Goal: Information Seeking & Learning: Learn about a topic

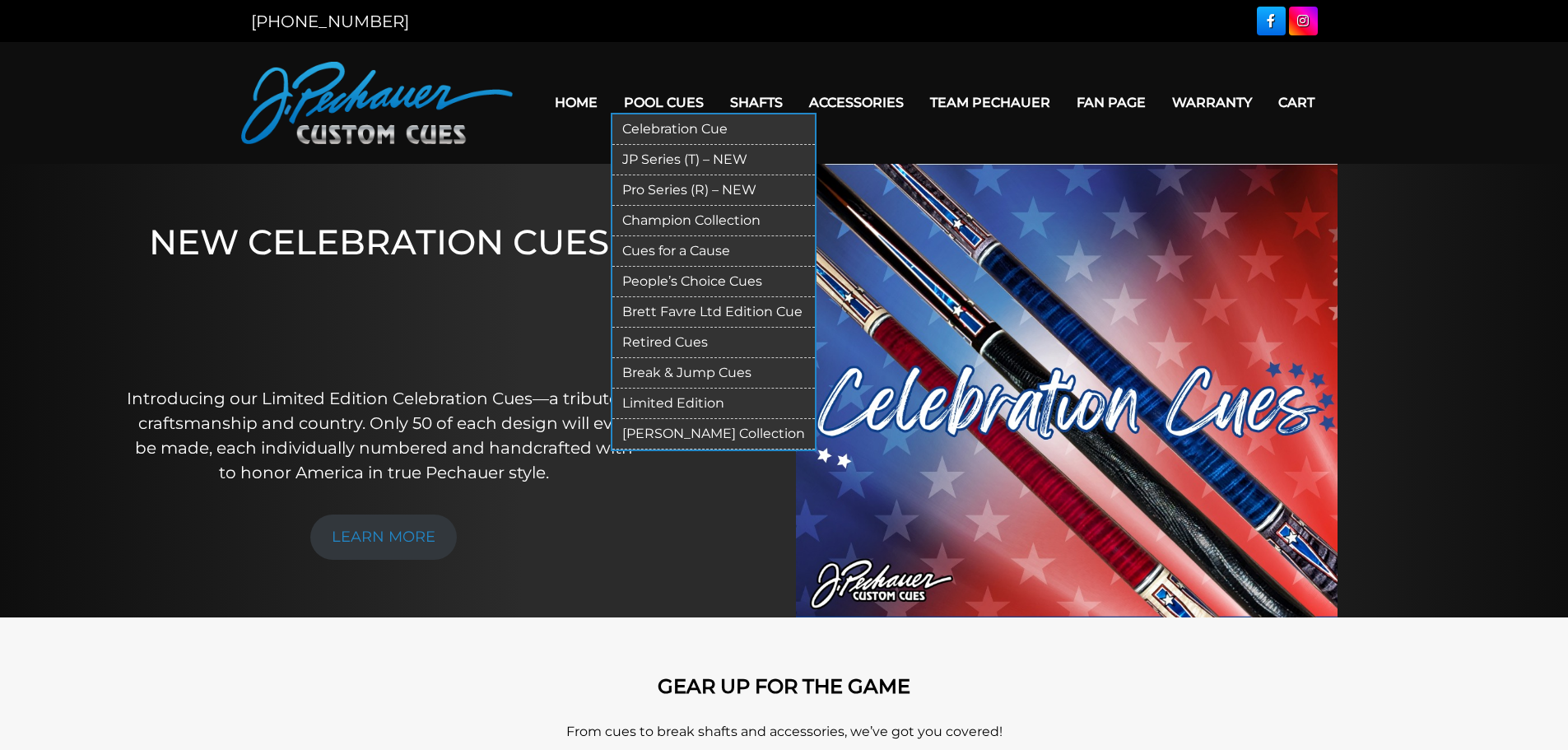
click at [694, 334] on link "Retired Cues" at bounding box center [714, 343] width 203 height 31
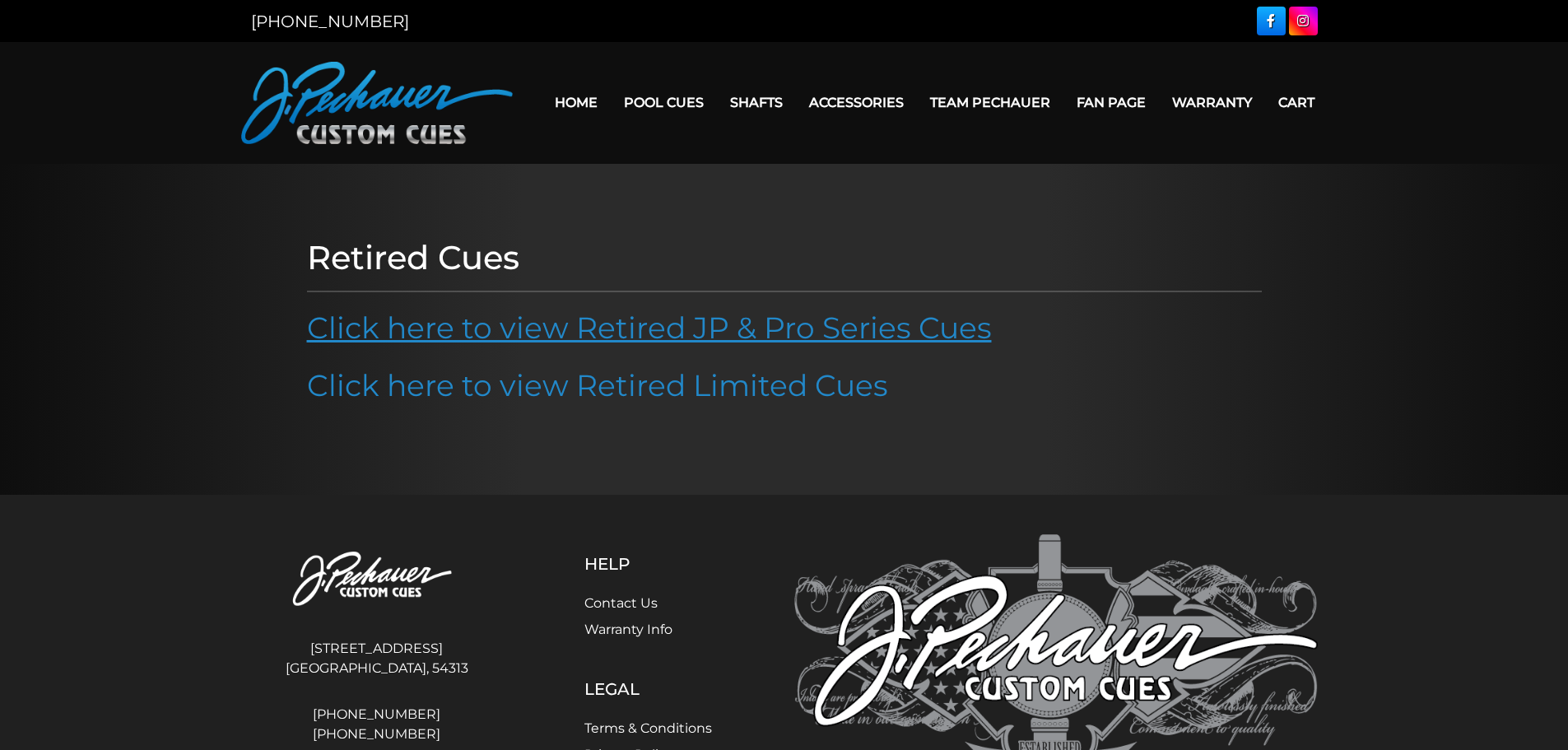
click at [758, 332] on link "Click here to view Retired JP & Pro Series Cues" at bounding box center [649, 328] width 685 height 37
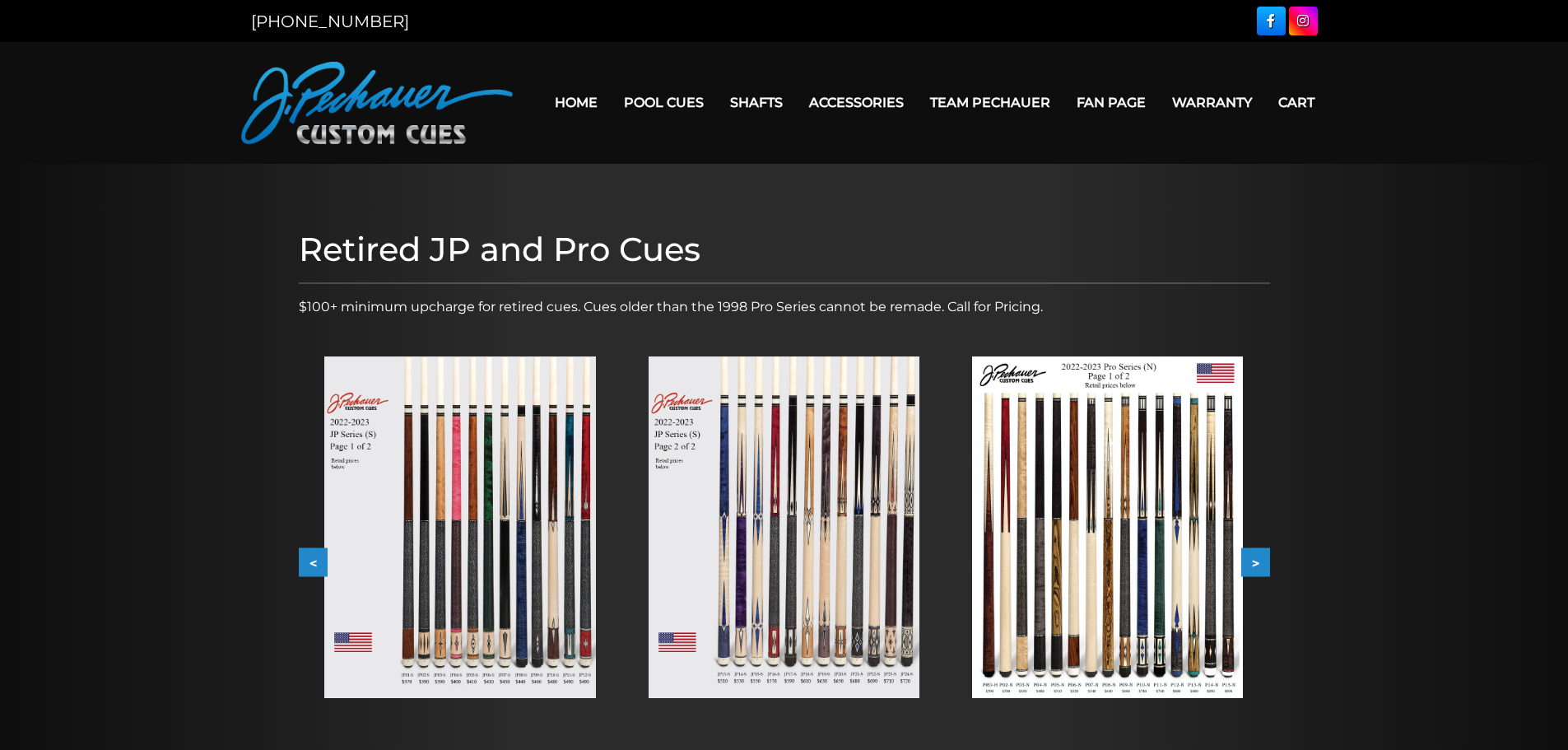
click at [1261, 563] on button ">" at bounding box center [1256, 562] width 29 height 29
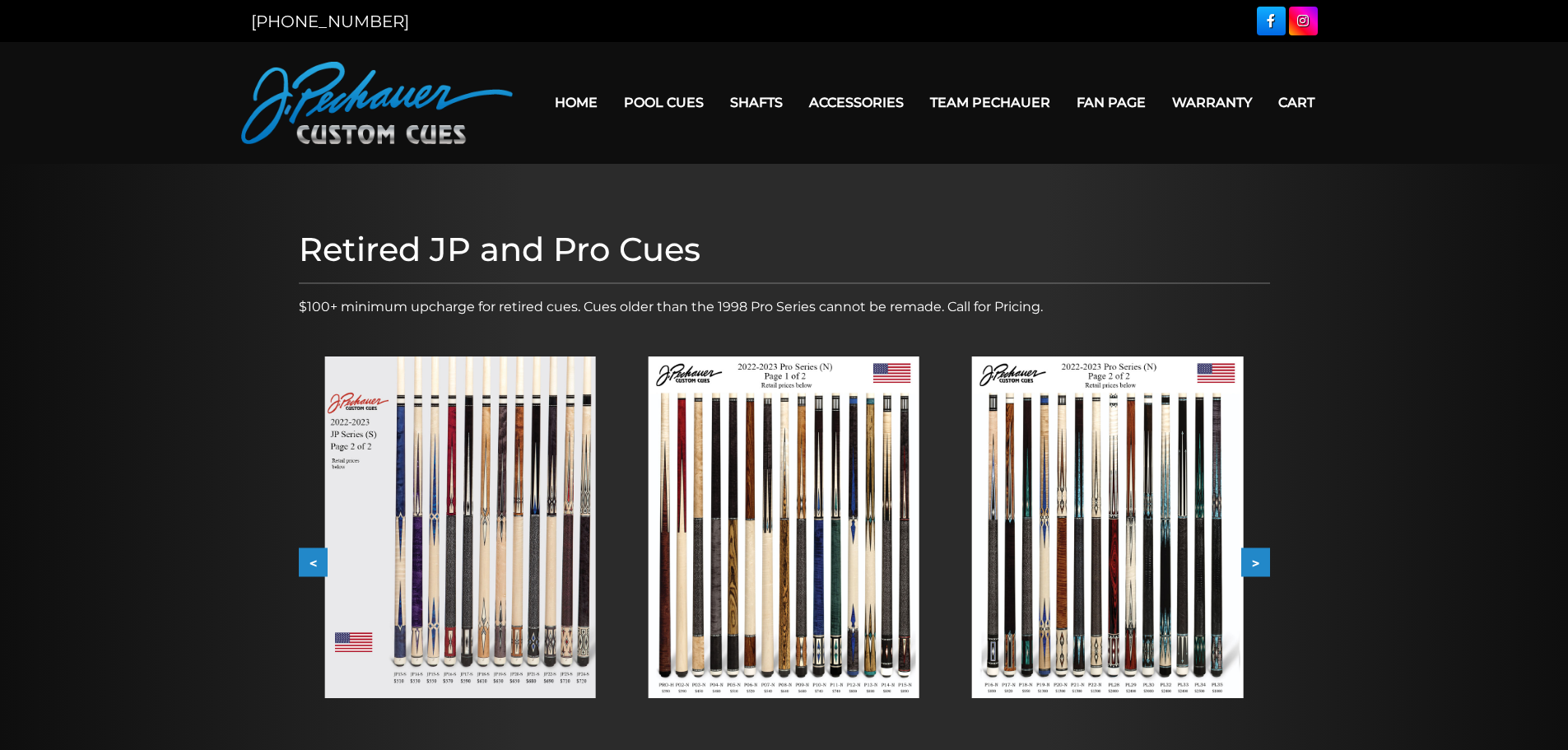
click at [1261, 563] on button ">" at bounding box center [1256, 562] width 29 height 29
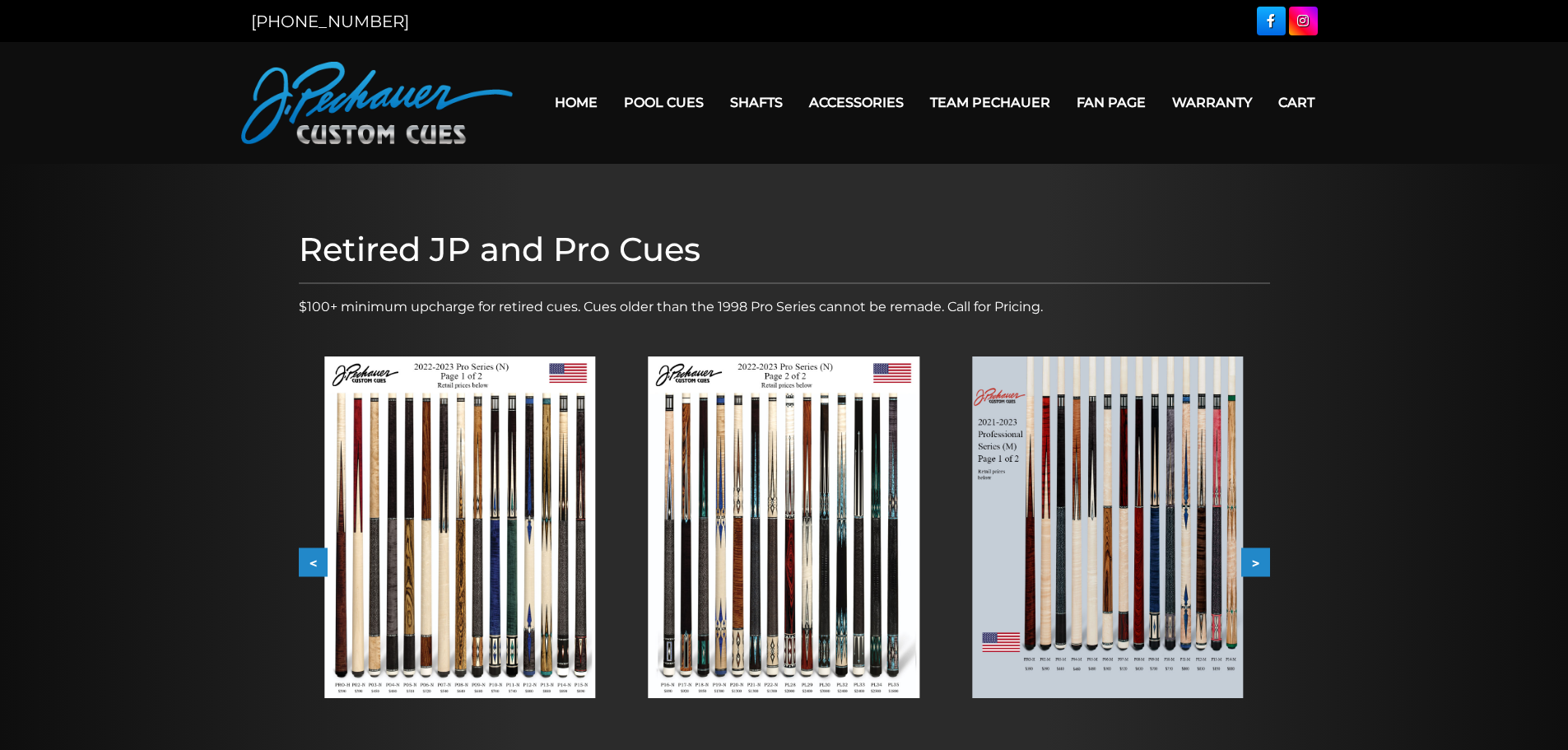
click at [1261, 563] on button ">" at bounding box center [1256, 562] width 29 height 29
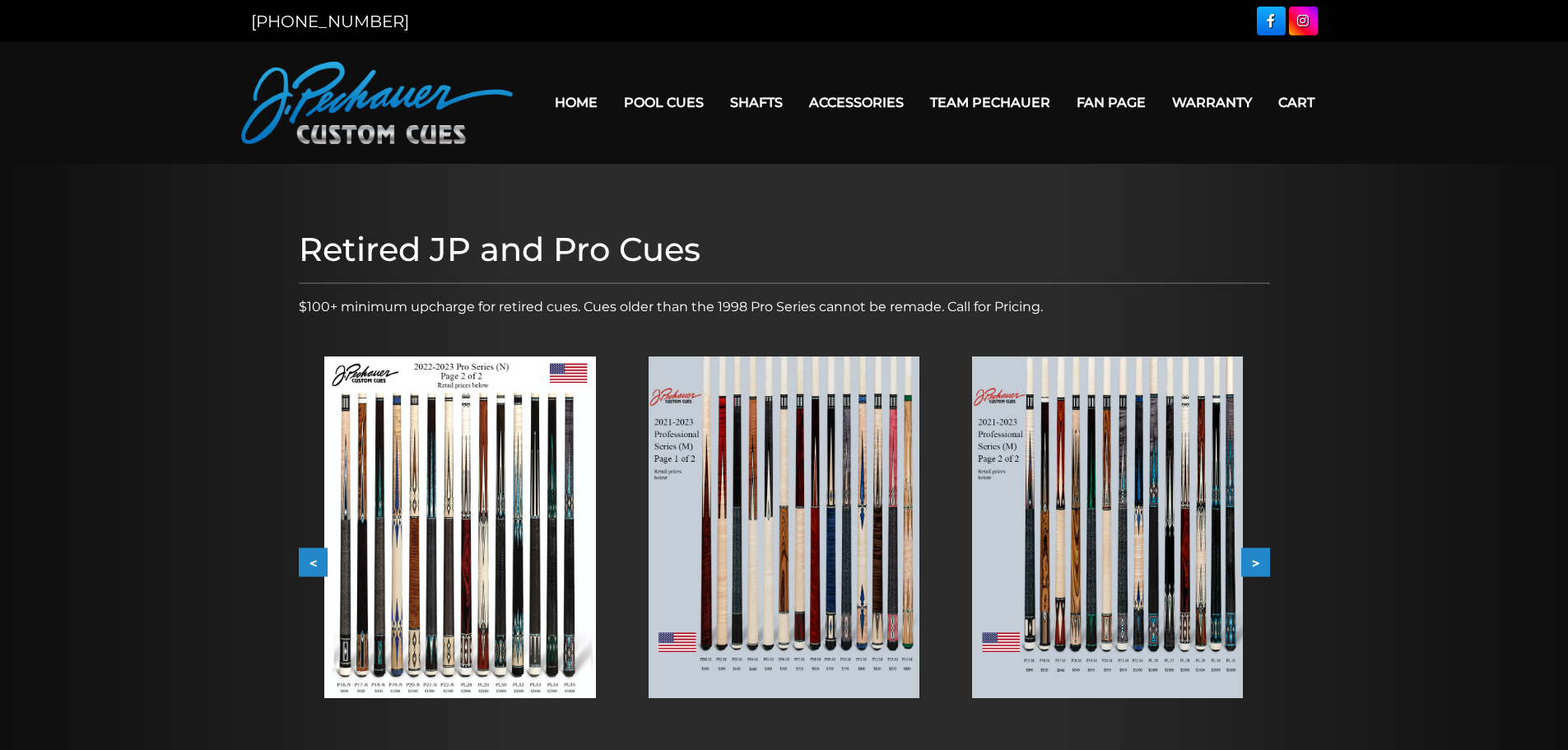
click at [1261, 563] on button ">" at bounding box center [1256, 562] width 29 height 29
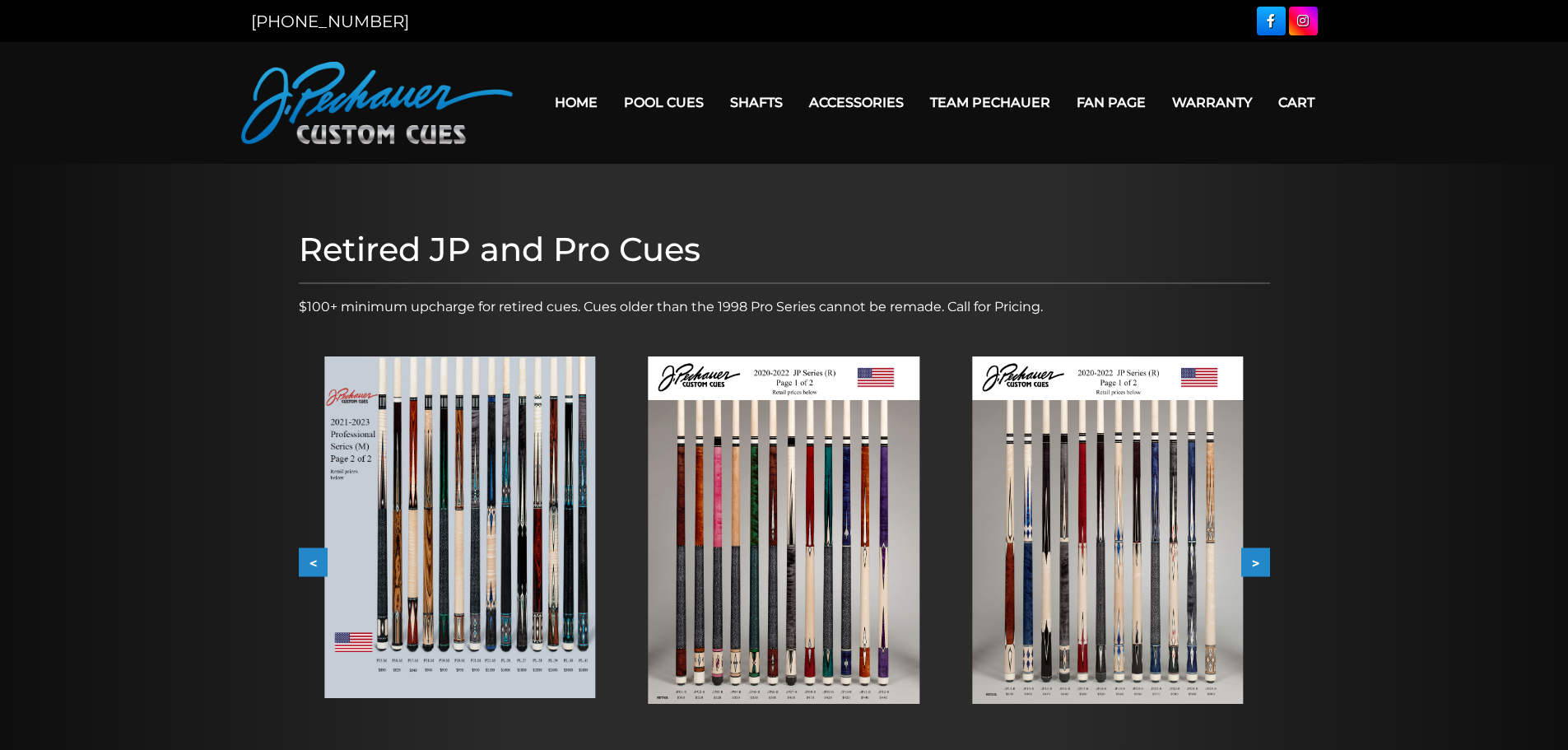
click at [1261, 563] on button ">" at bounding box center [1256, 562] width 29 height 29
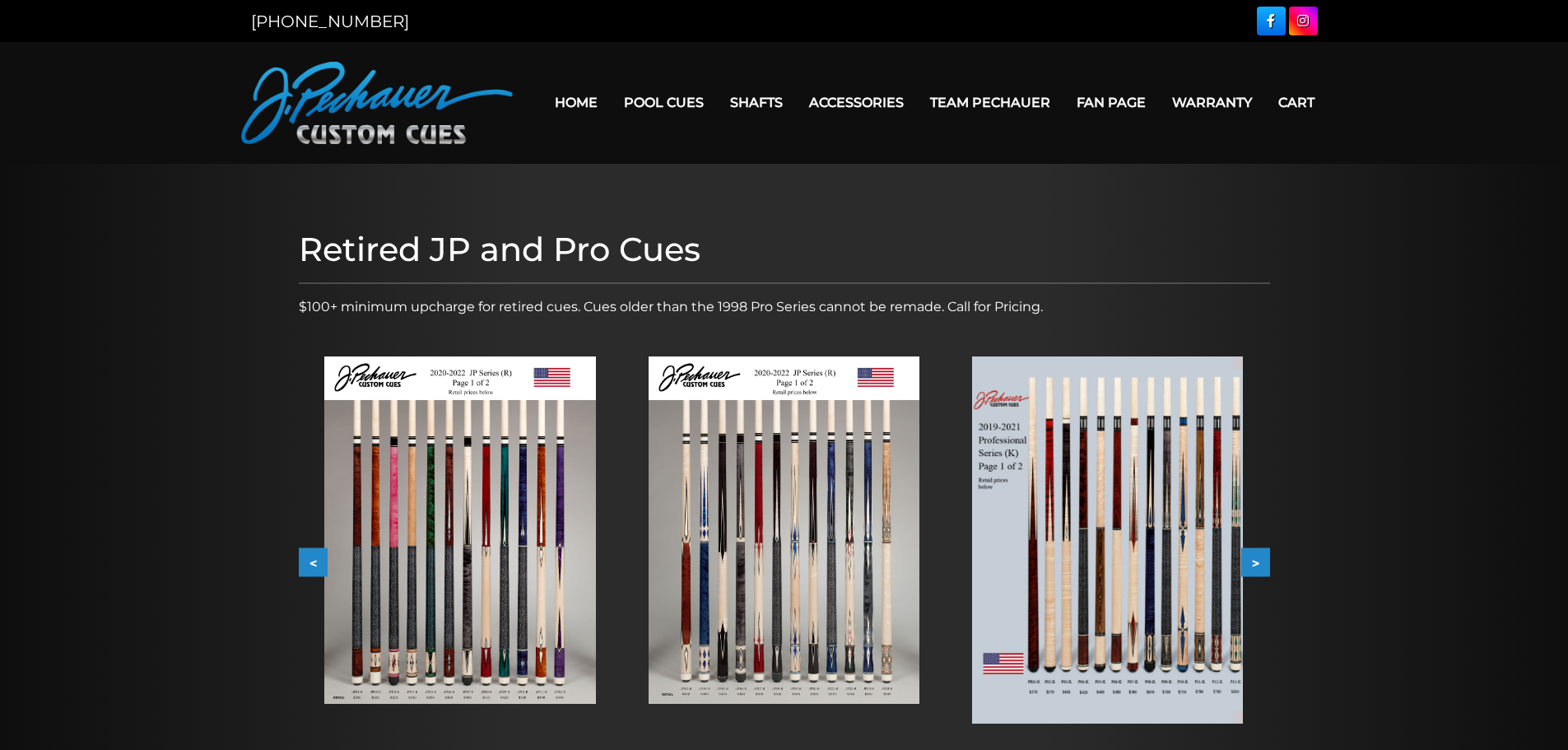
click at [1261, 563] on button ">" at bounding box center [1256, 562] width 29 height 29
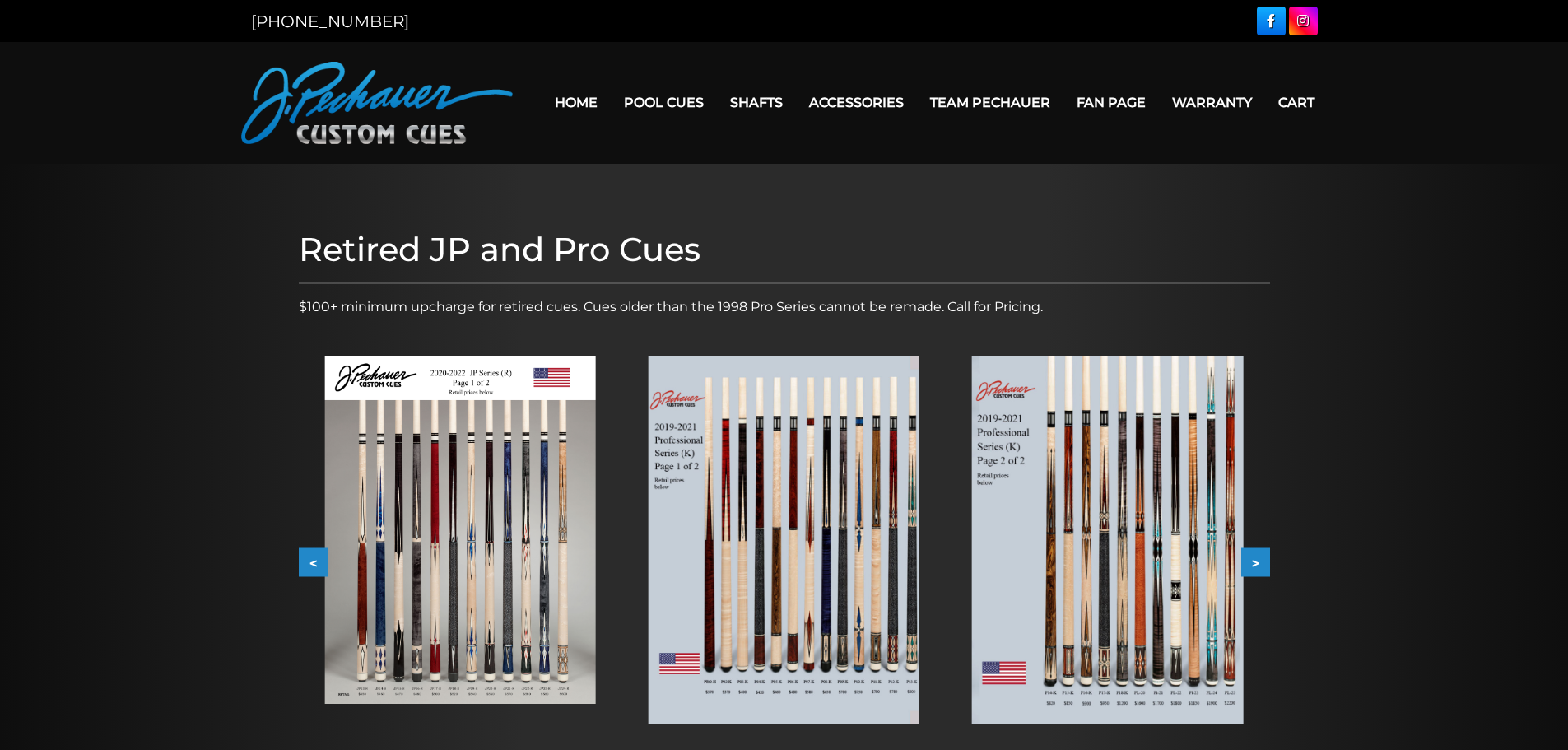
click at [1261, 563] on button ">" at bounding box center [1256, 562] width 29 height 29
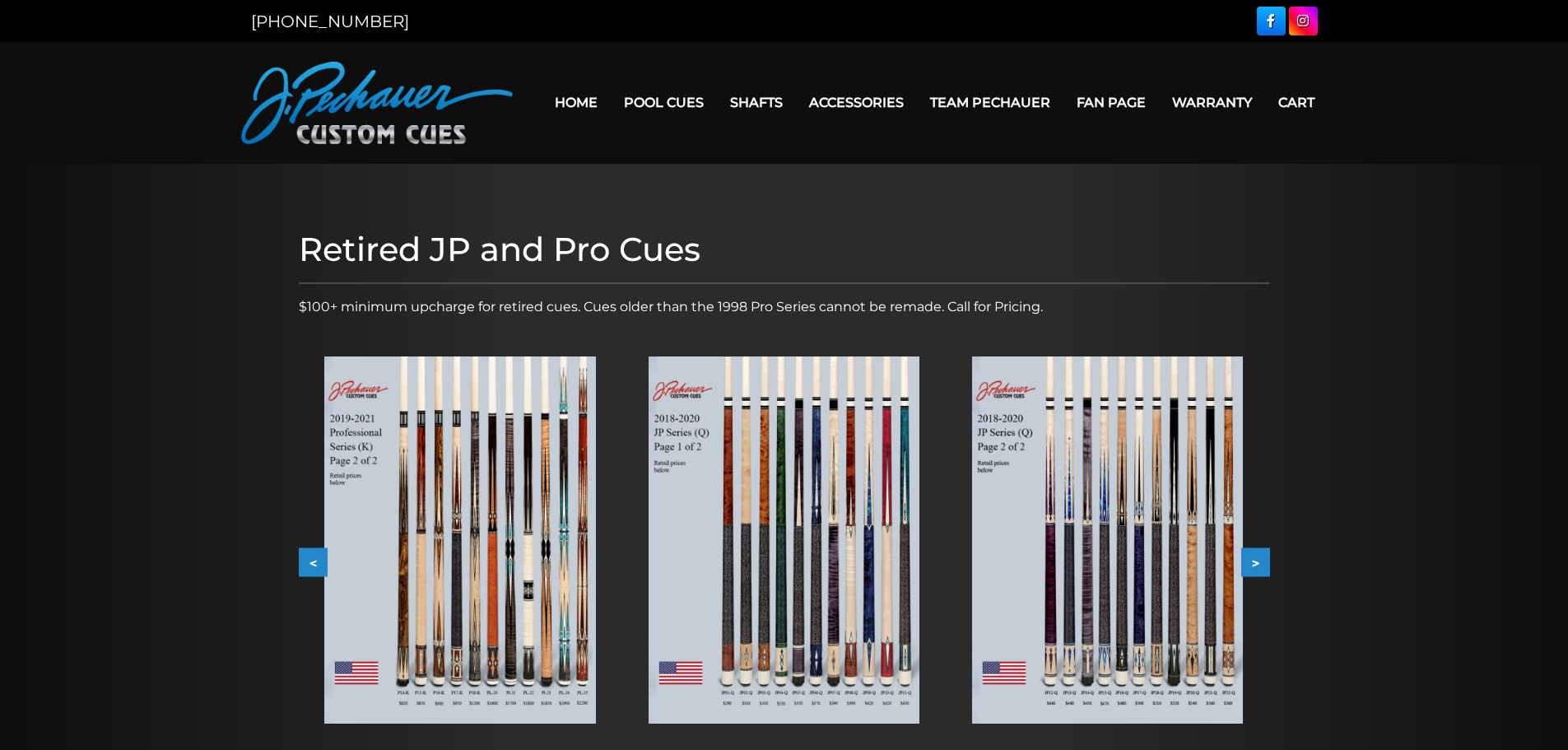
click at [1261, 563] on button ">" at bounding box center [1256, 562] width 29 height 29
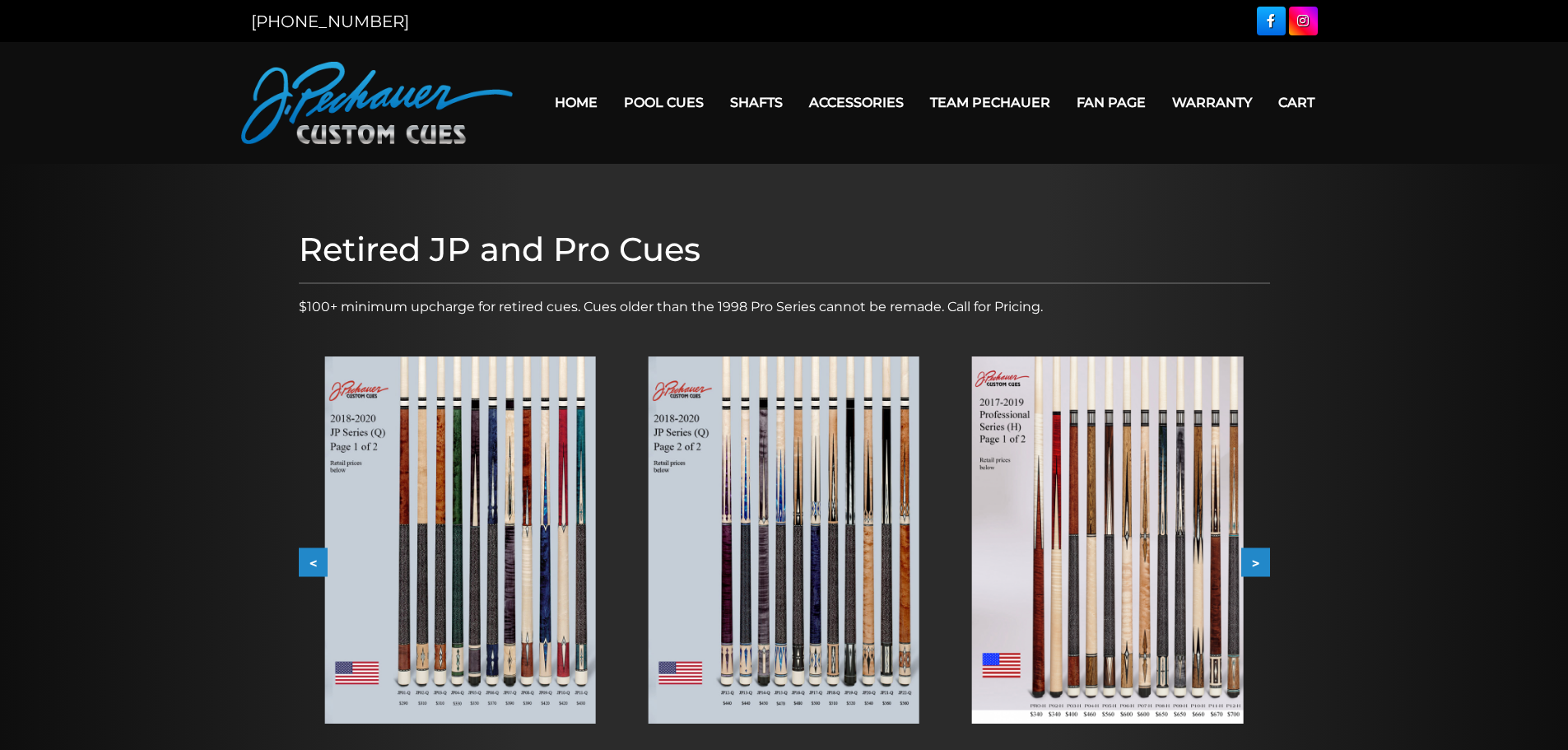
click at [1261, 563] on button ">" at bounding box center [1256, 562] width 29 height 29
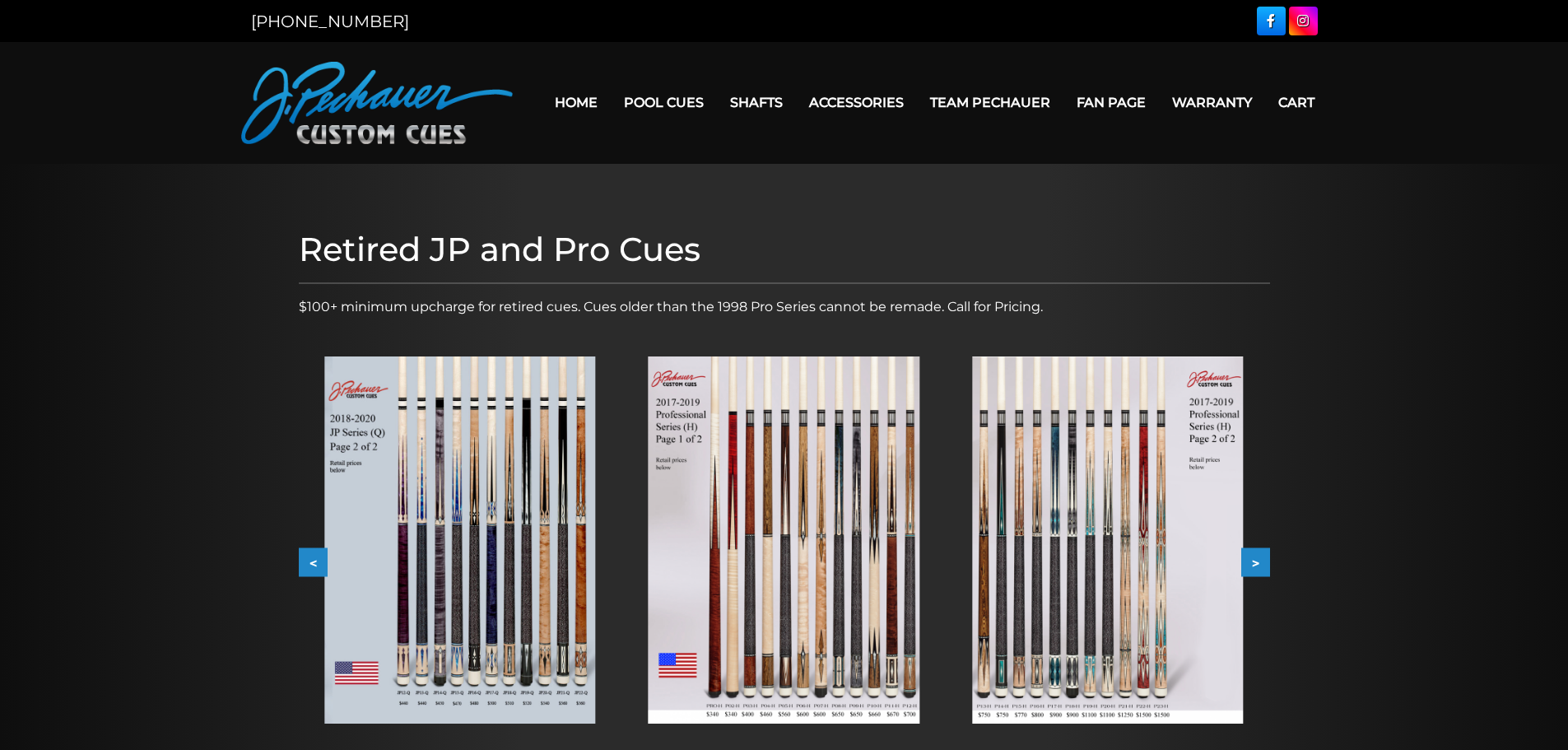
click at [1261, 563] on button ">" at bounding box center [1256, 562] width 29 height 29
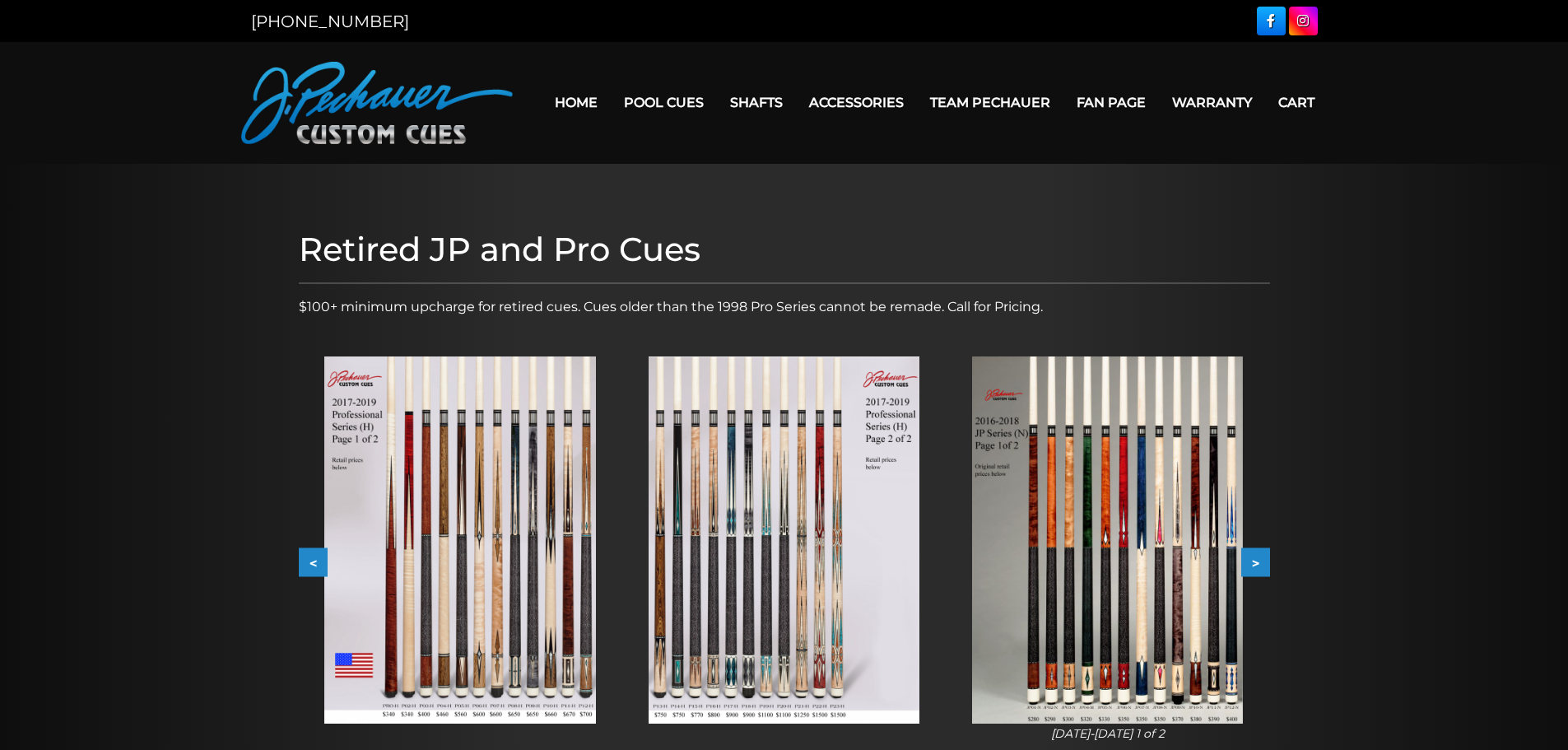
click at [1261, 563] on button ">" at bounding box center [1256, 562] width 29 height 29
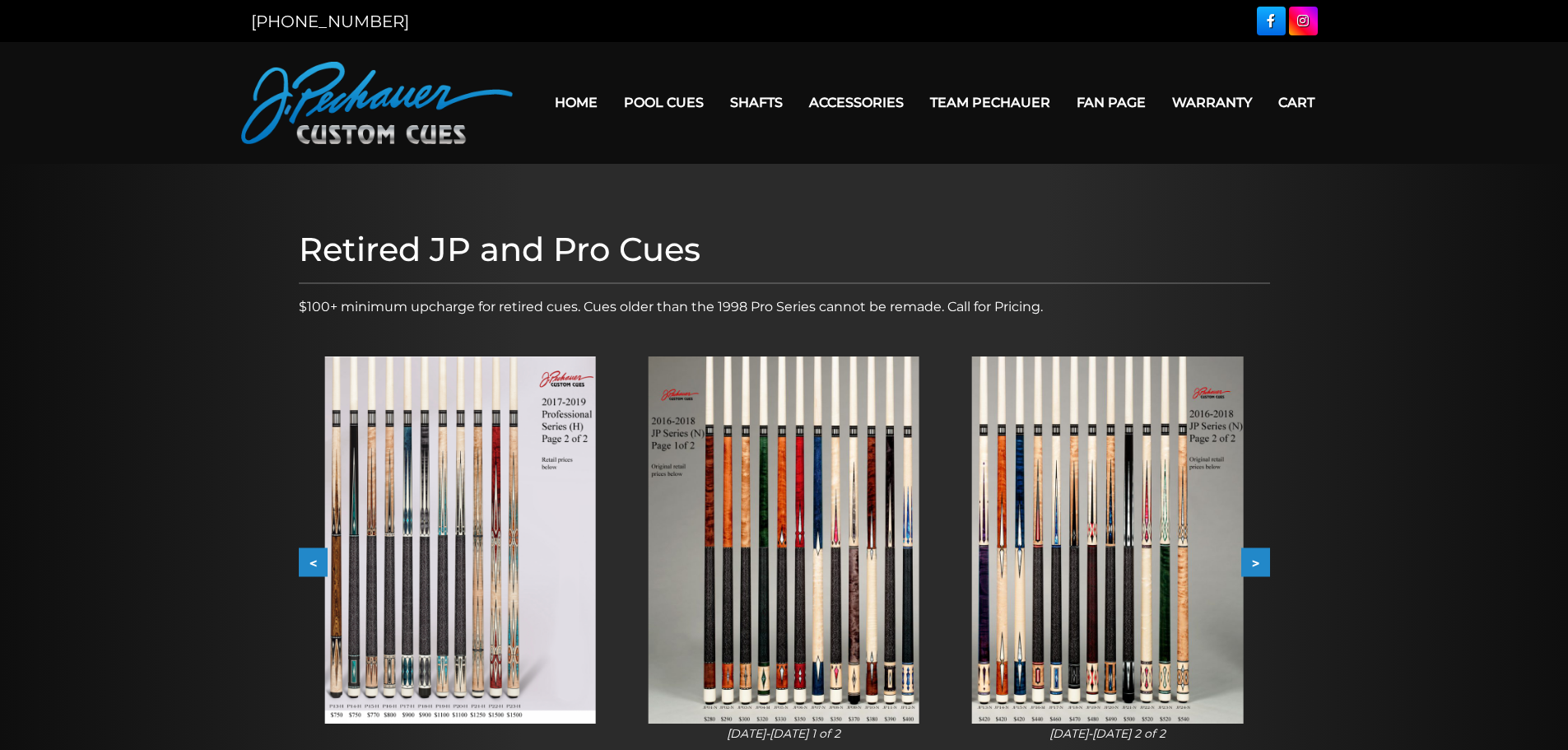
click at [1261, 563] on button ">" at bounding box center [1256, 562] width 29 height 29
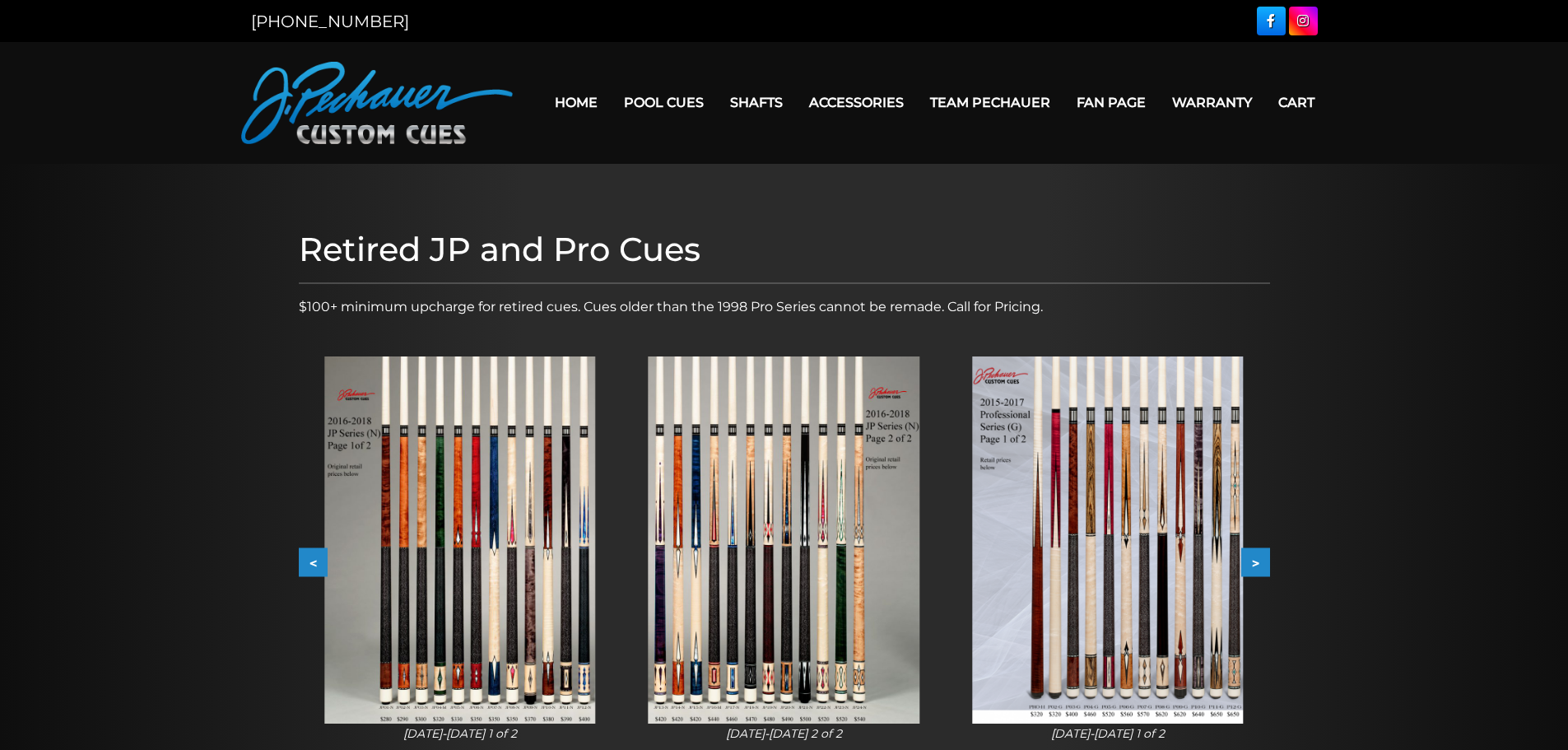
click at [1261, 563] on button ">" at bounding box center [1256, 562] width 29 height 29
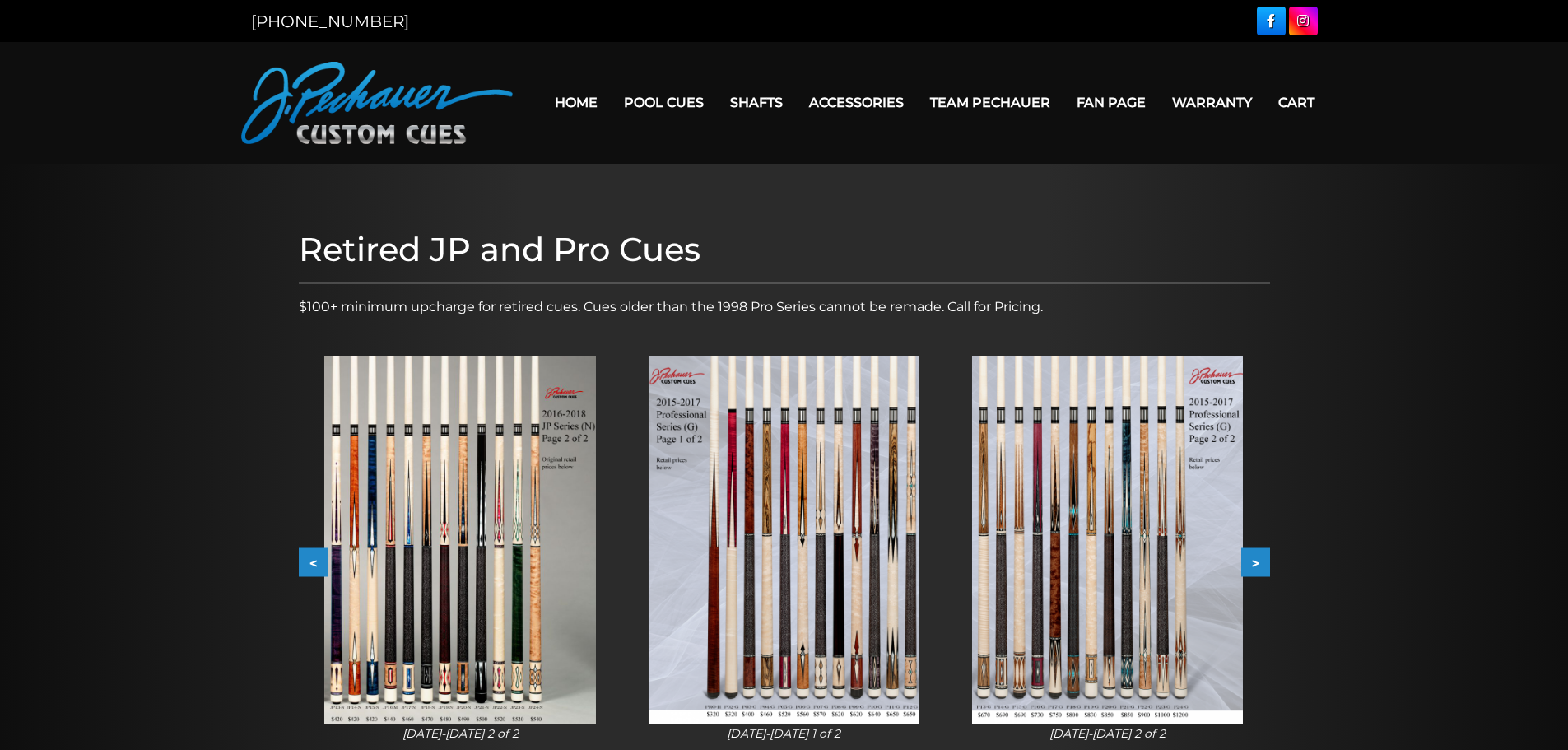
click at [1261, 563] on button ">" at bounding box center [1256, 562] width 29 height 29
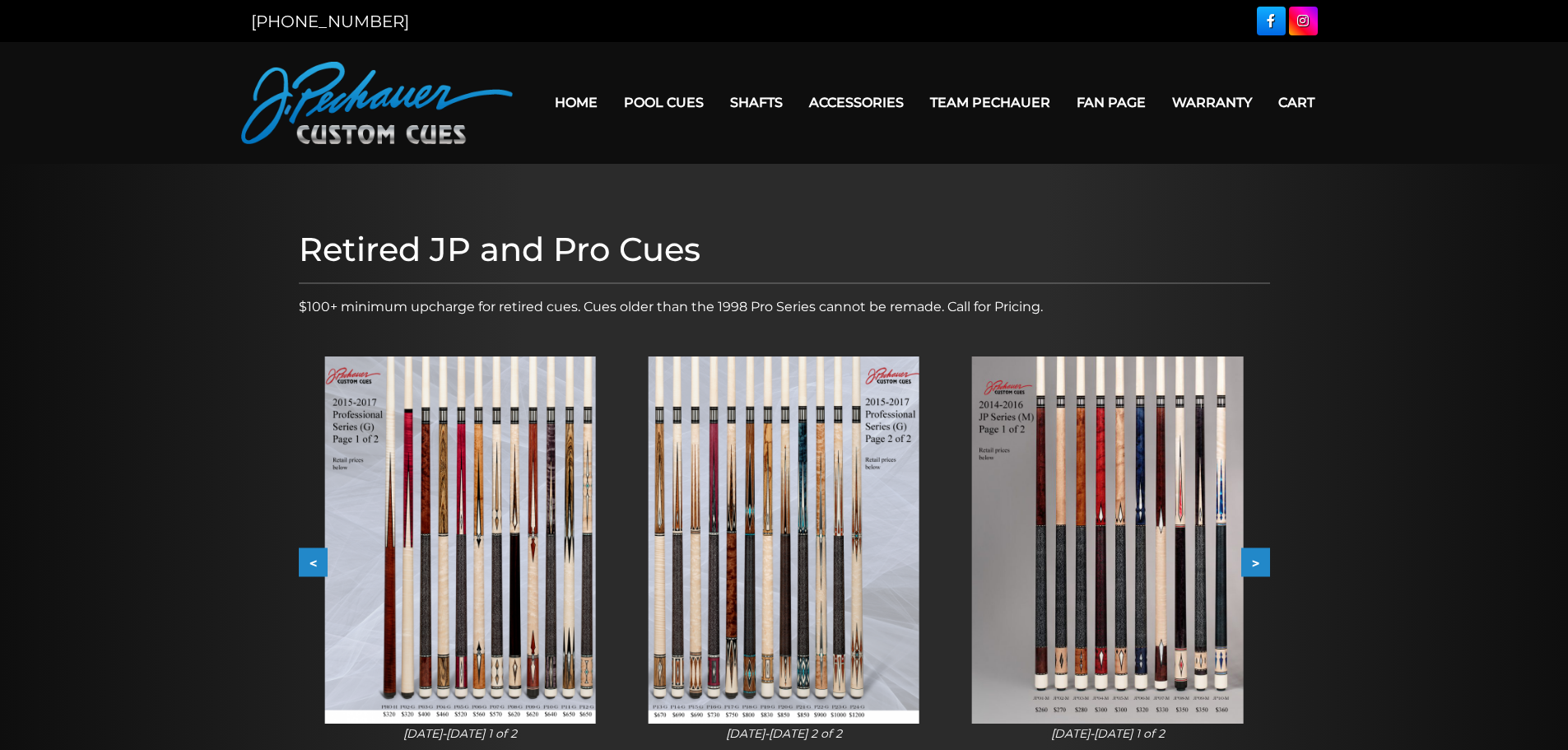
click at [1261, 563] on button ">" at bounding box center [1256, 562] width 29 height 29
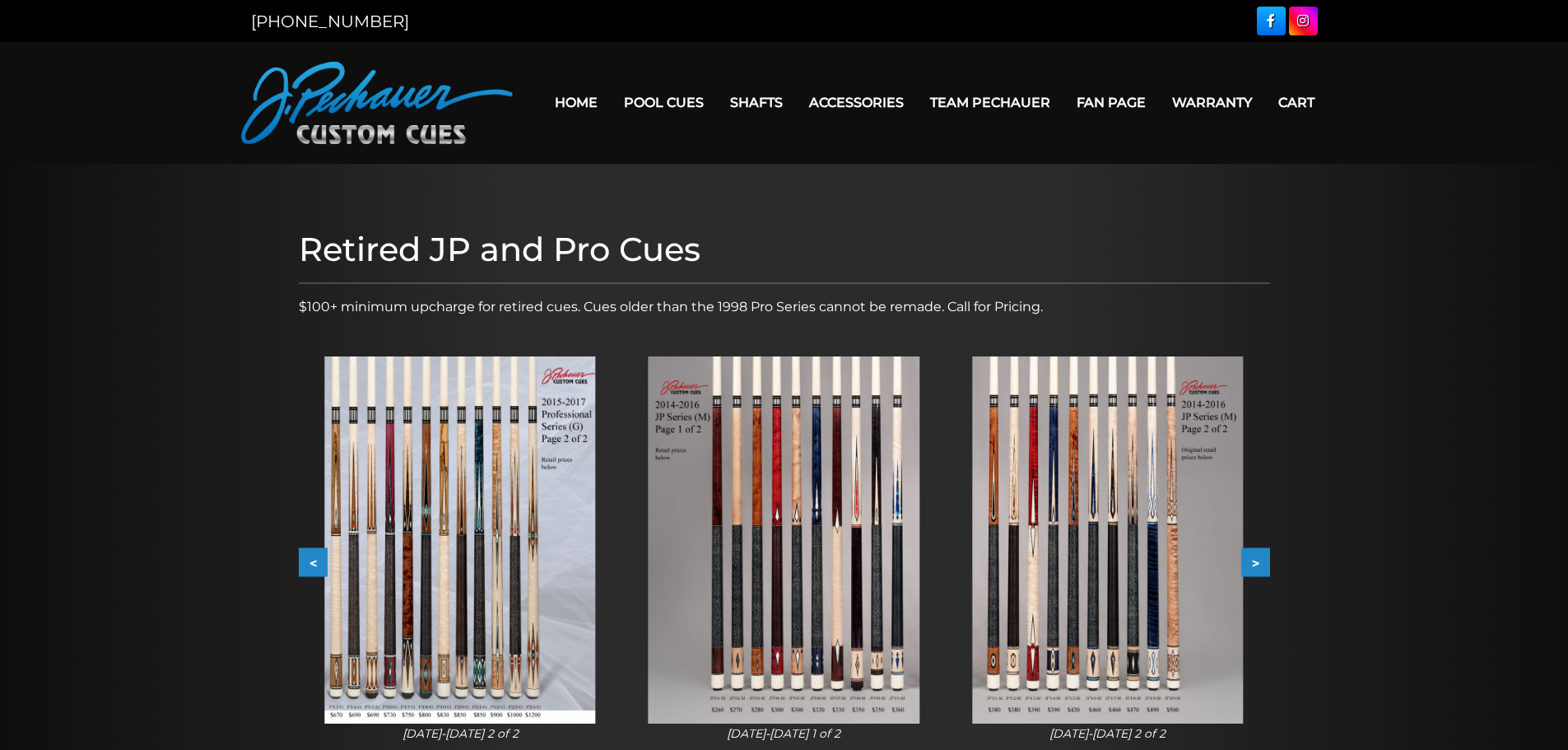
click at [1261, 563] on button ">" at bounding box center [1256, 562] width 29 height 29
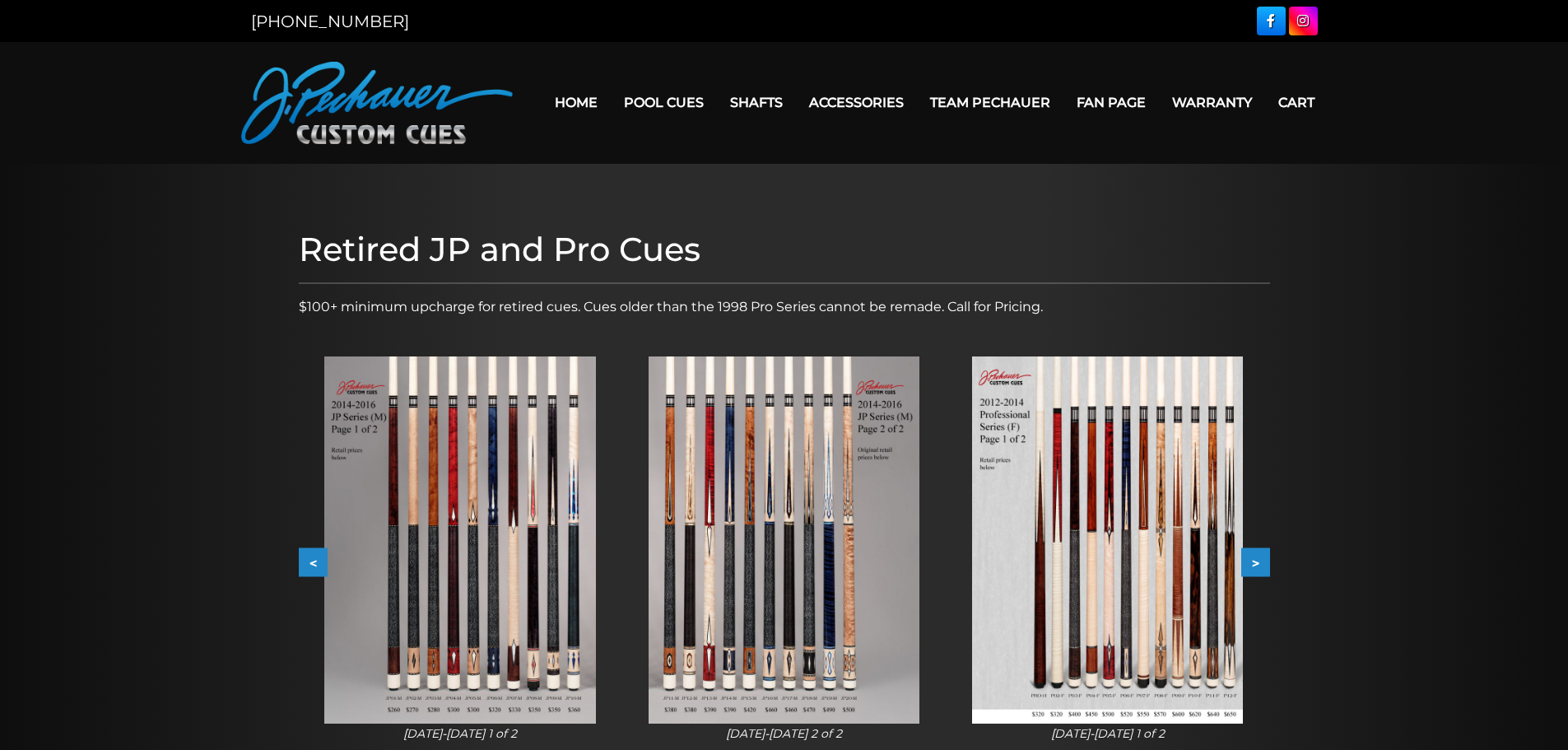
click at [1261, 563] on button ">" at bounding box center [1256, 562] width 29 height 29
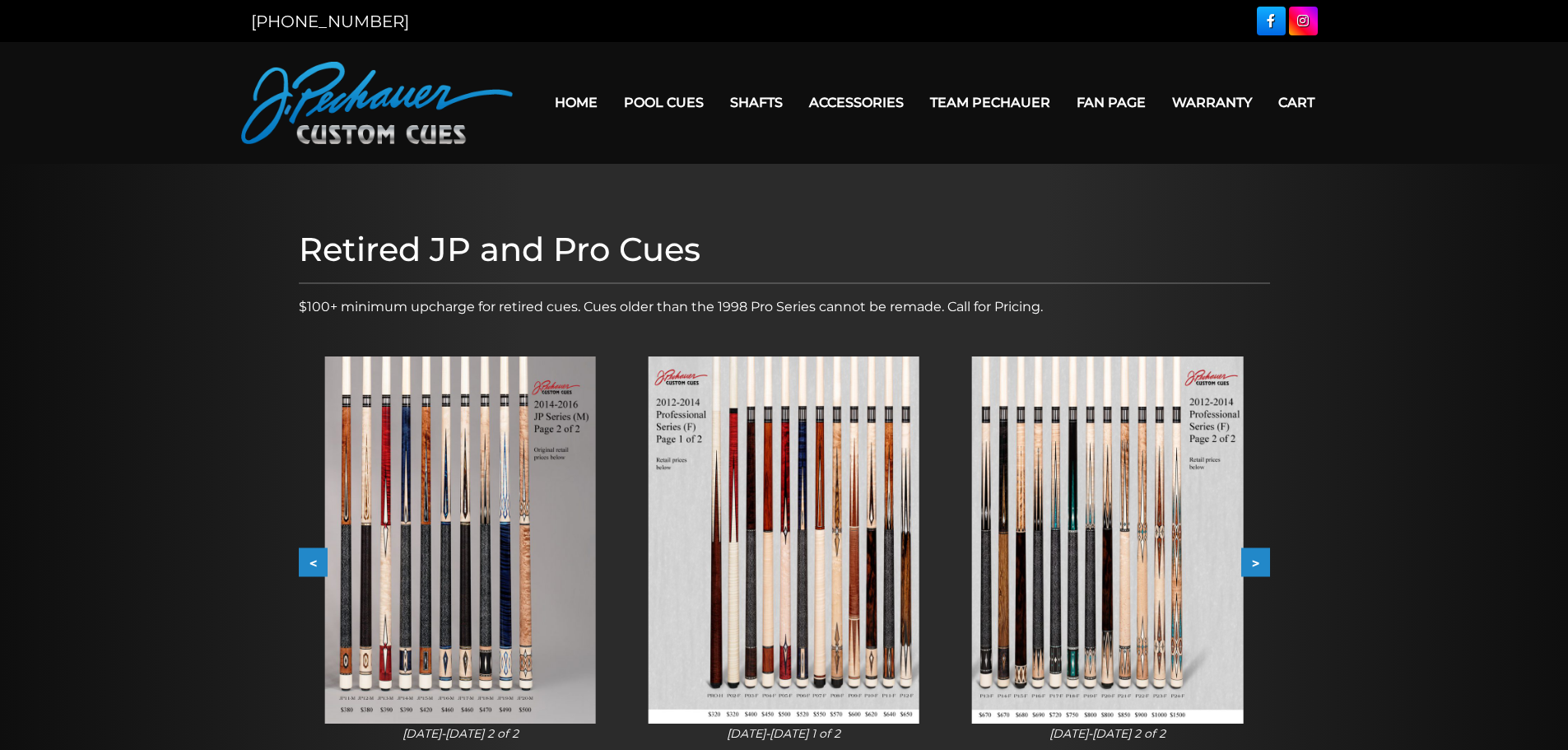
click at [1261, 563] on button ">" at bounding box center [1256, 562] width 29 height 29
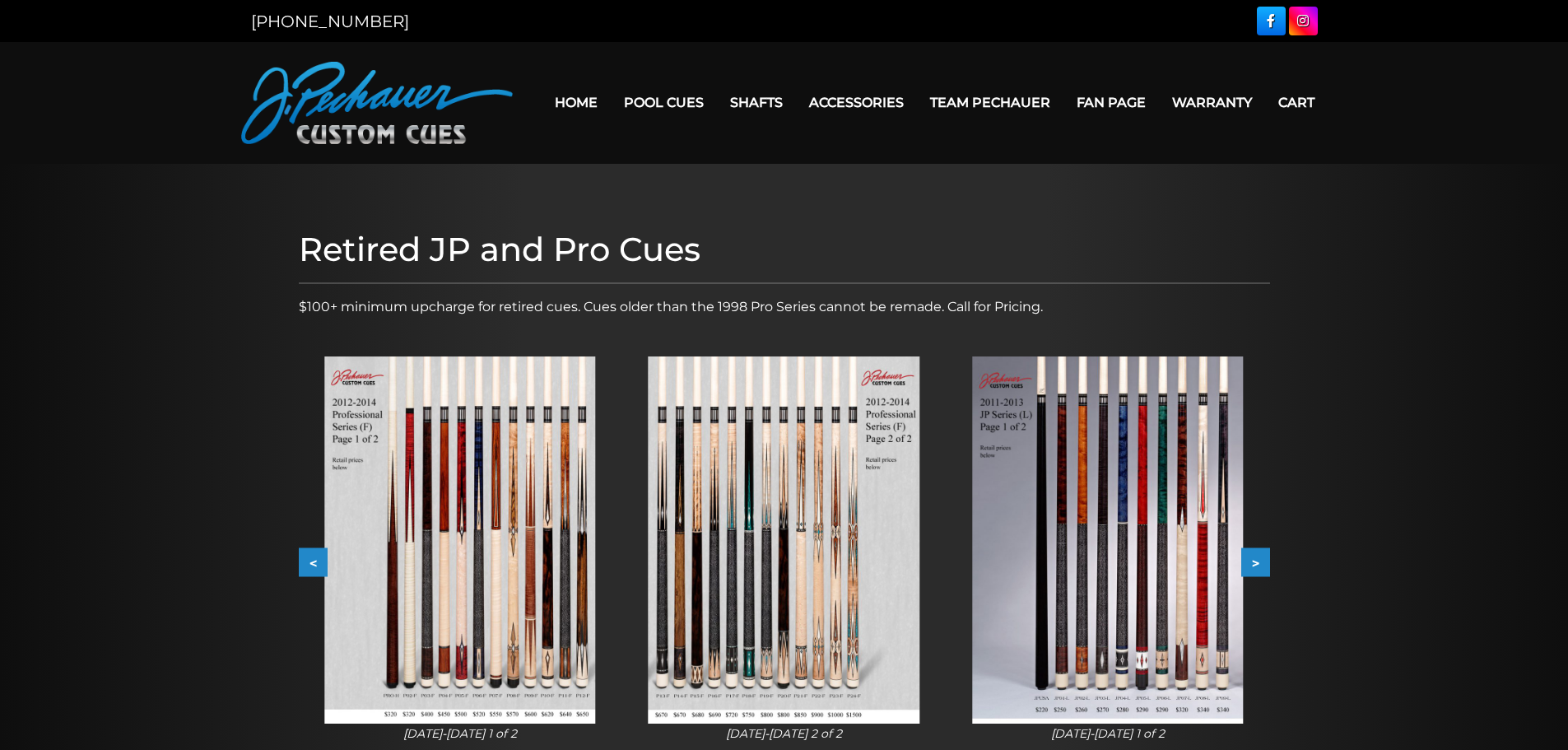
click at [1261, 563] on button ">" at bounding box center [1256, 562] width 29 height 29
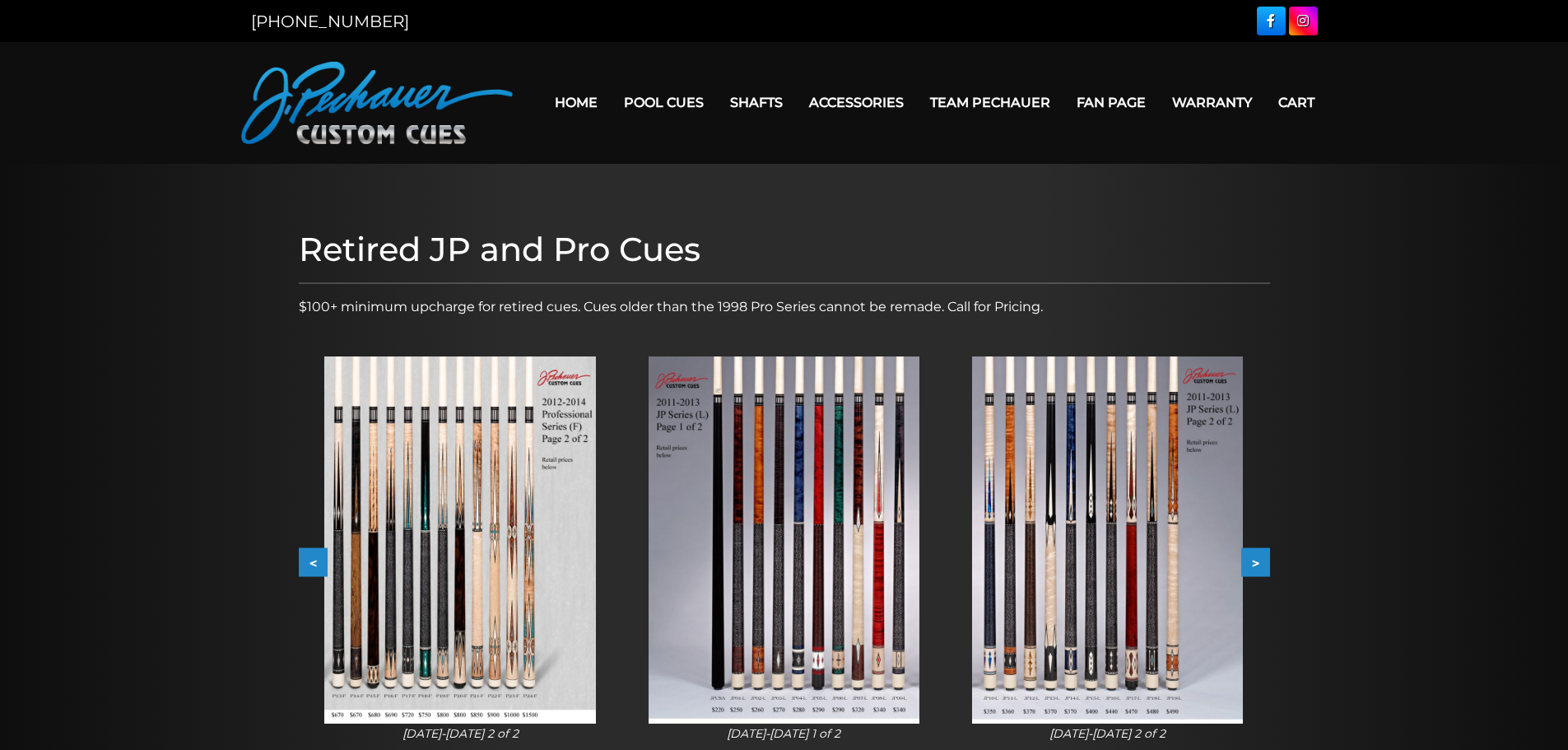
click at [1261, 563] on button ">" at bounding box center [1256, 562] width 29 height 29
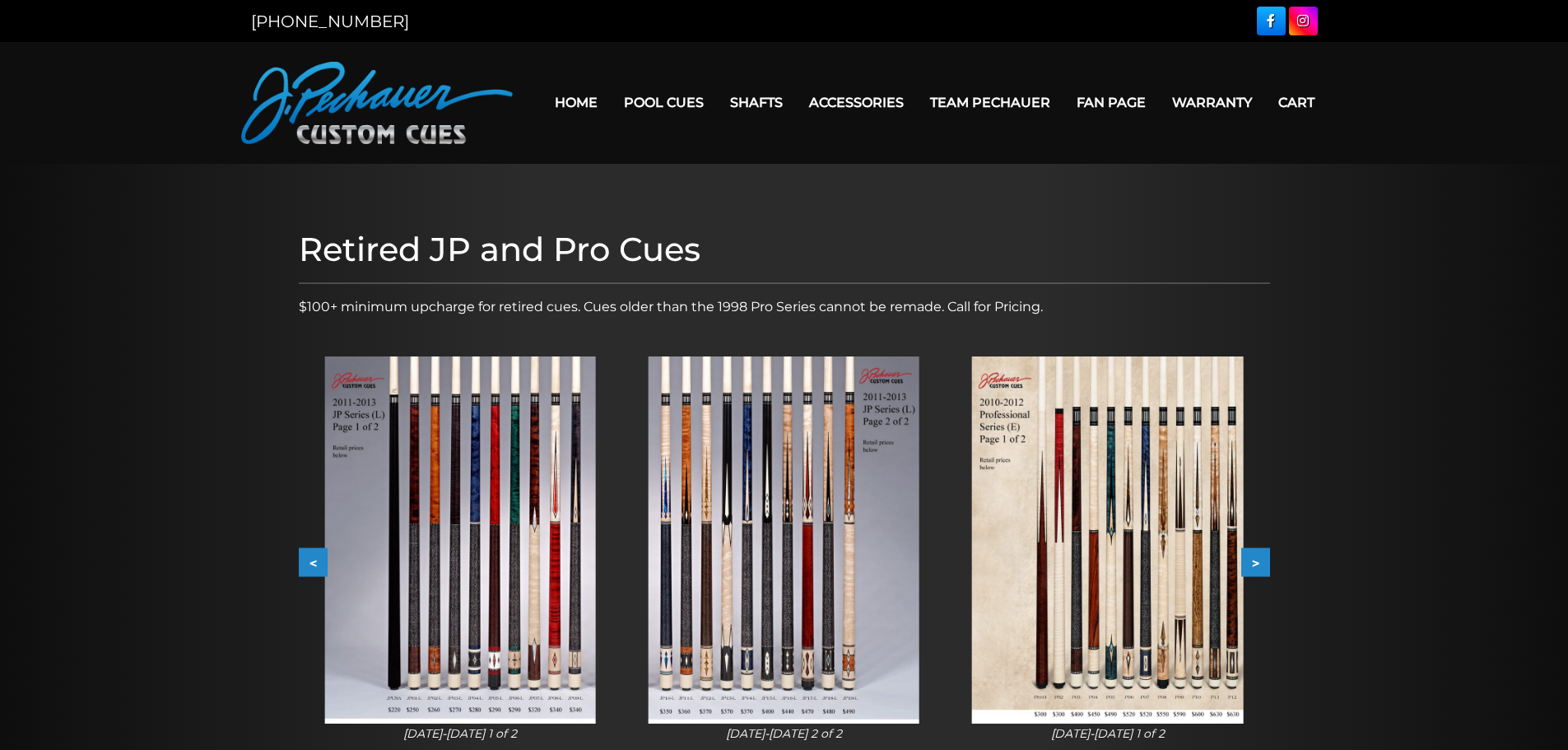
click at [1261, 563] on button ">" at bounding box center [1256, 562] width 29 height 29
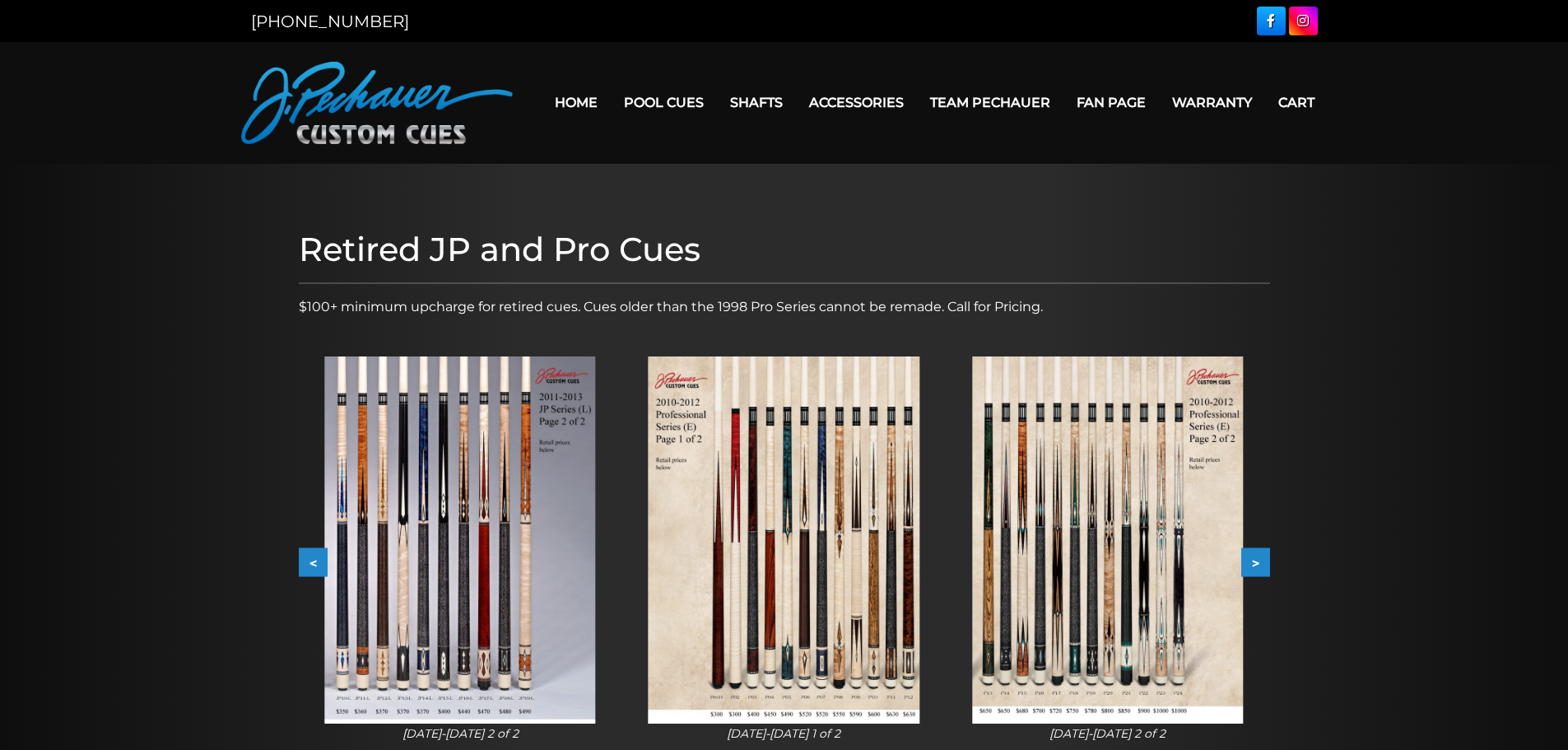
click at [1261, 563] on button ">" at bounding box center [1256, 562] width 29 height 29
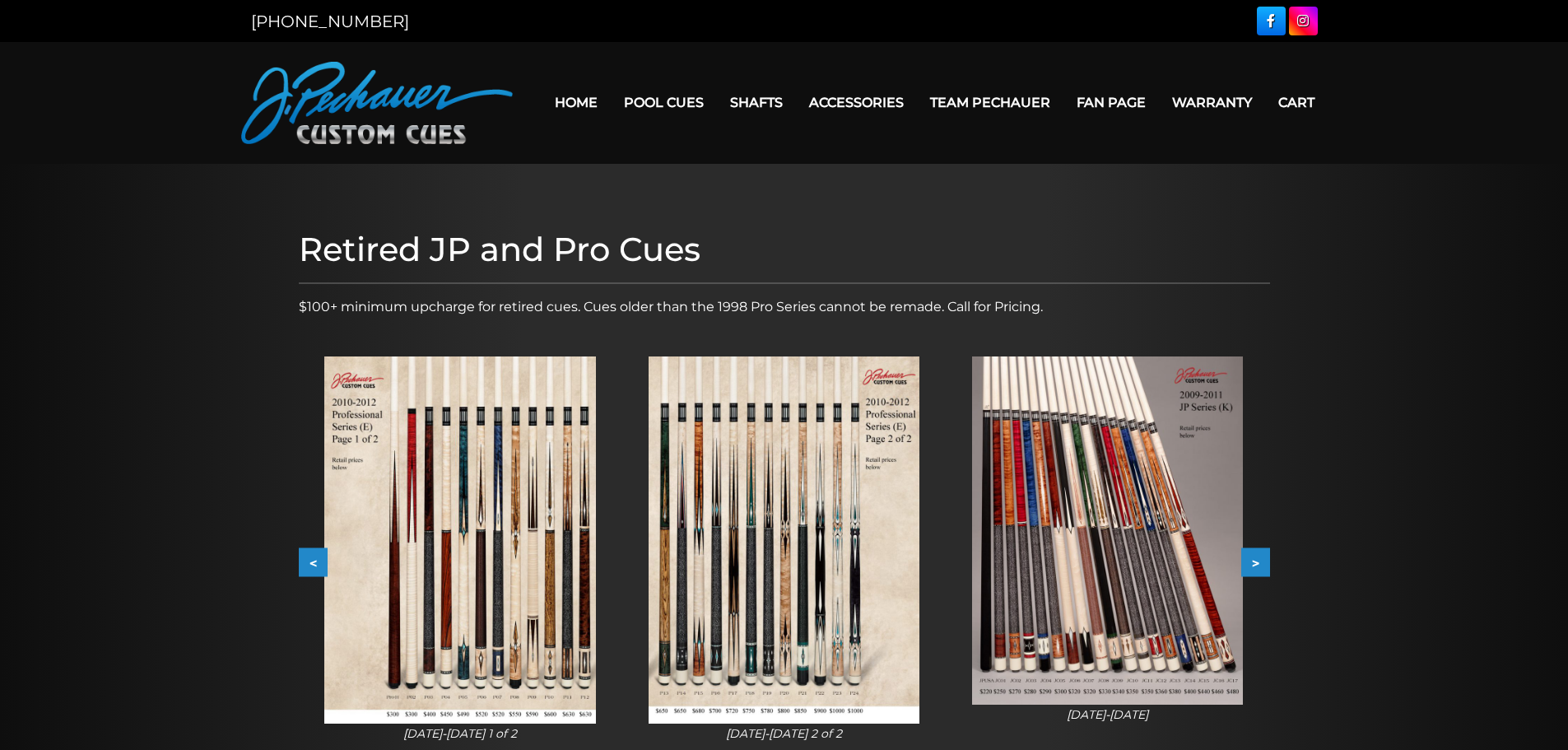
click at [1261, 563] on button ">" at bounding box center [1256, 562] width 29 height 29
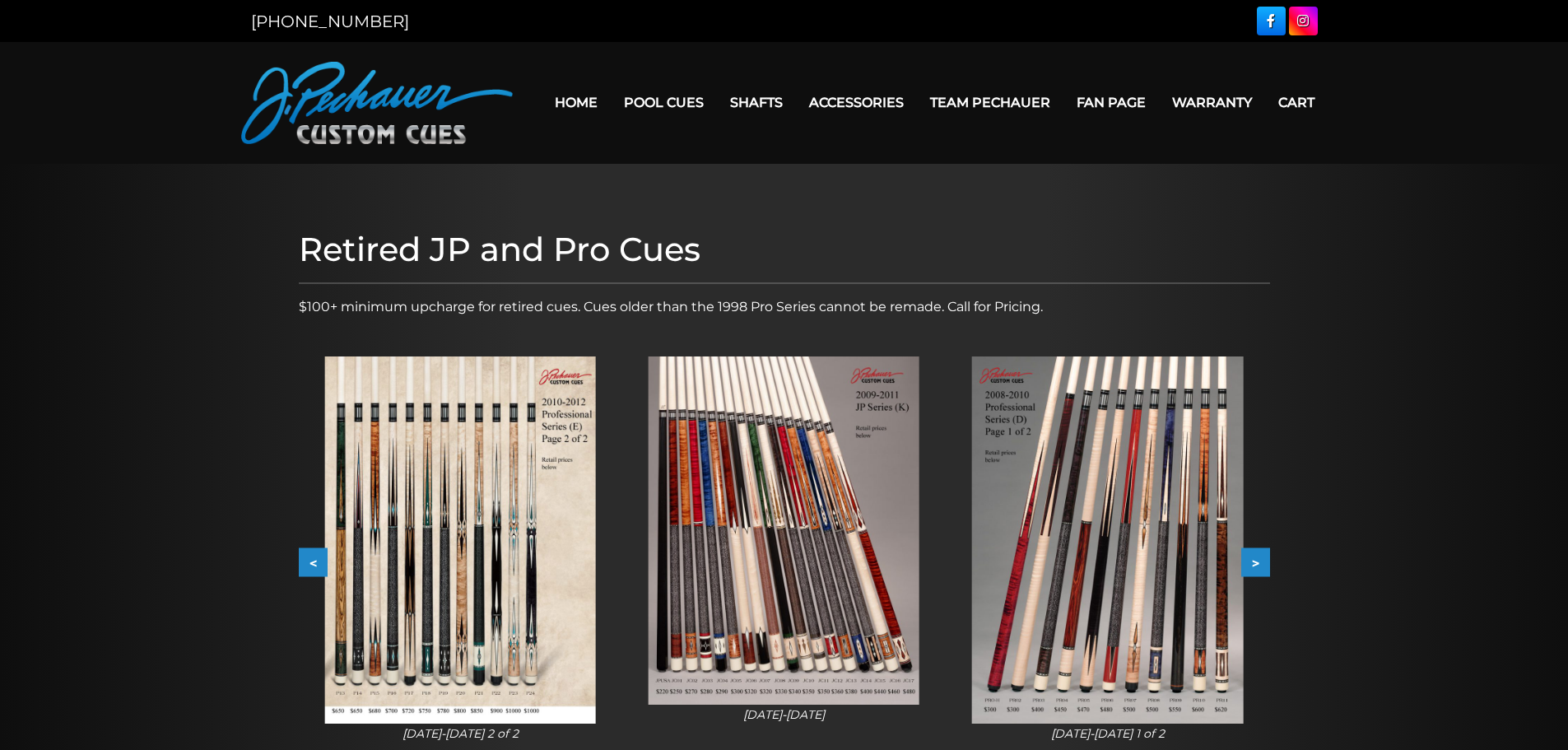
click at [1261, 563] on button ">" at bounding box center [1256, 562] width 29 height 29
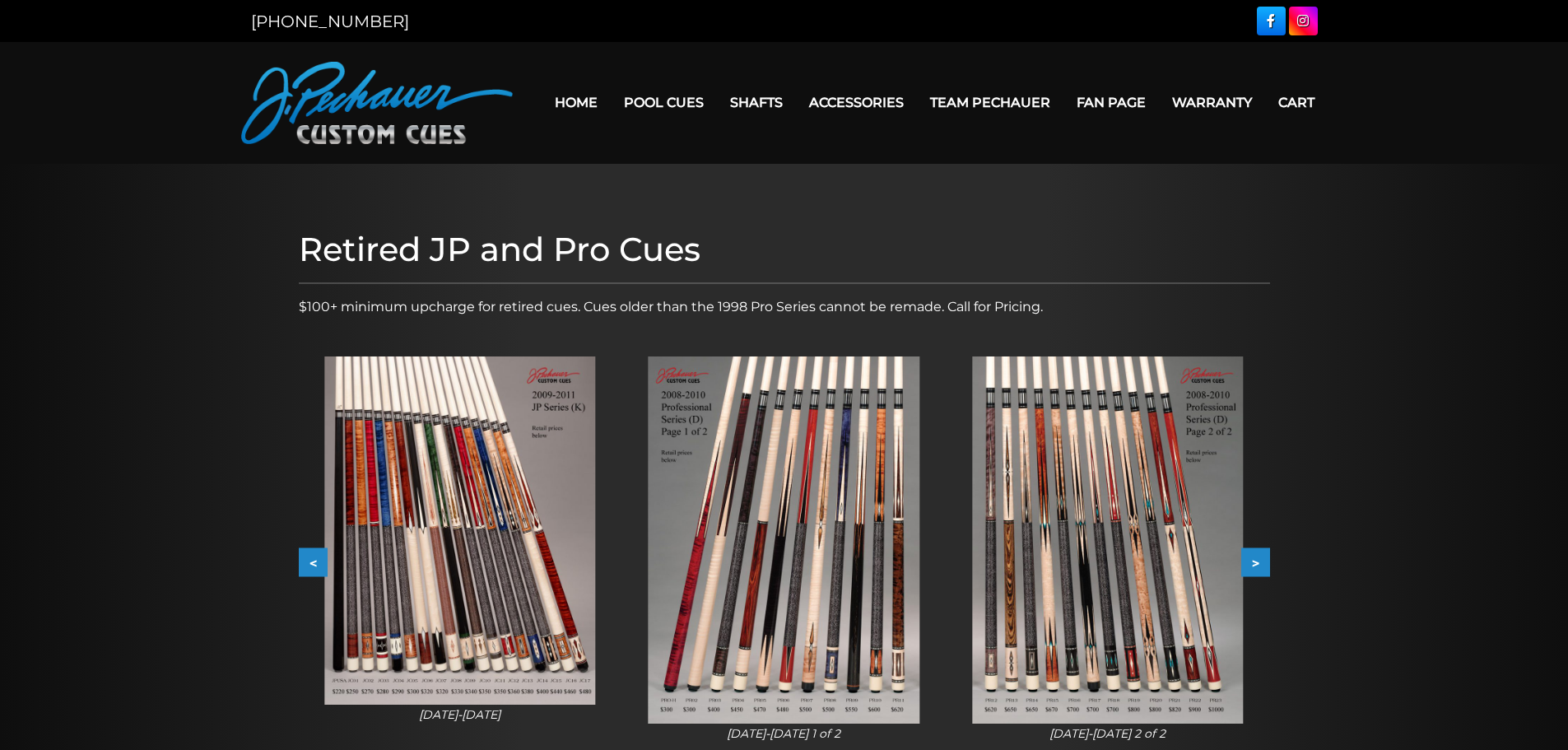
click at [1261, 563] on button ">" at bounding box center [1256, 562] width 29 height 29
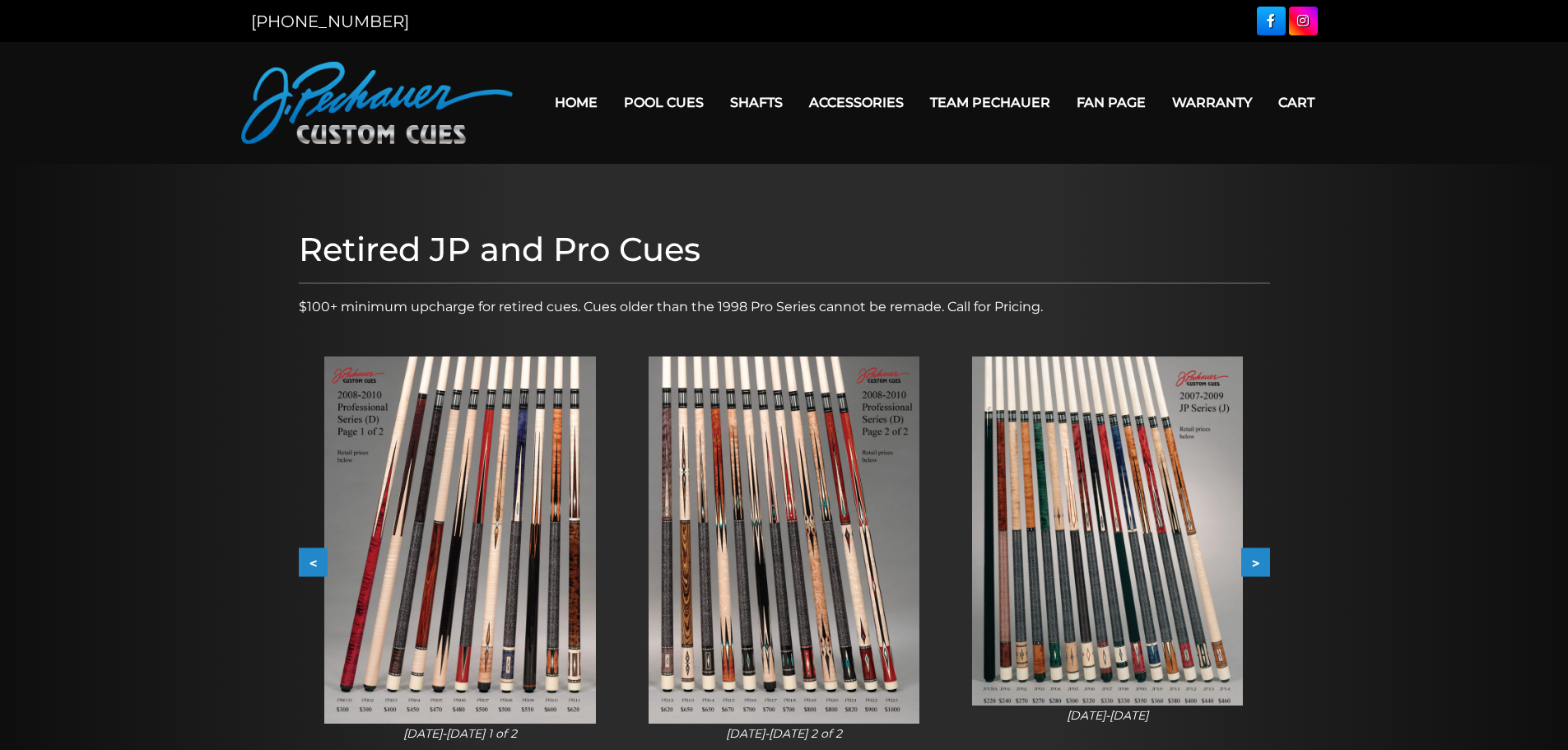
click at [1261, 563] on button ">" at bounding box center [1256, 562] width 29 height 29
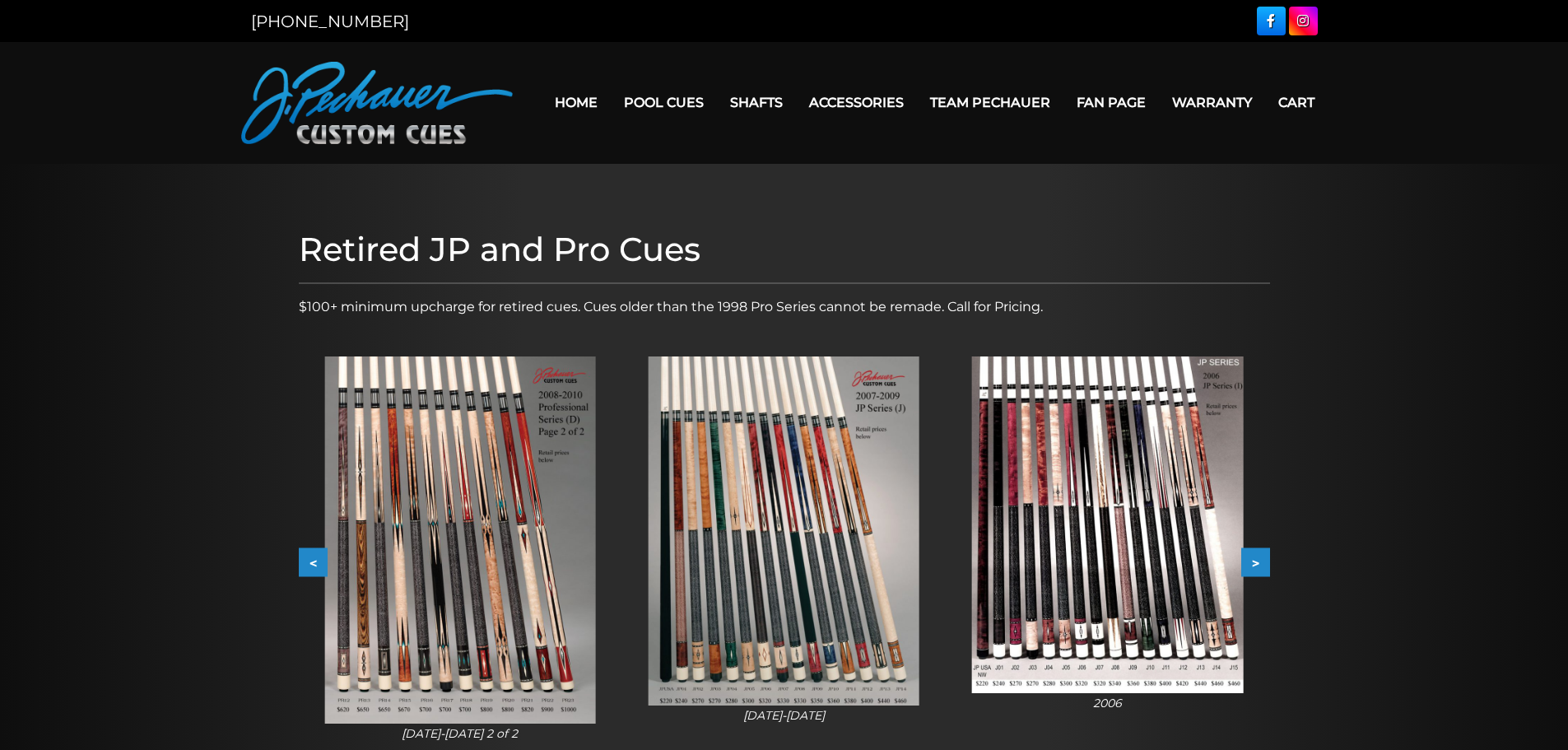
click at [1261, 563] on button ">" at bounding box center [1256, 562] width 29 height 29
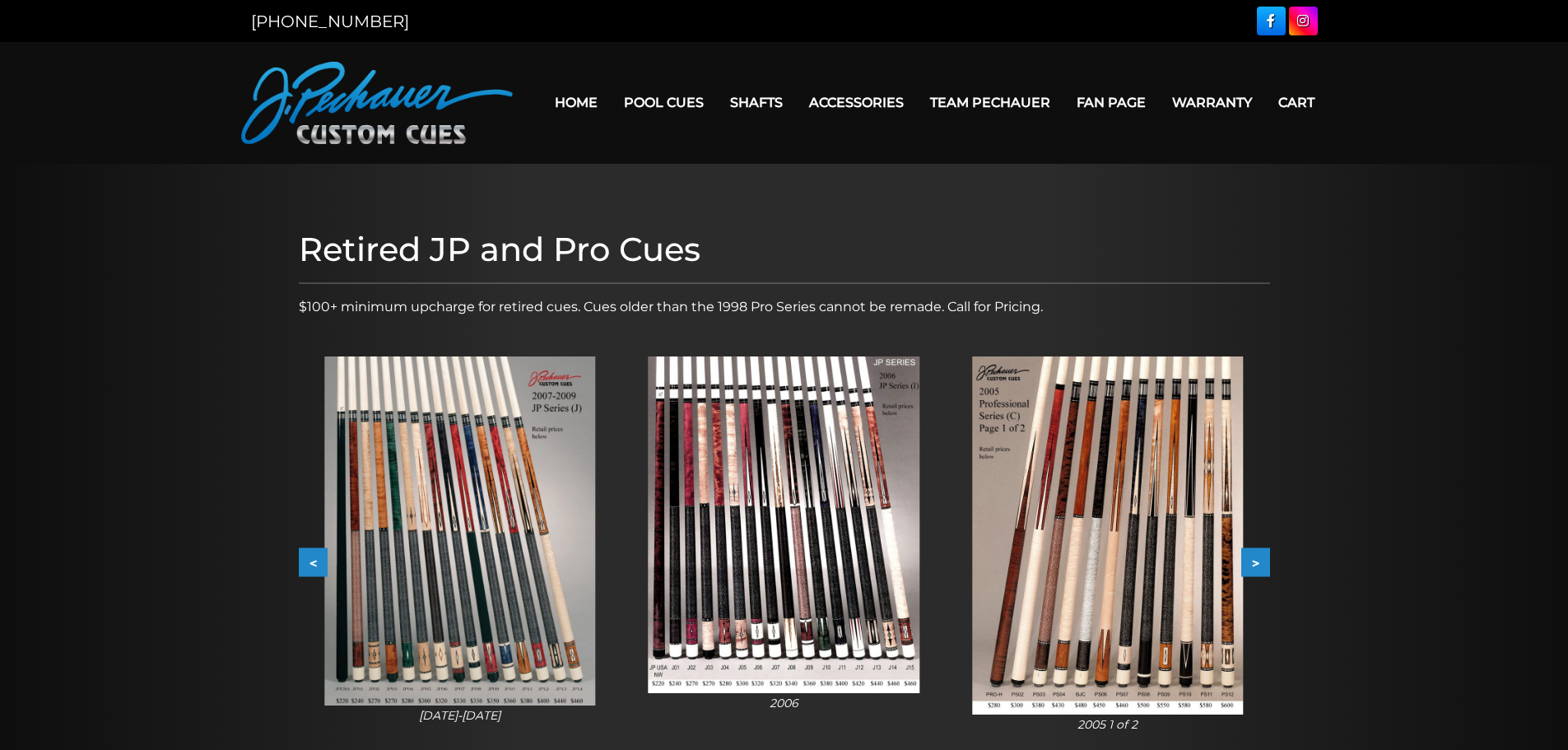
click at [896, 442] on img at bounding box center [784, 525] width 271 height 337
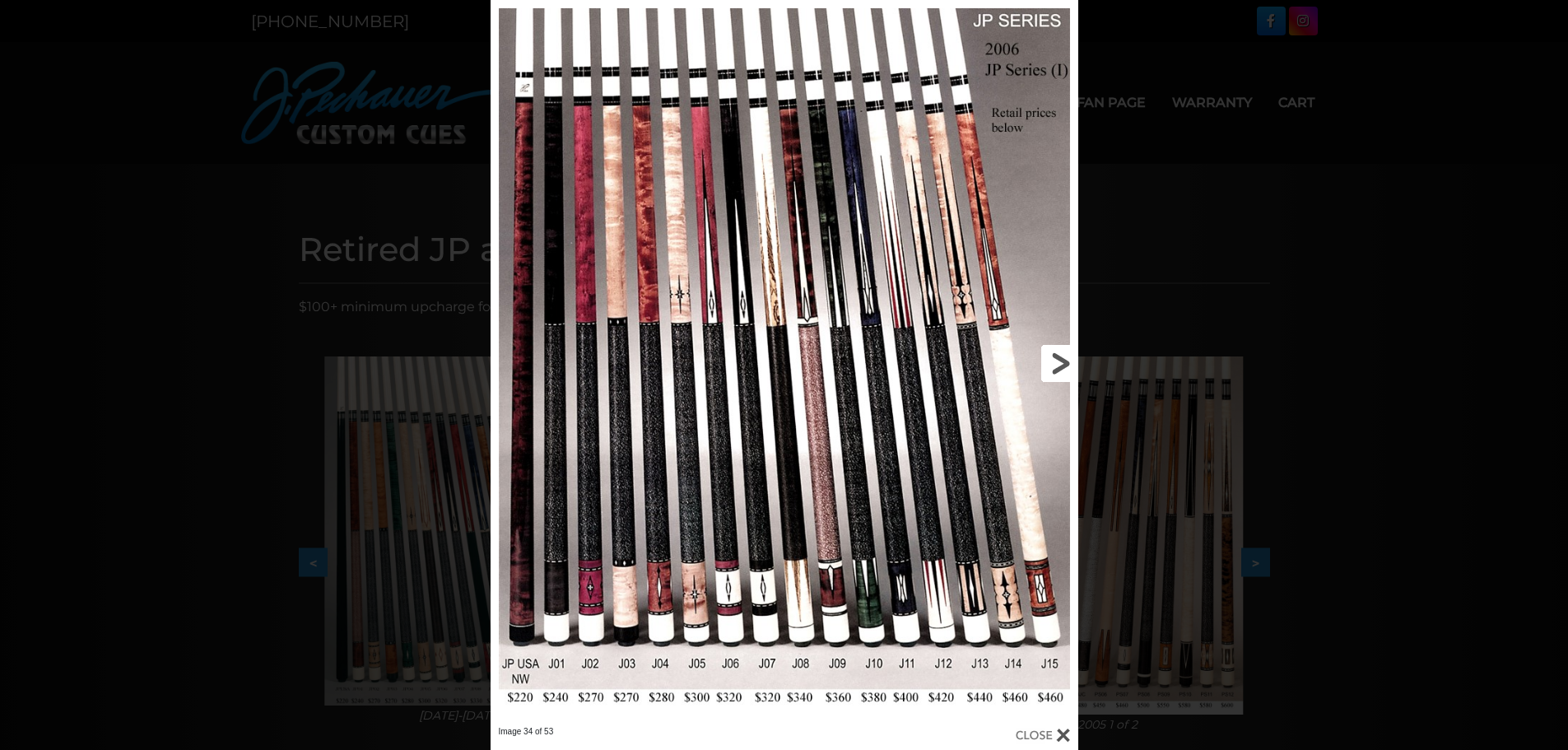
click at [1065, 349] on link at bounding box center [946, 362] width 265 height 726
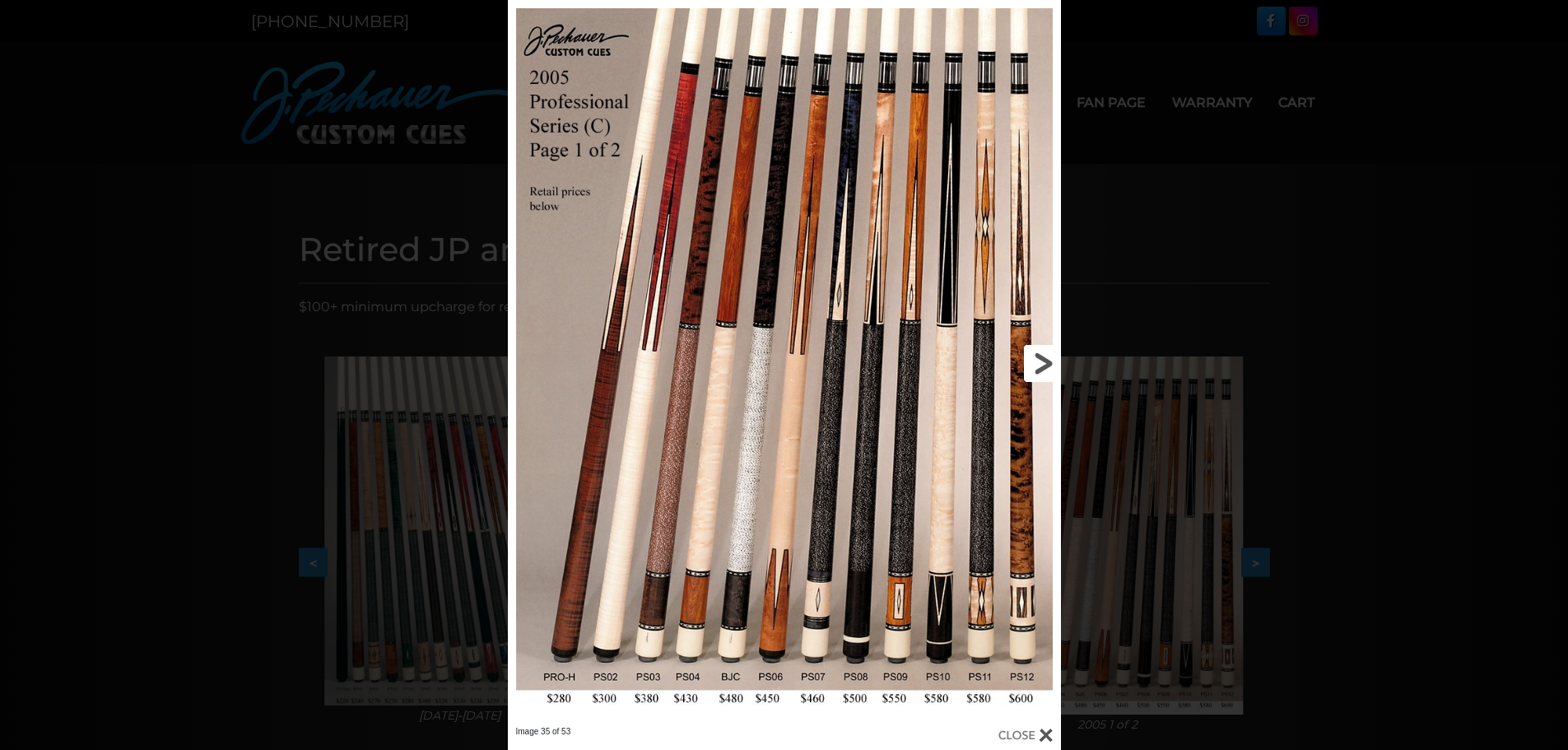
click at [1048, 357] on link at bounding box center [936, 362] width 248 height 726
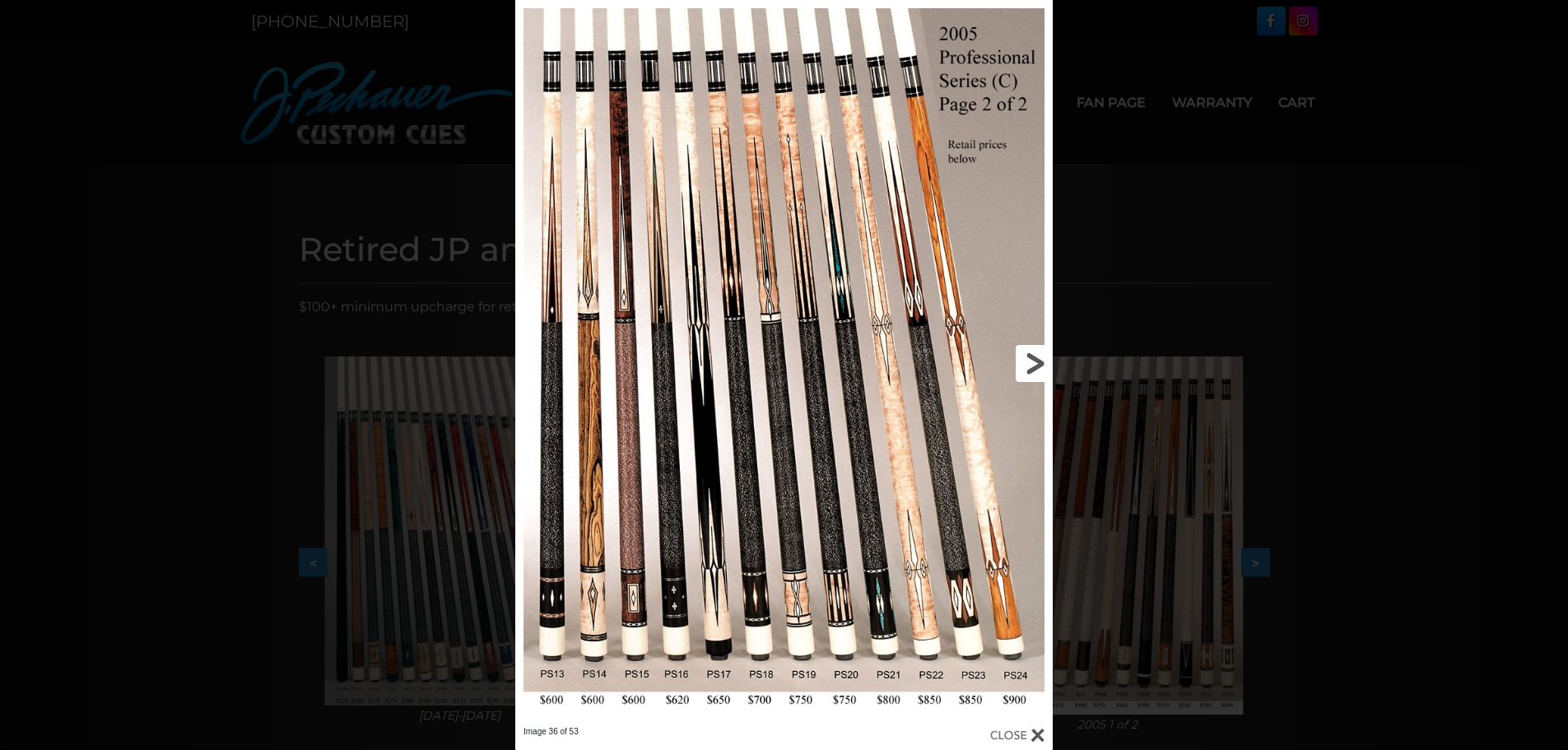
click at [1036, 360] on link at bounding box center [932, 362] width 242 height 726
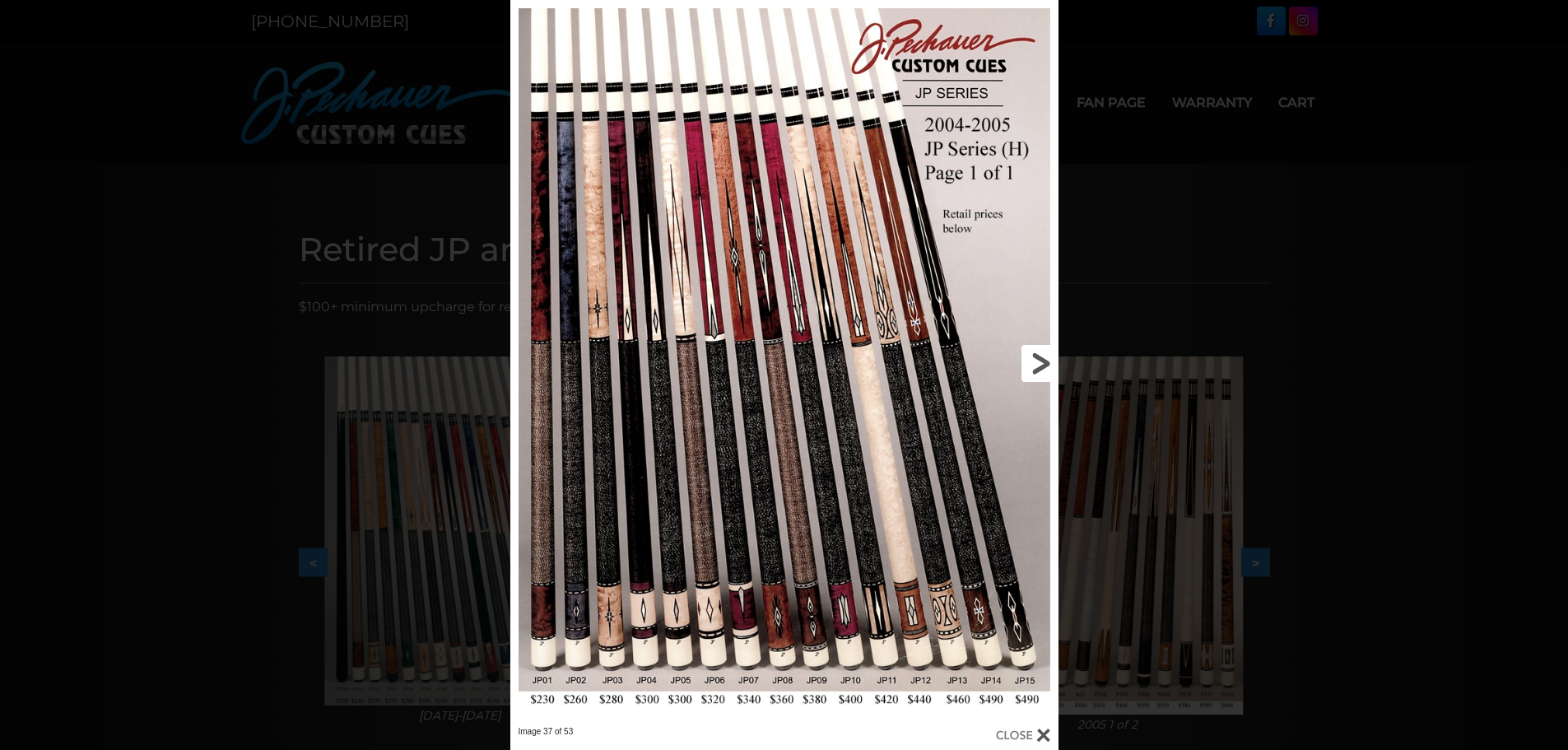
click at [1042, 361] on link at bounding box center [935, 362] width 247 height 726
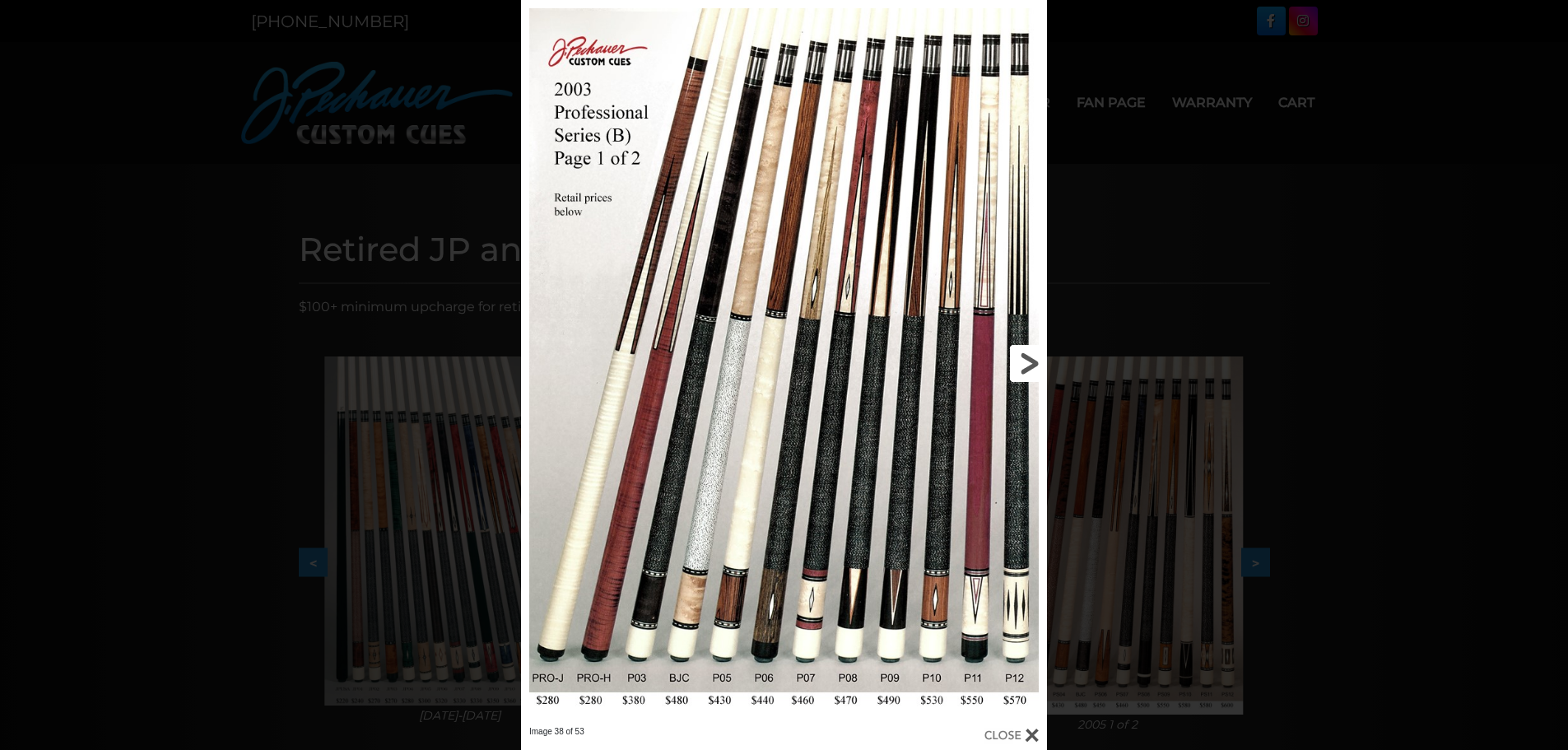
click at [1035, 361] on link at bounding box center [928, 362] width 237 height 726
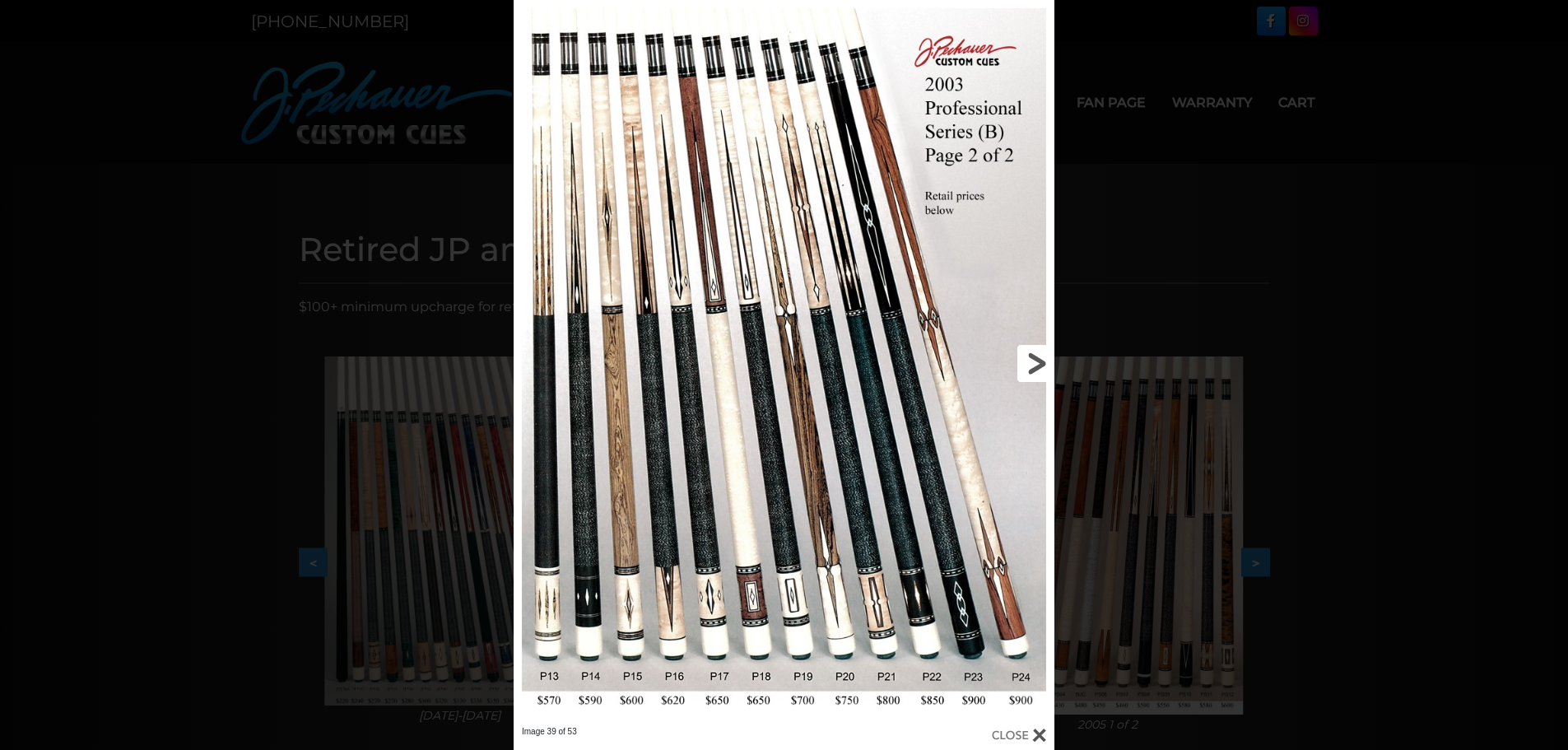
click at [1035, 361] on link at bounding box center [932, 362] width 243 height 726
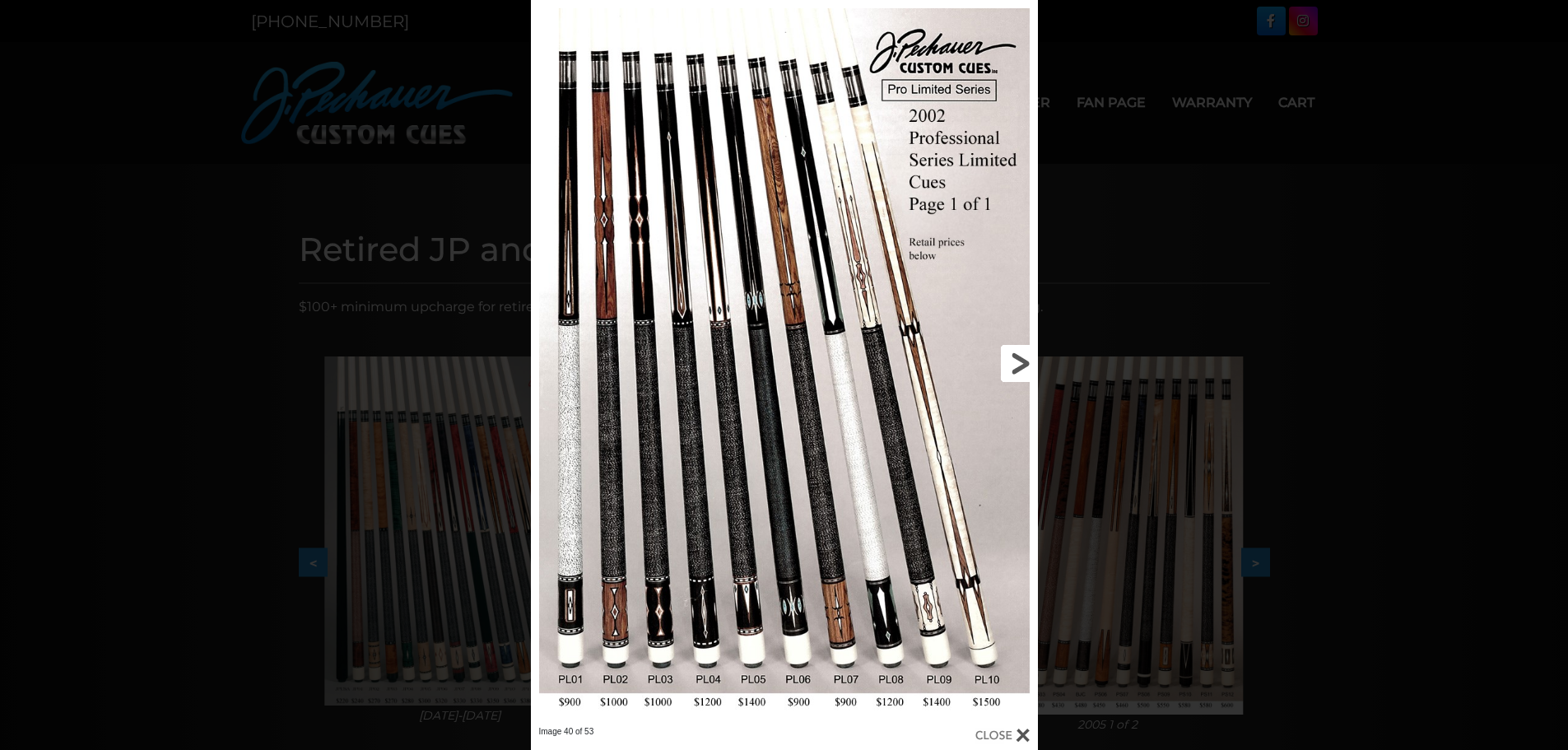
click at [1021, 357] on link at bounding box center [923, 362] width 228 height 726
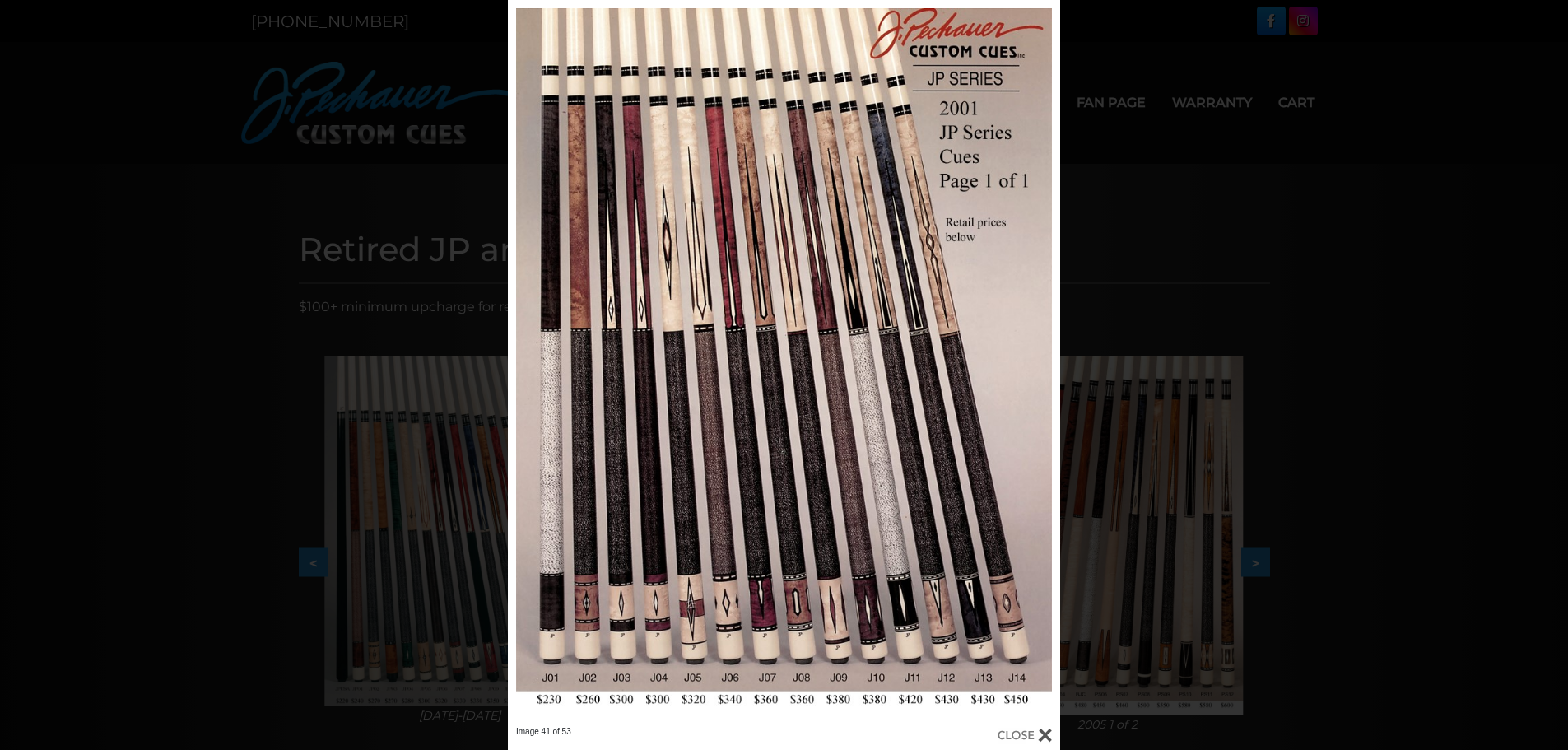
click at [1413, 353] on div "Image 41 of 53" at bounding box center [784, 375] width 1568 height 750
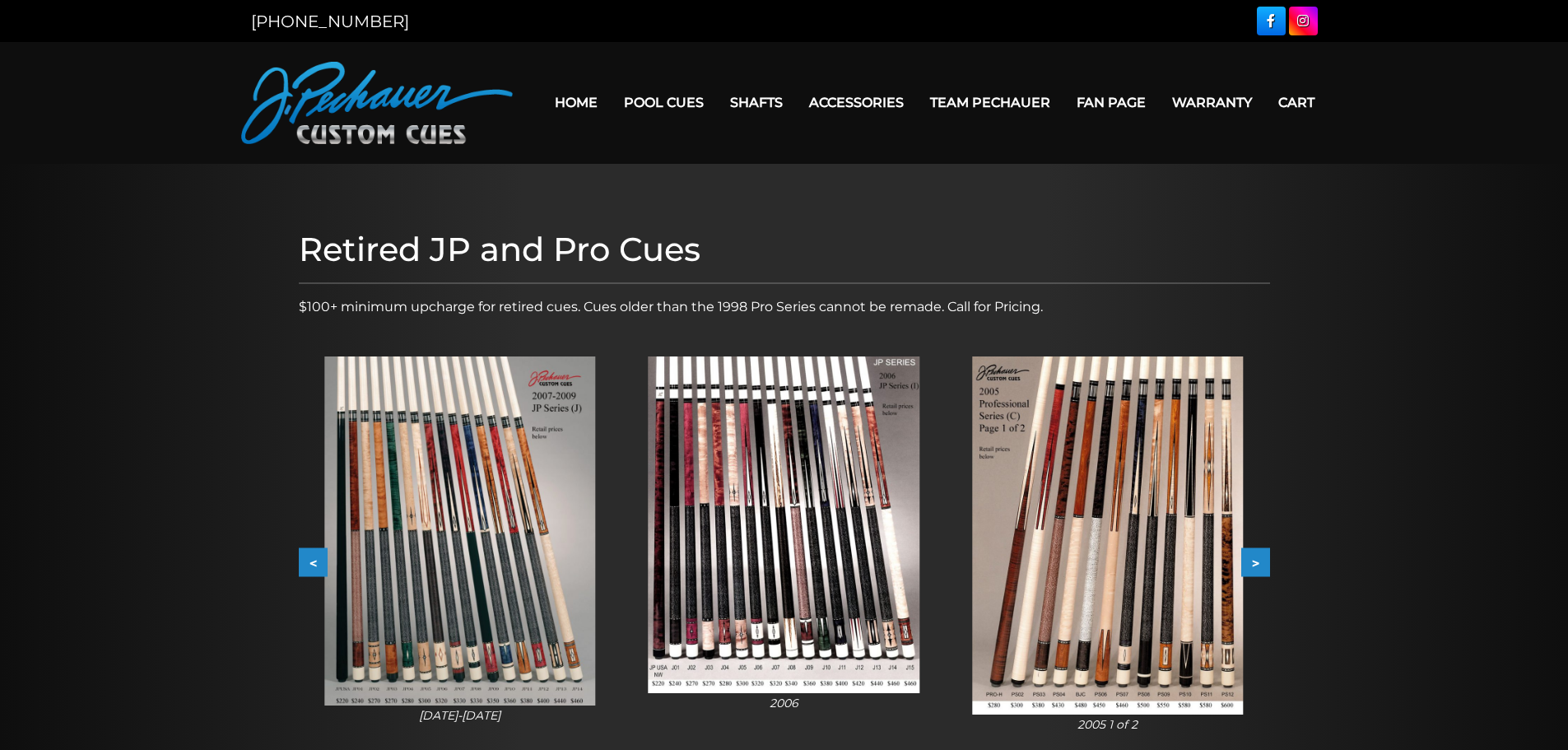
click at [312, 550] on button "<" at bounding box center [314, 562] width 29 height 29
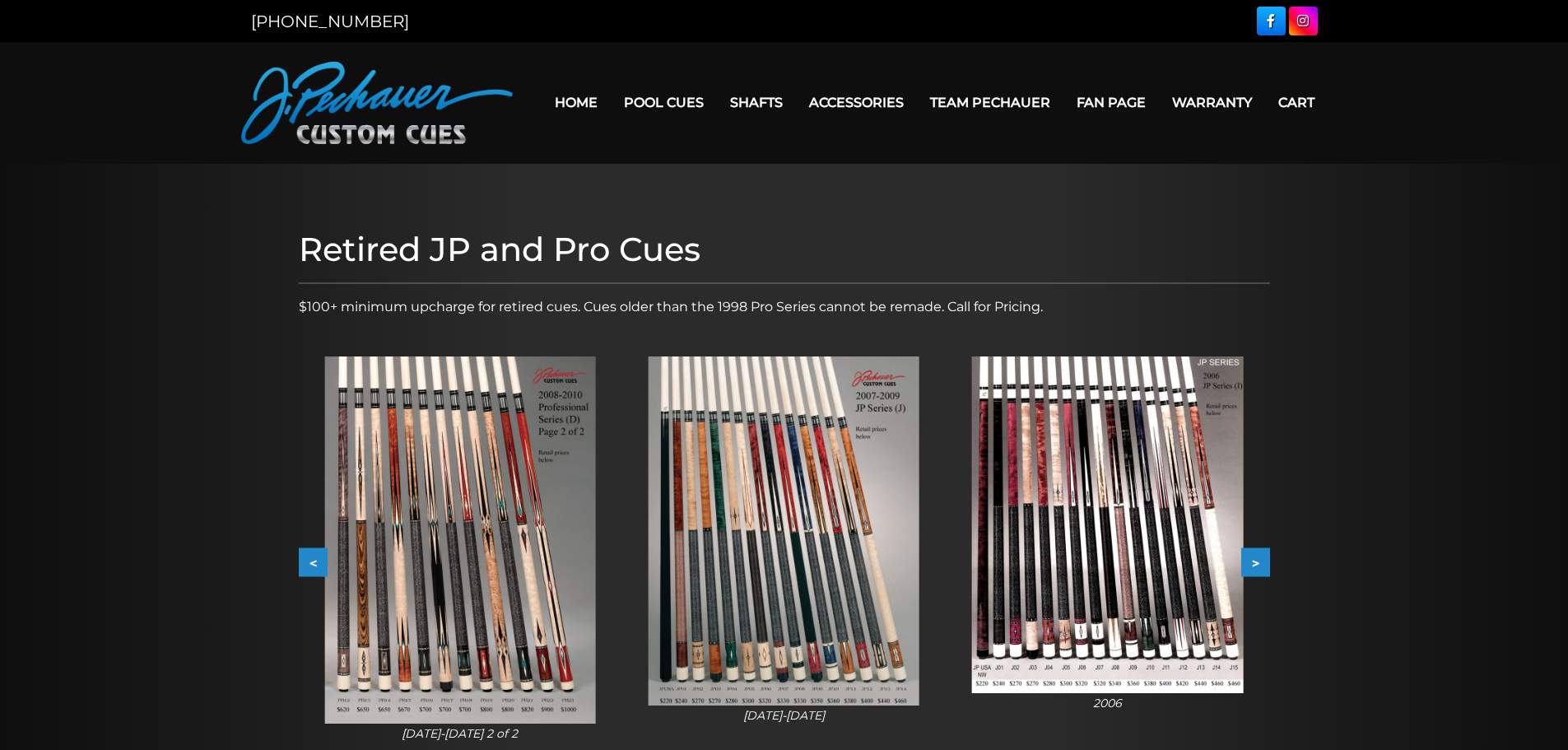
click at [311, 551] on button "<" at bounding box center [314, 562] width 29 height 29
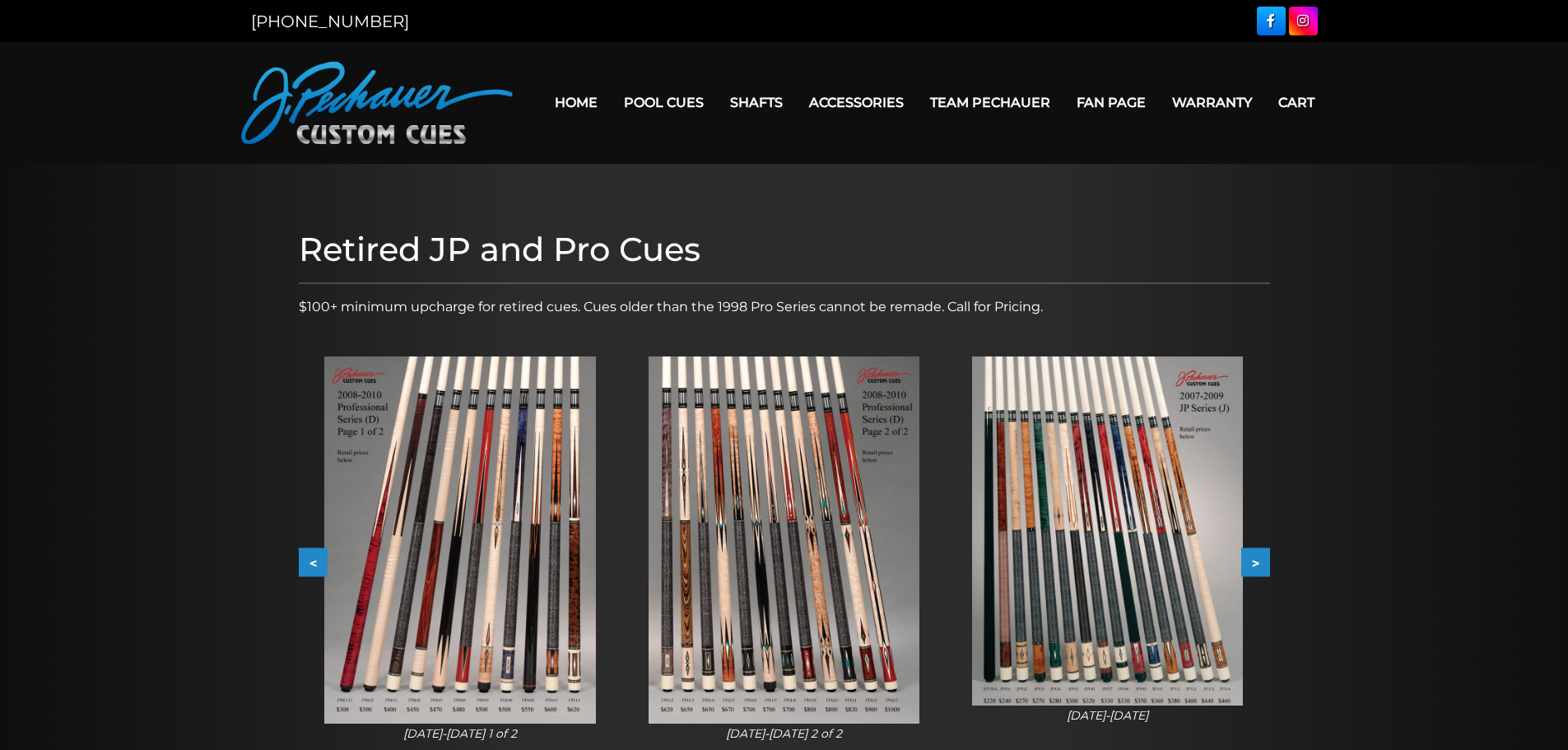
click at [311, 551] on button "<" at bounding box center [314, 562] width 29 height 29
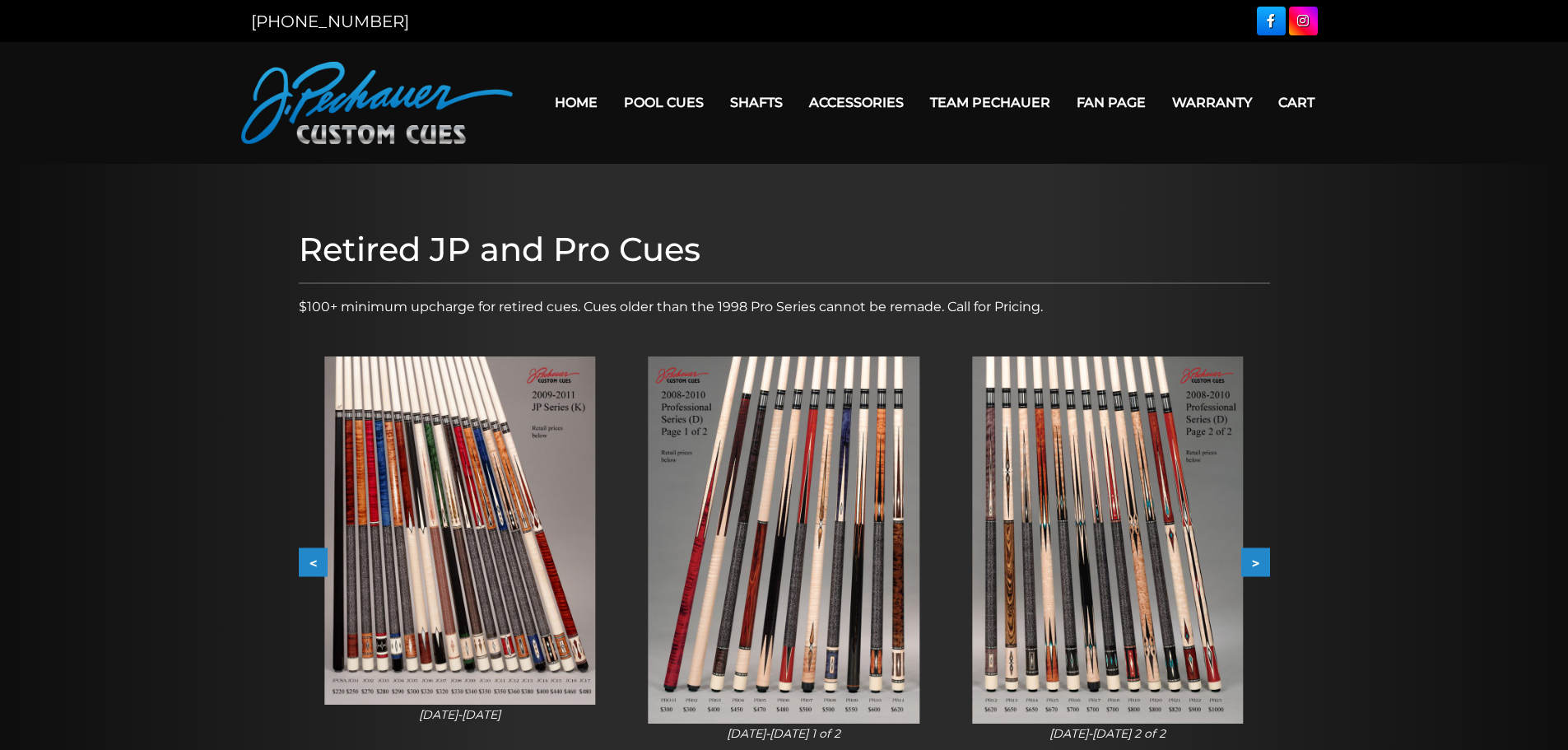
click at [311, 551] on button "<" at bounding box center [314, 562] width 29 height 29
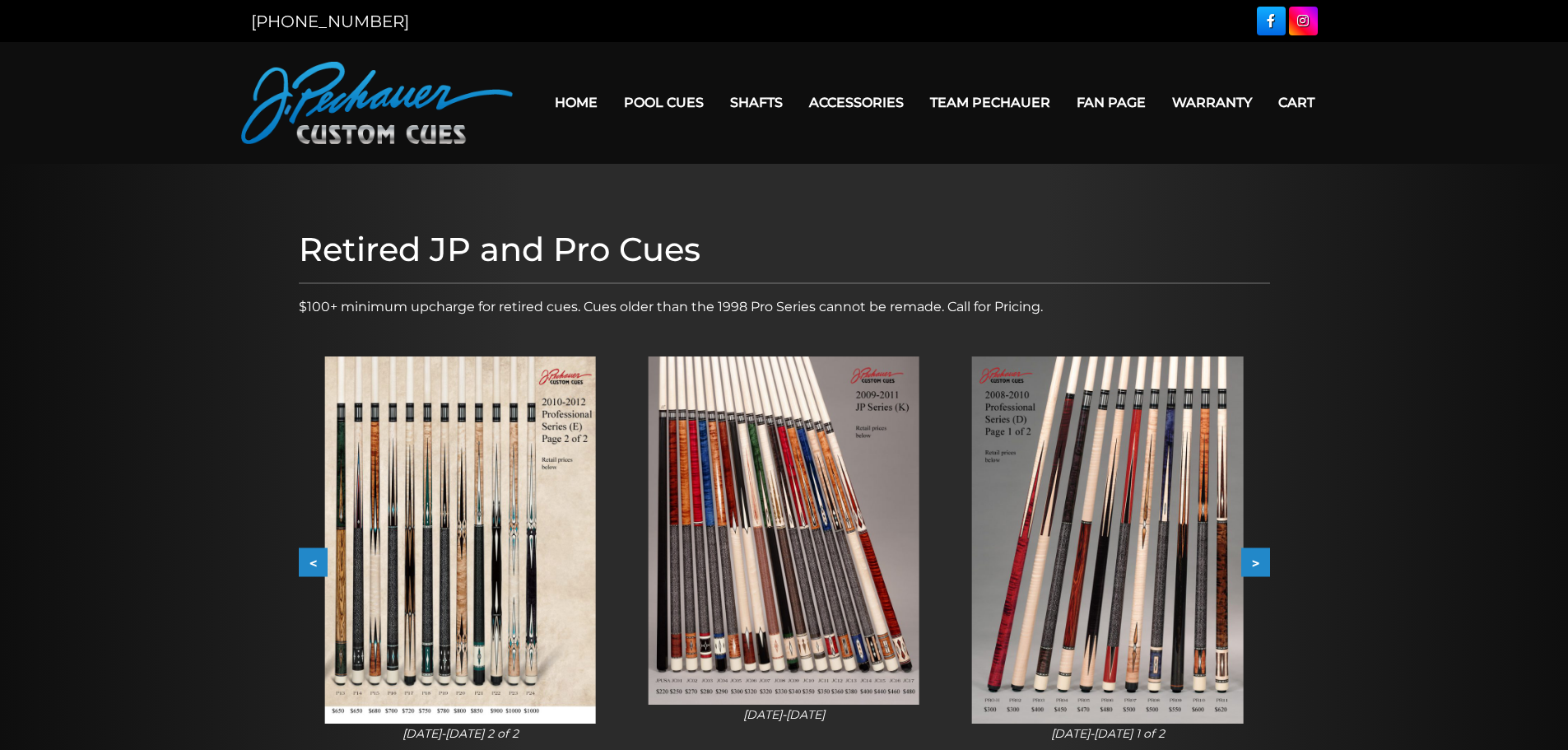
click at [311, 551] on button "<" at bounding box center [314, 562] width 29 height 29
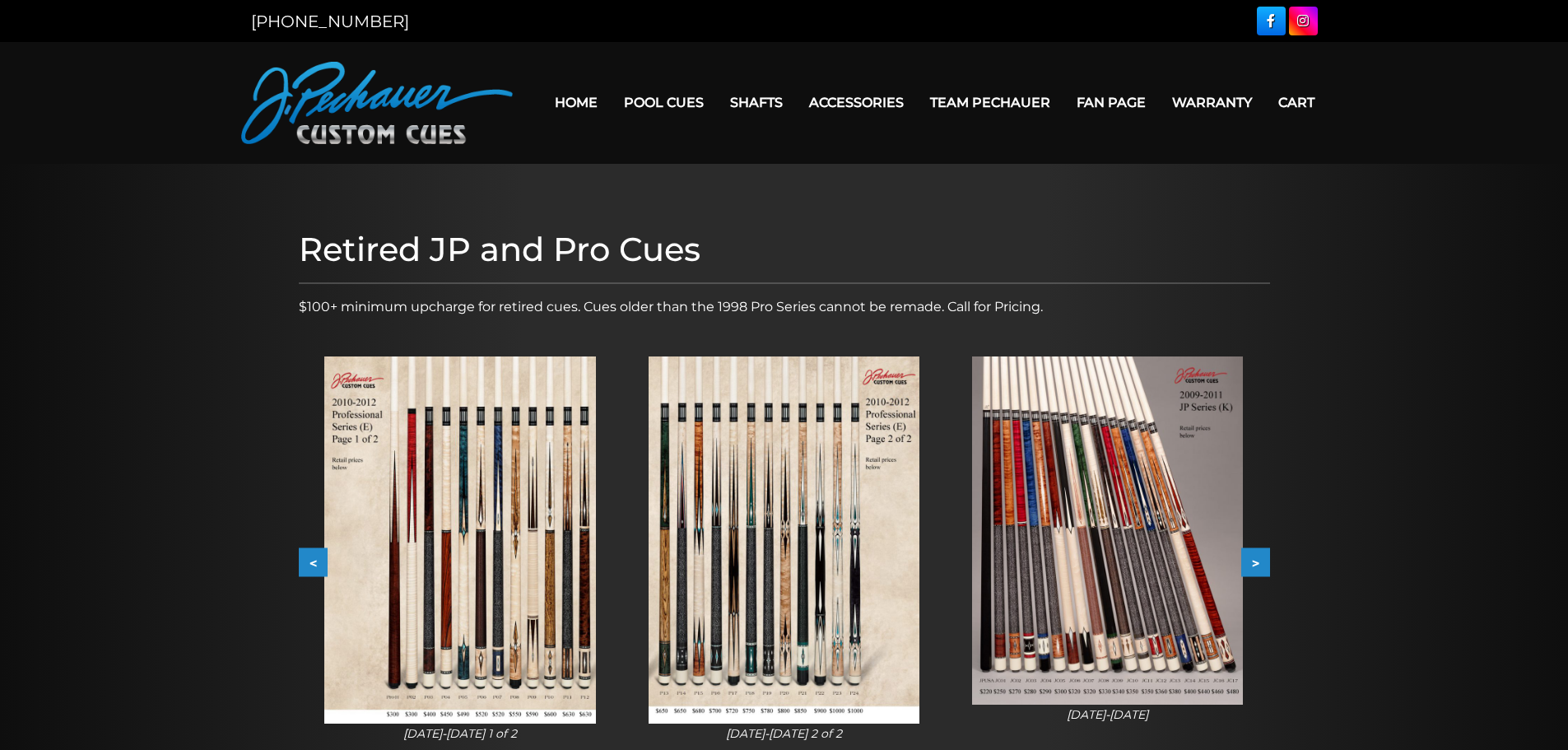
click at [311, 551] on button "<" at bounding box center [314, 562] width 29 height 29
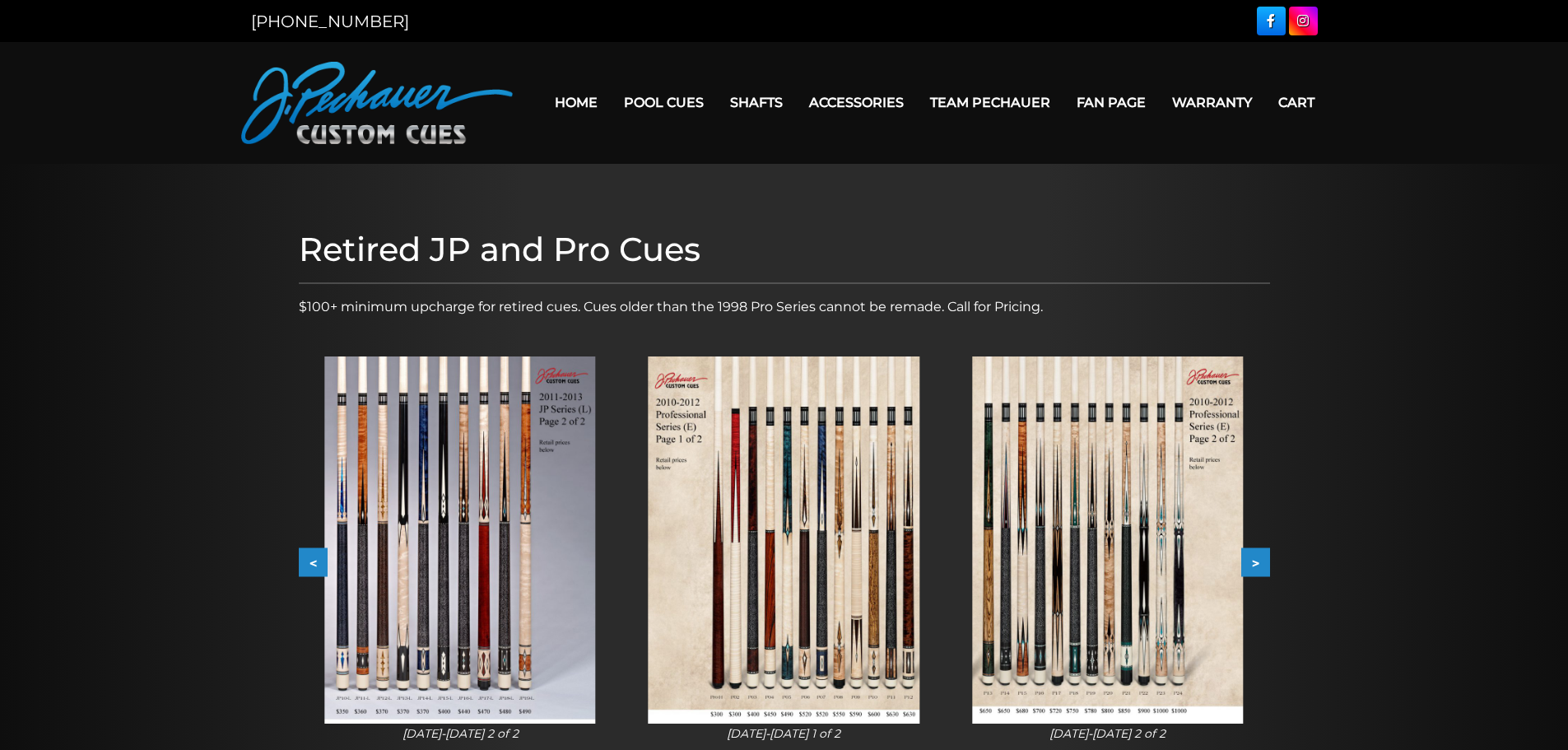
click at [311, 551] on button "<" at bounding box center [314, 562] width 29 height 29
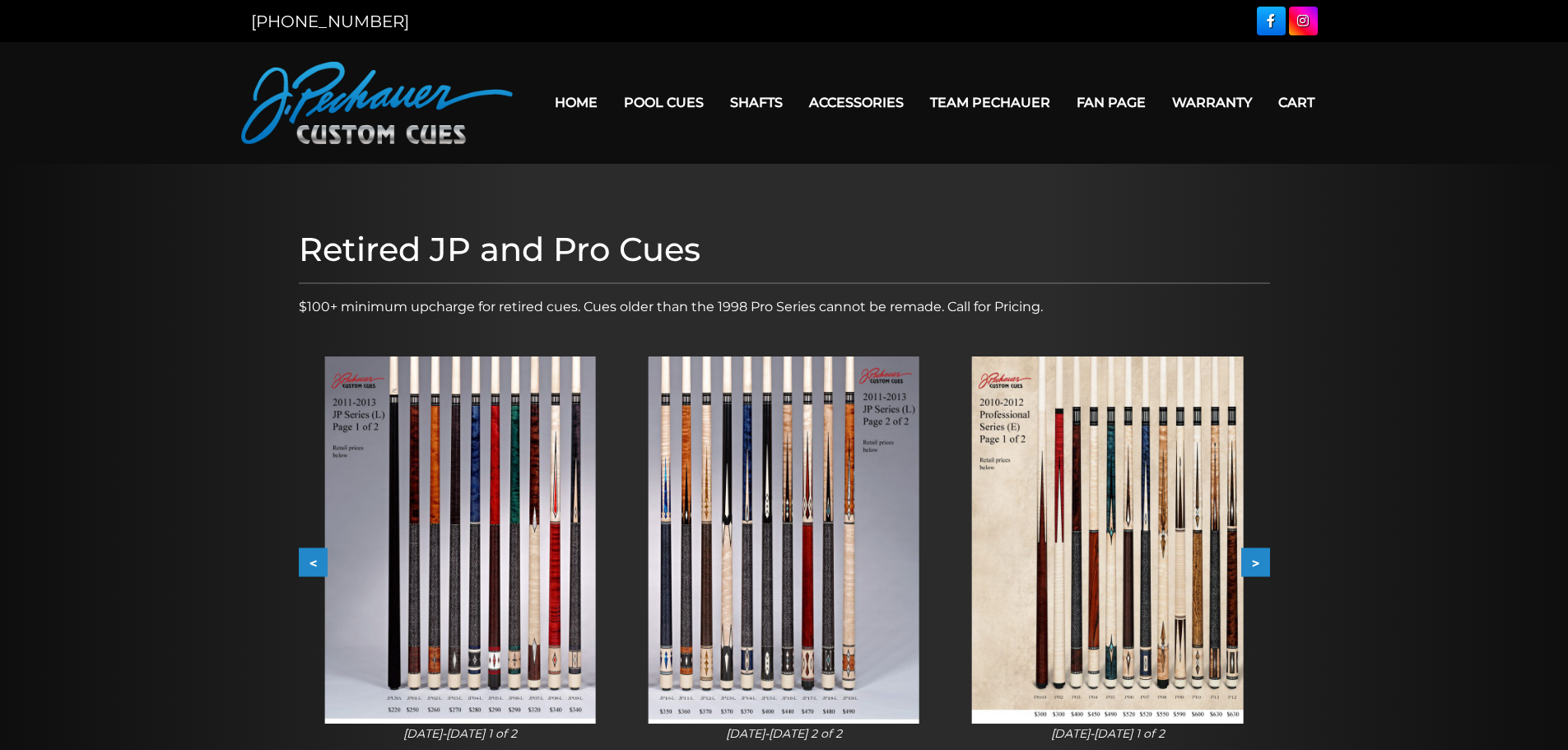
click at [311, 551] on button "<" at bounding box center [314, 562] width 29 height 29
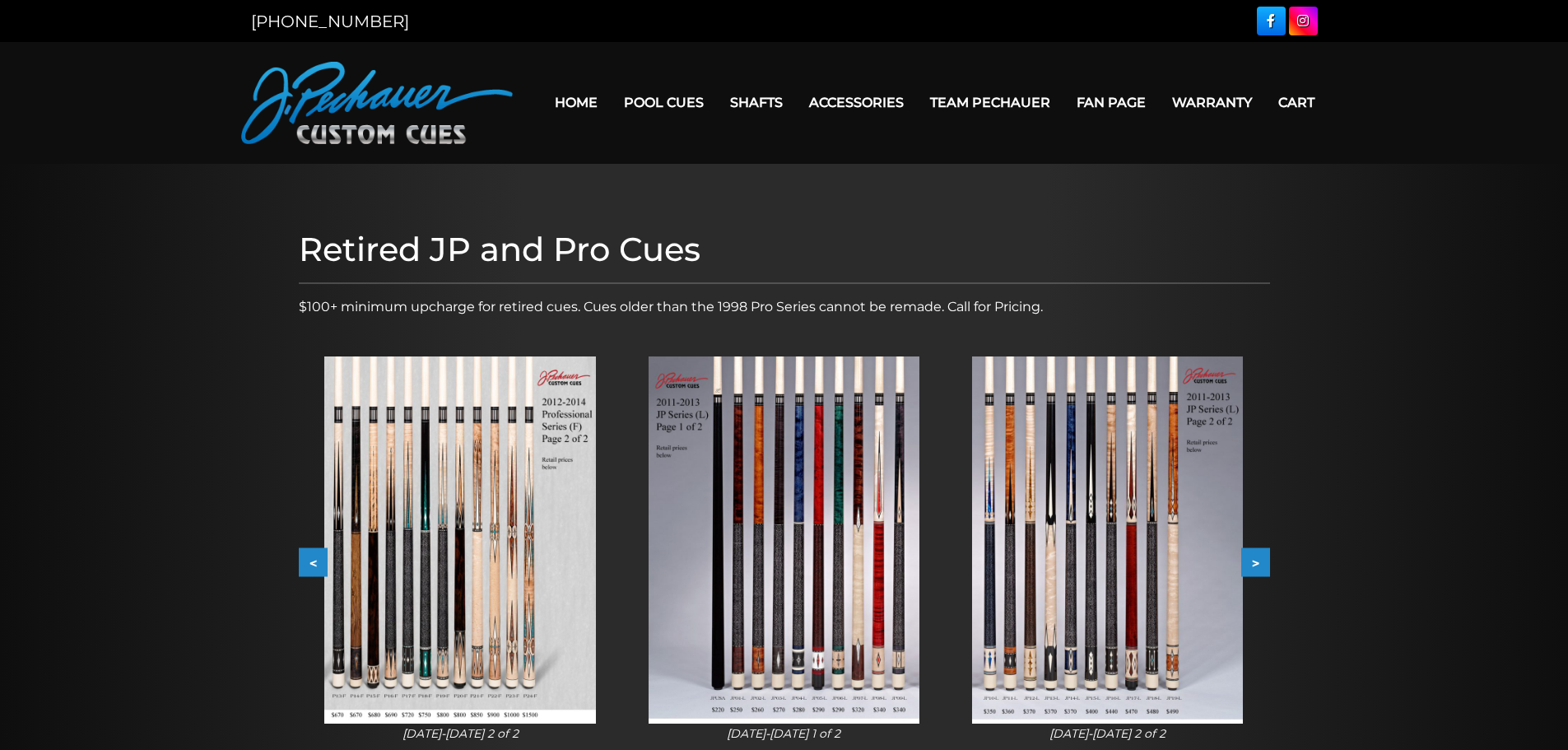
click at [311, 551] on button "<" at bounding box center [314, 562] width 29 height 29
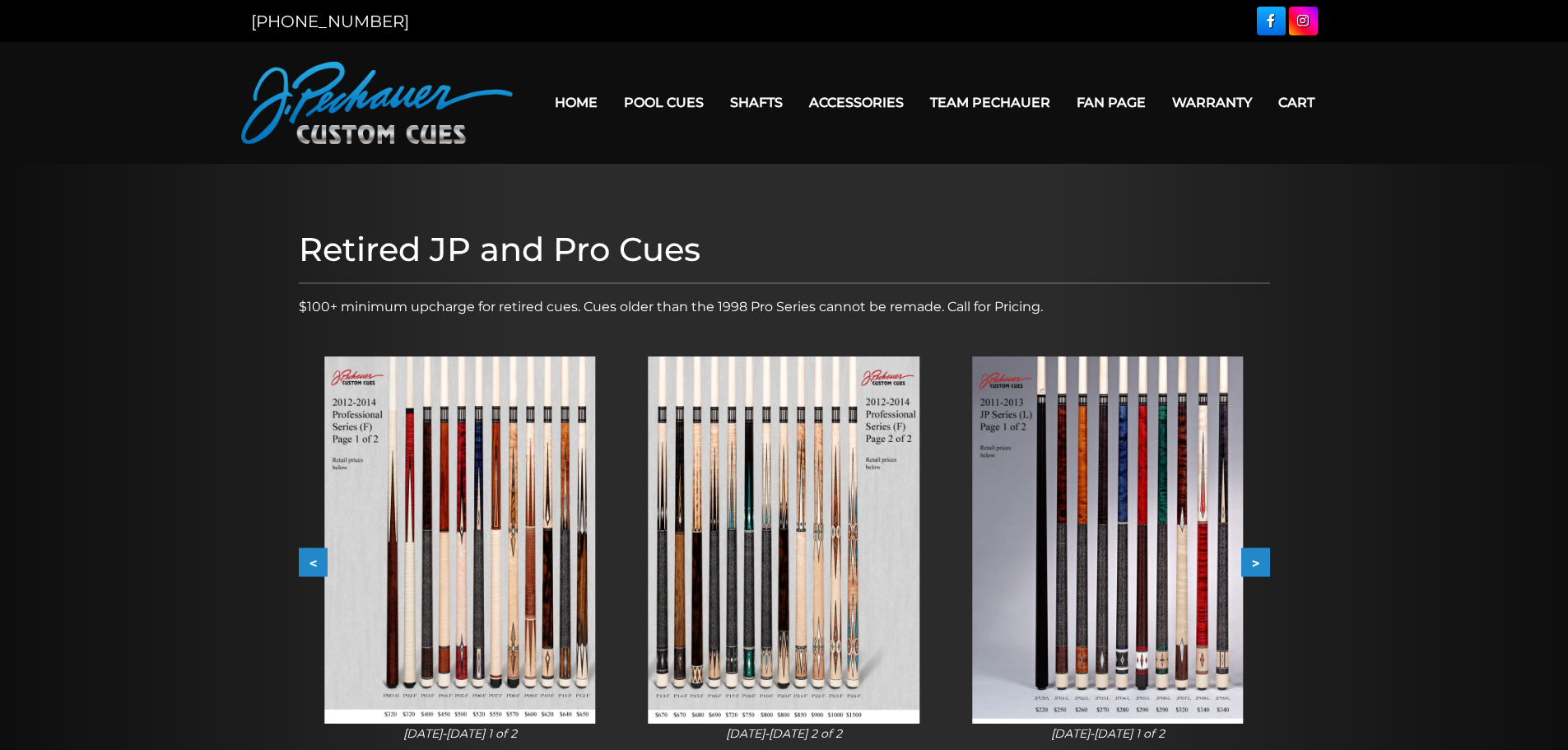
click at [311, 551] on button "<" at bounding box center [314, 562] width 29 height 29
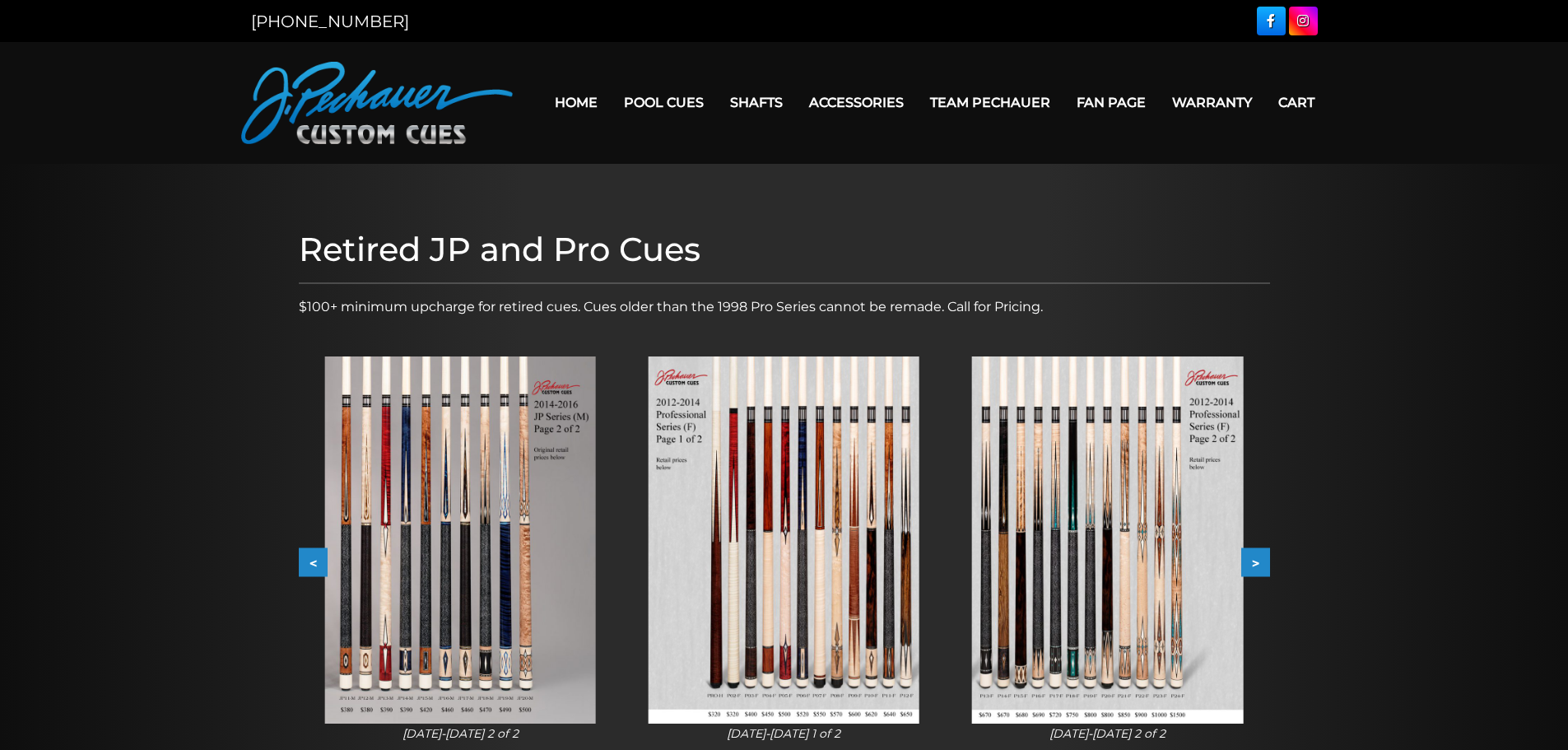
click at [311, 551] on button "<" at bounding box center [314, 562] width 29 height 29
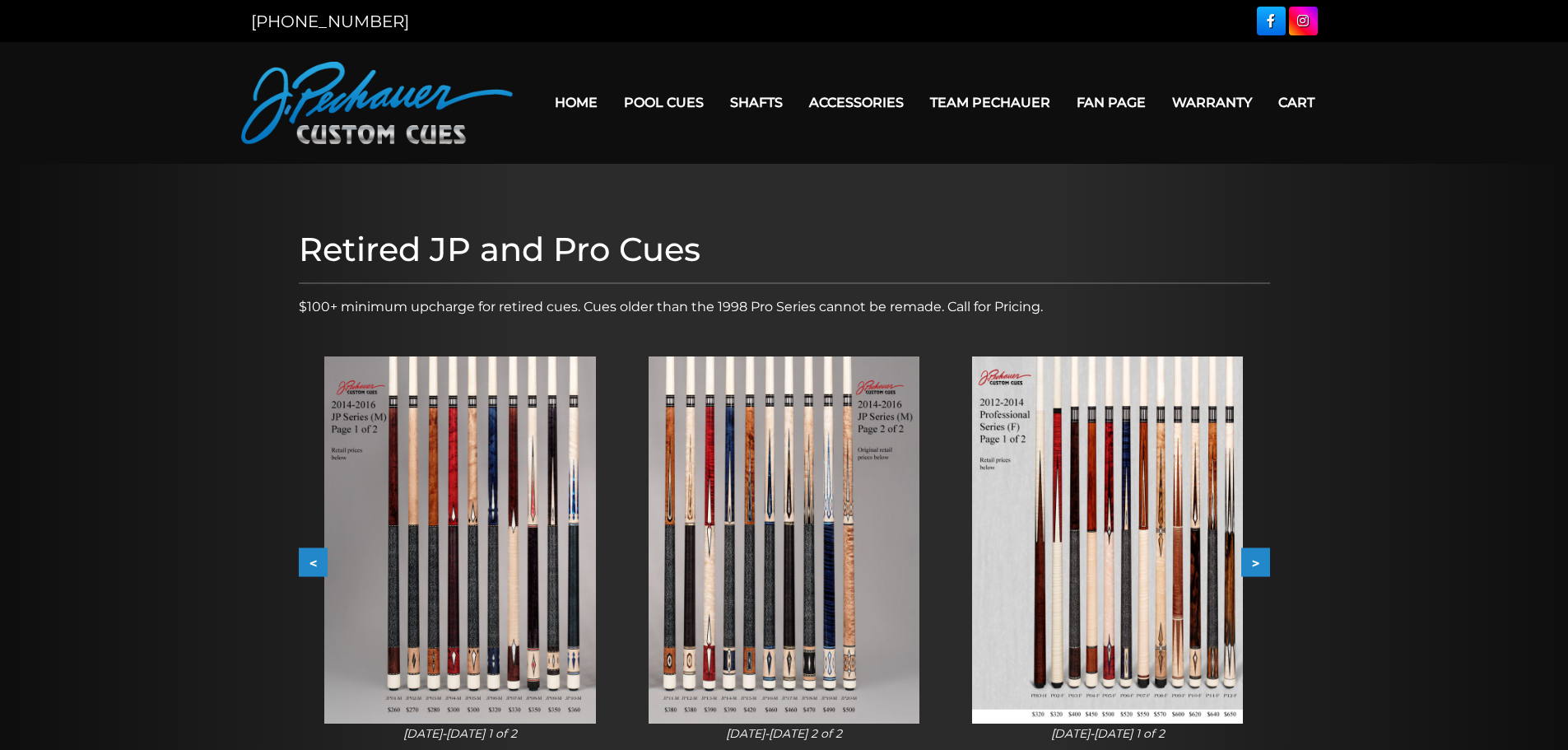
click at [311, 551] on button "<" at bounding box center [314, 562] width 29 height 29
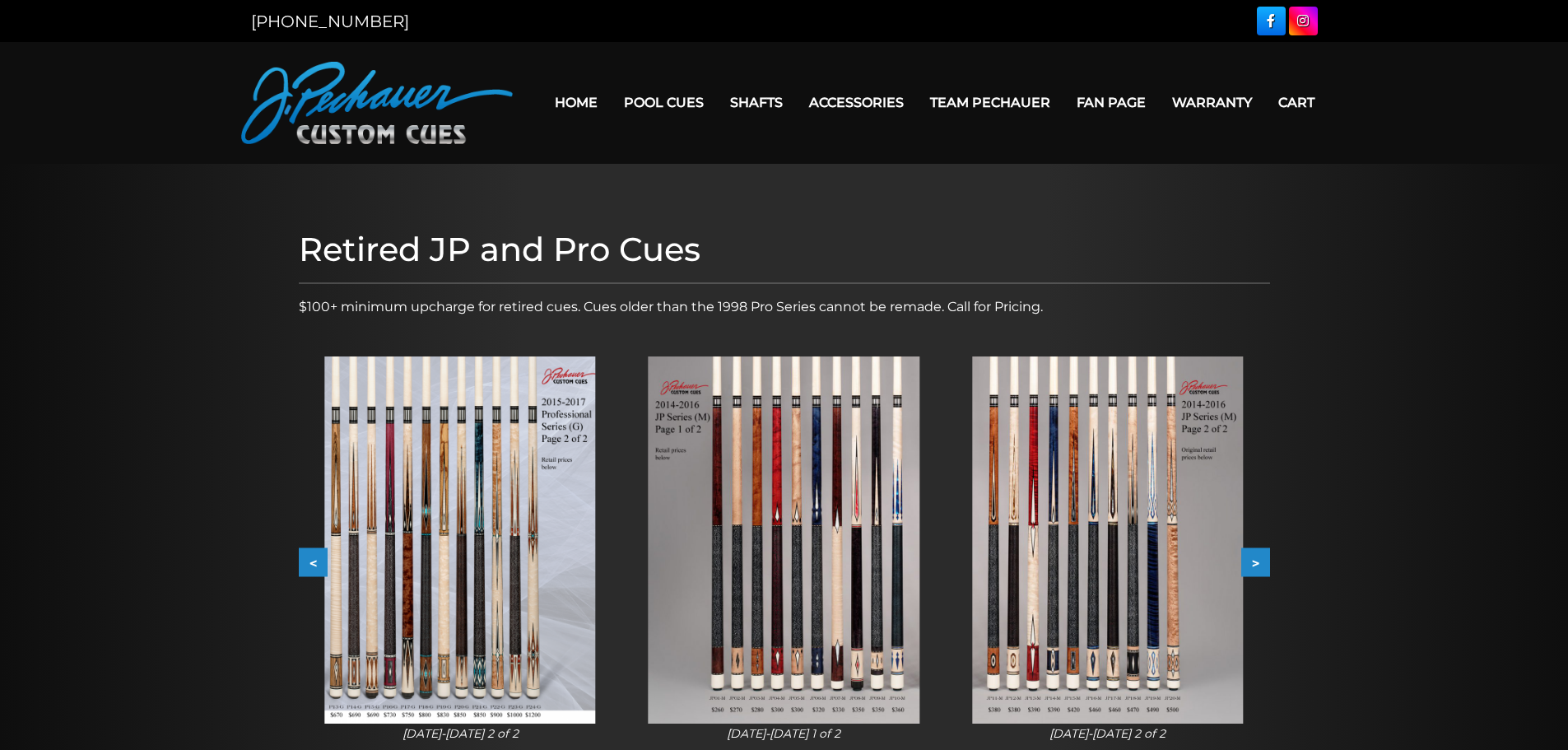
click at [311, 551] on button "<" at bounding box center [314, 562] width 29 height 29
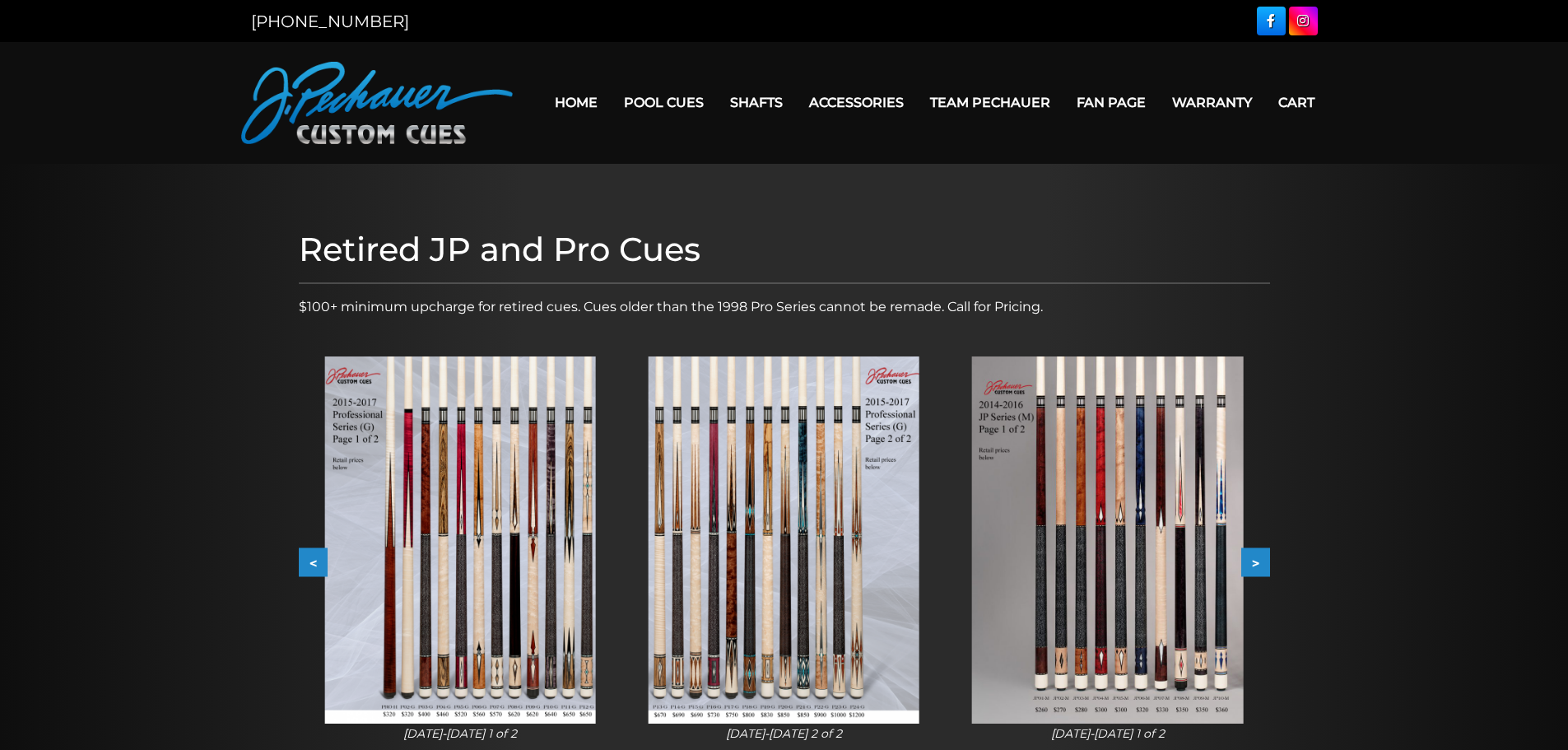
click at [311, 551] on button "<" at bounding box center [314, 562] width 29 height 29
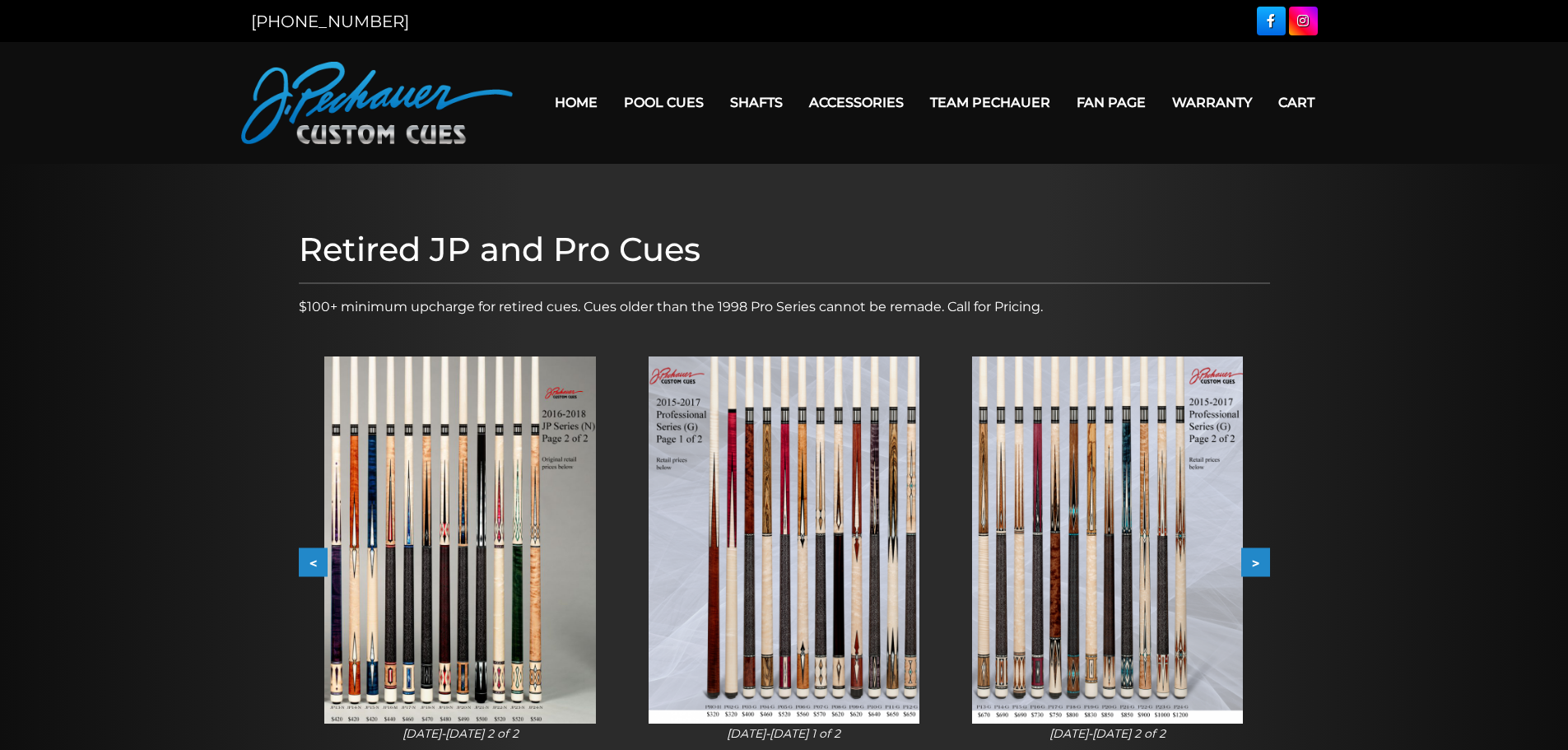
click at [311, 551] on button "<" at bounding box center [314, 562] width 29 height 29
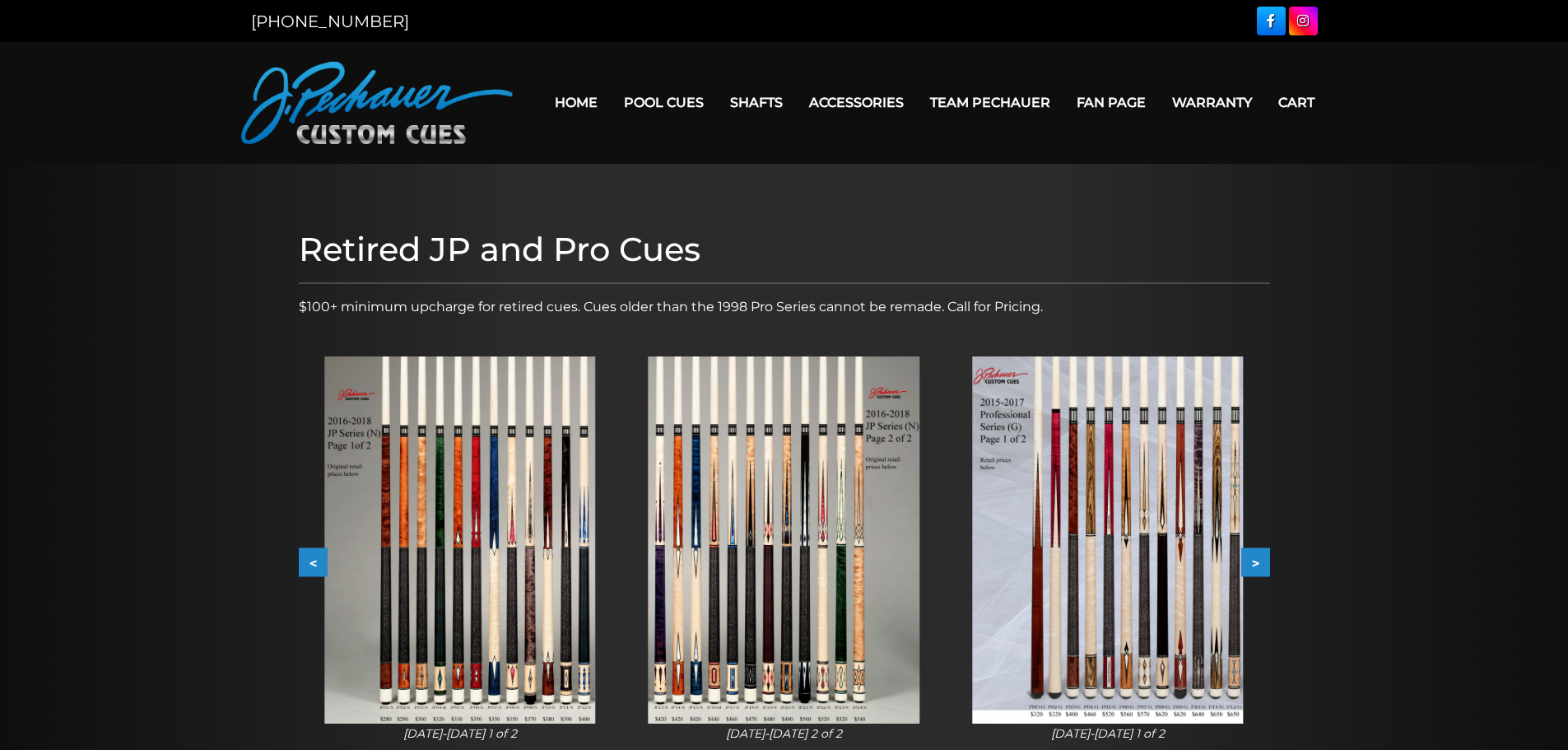
click at [311, 551] on button "<" at bounding box center [314, 562] width 29 height 29
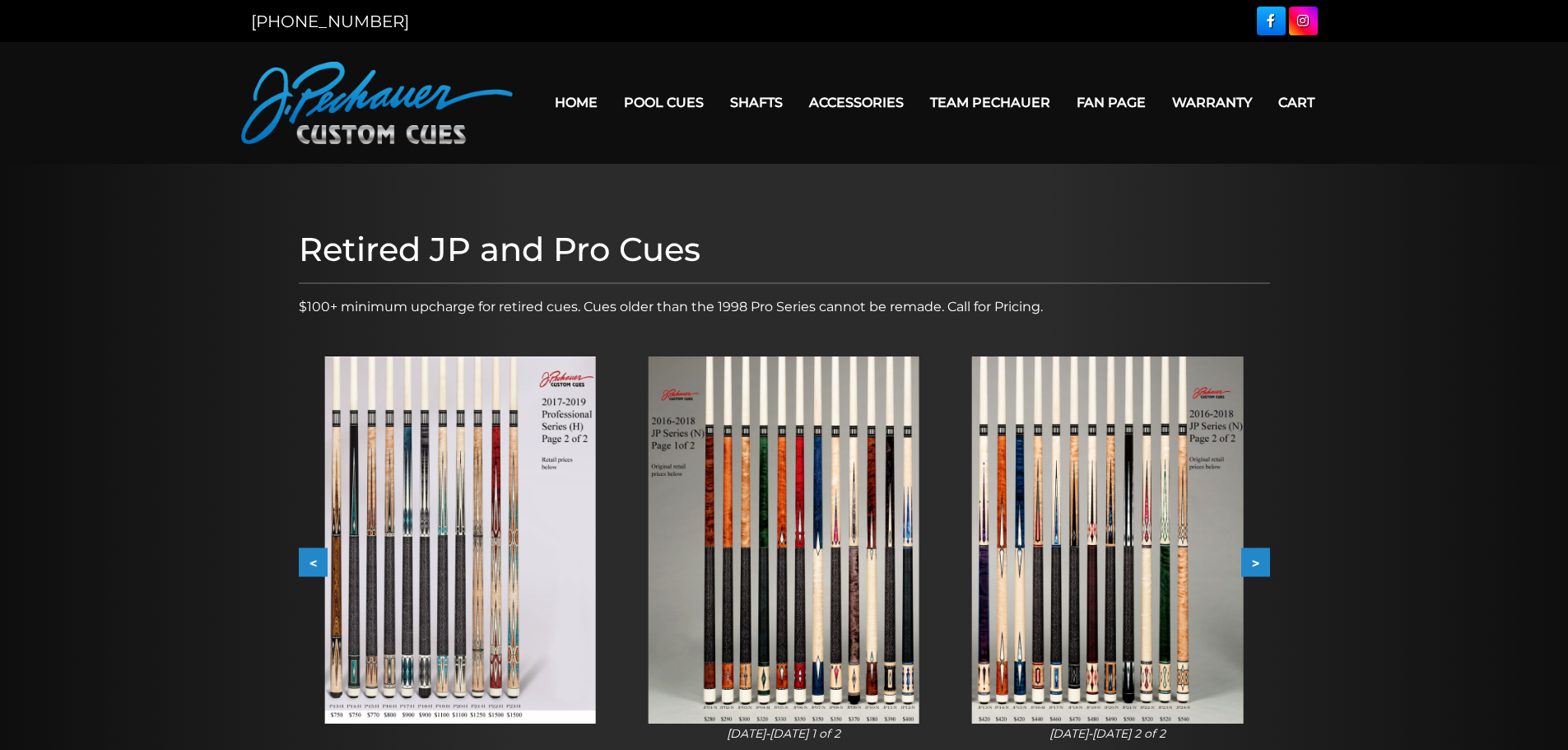
click at [311, 551] on button "<" at bounding box center [314, 562] width 29 height 29
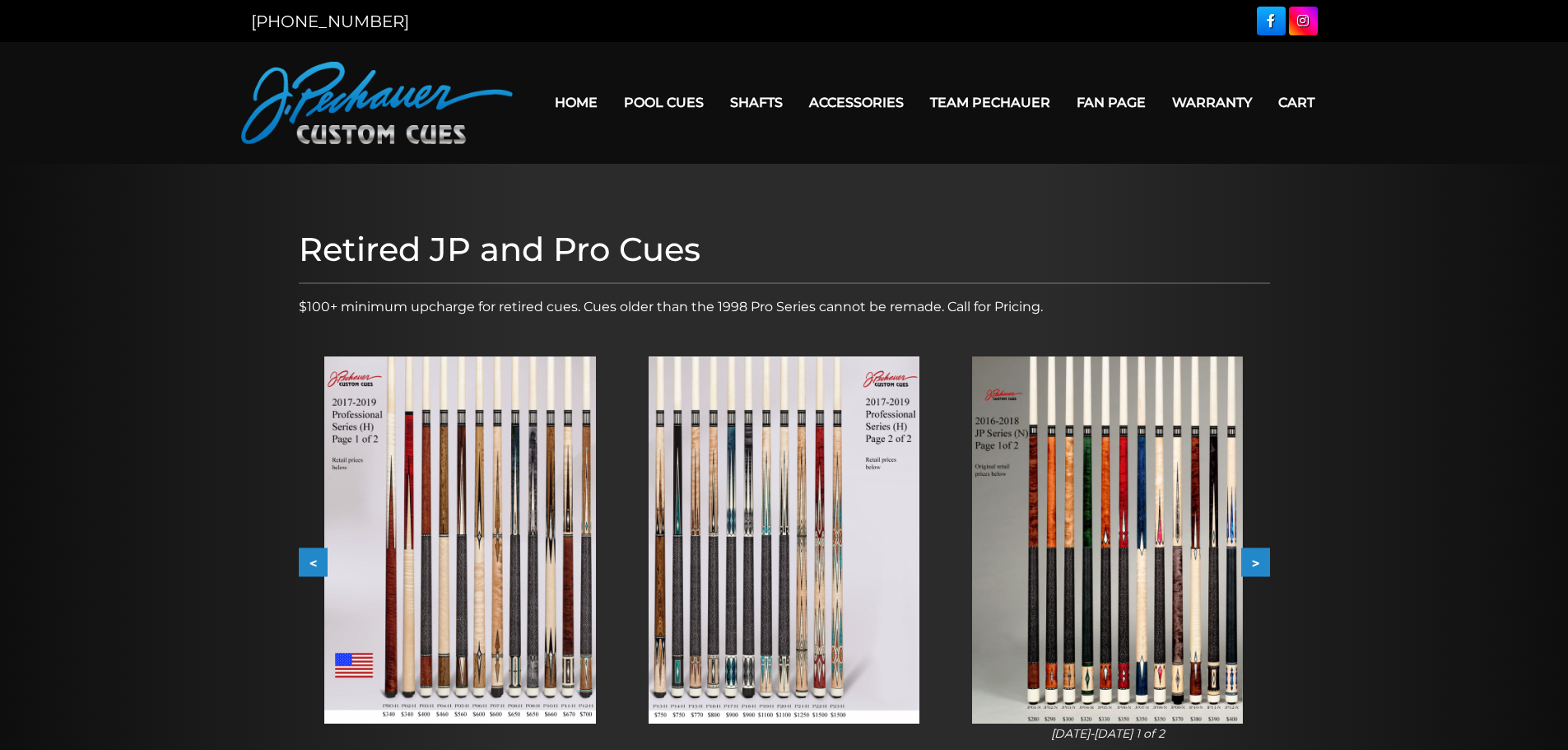
click at [311, 551] on button "<" at bounding box center [314, 562] width 29 height 29
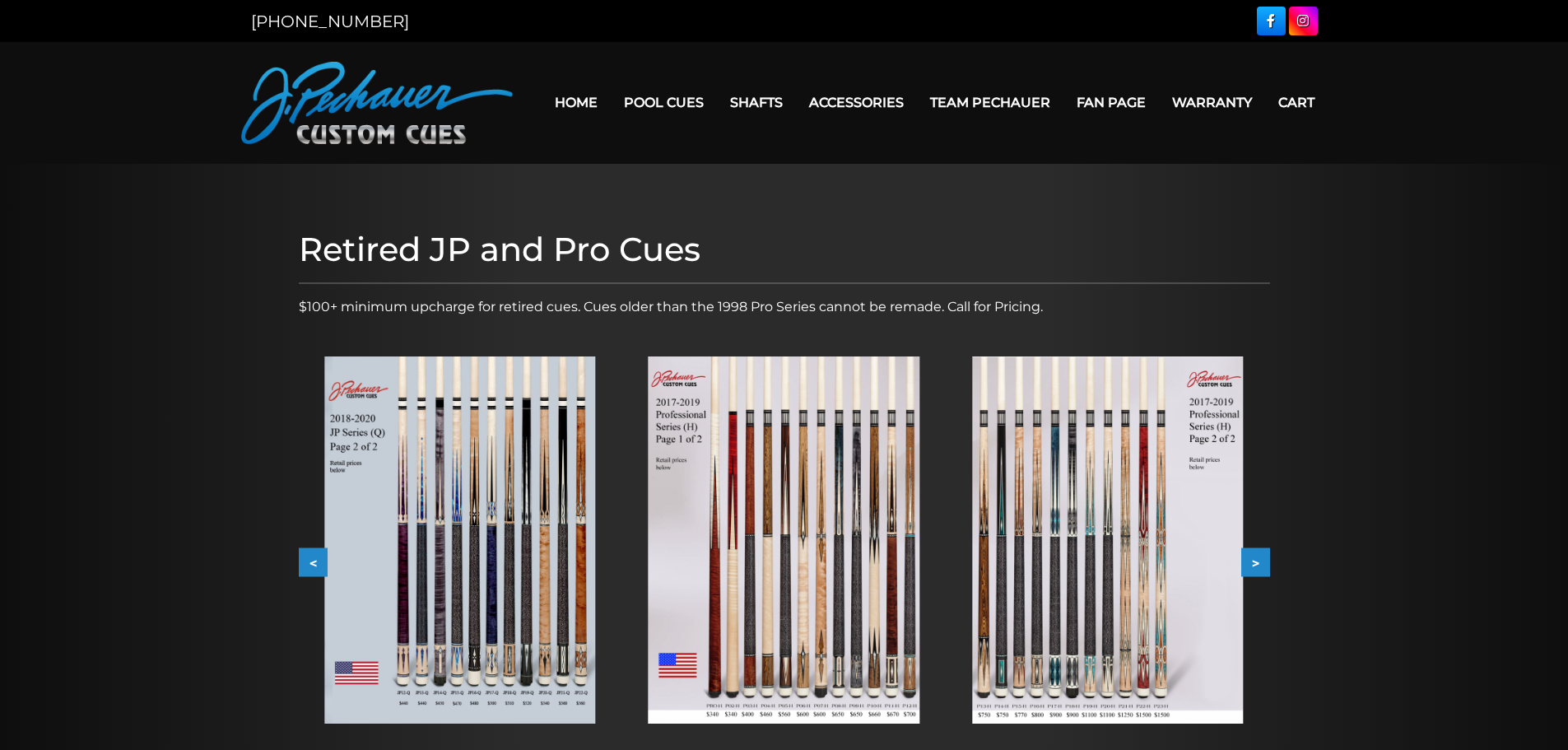
click at [526, 521] on img at bounding box center [460, 540] width 271 height 367
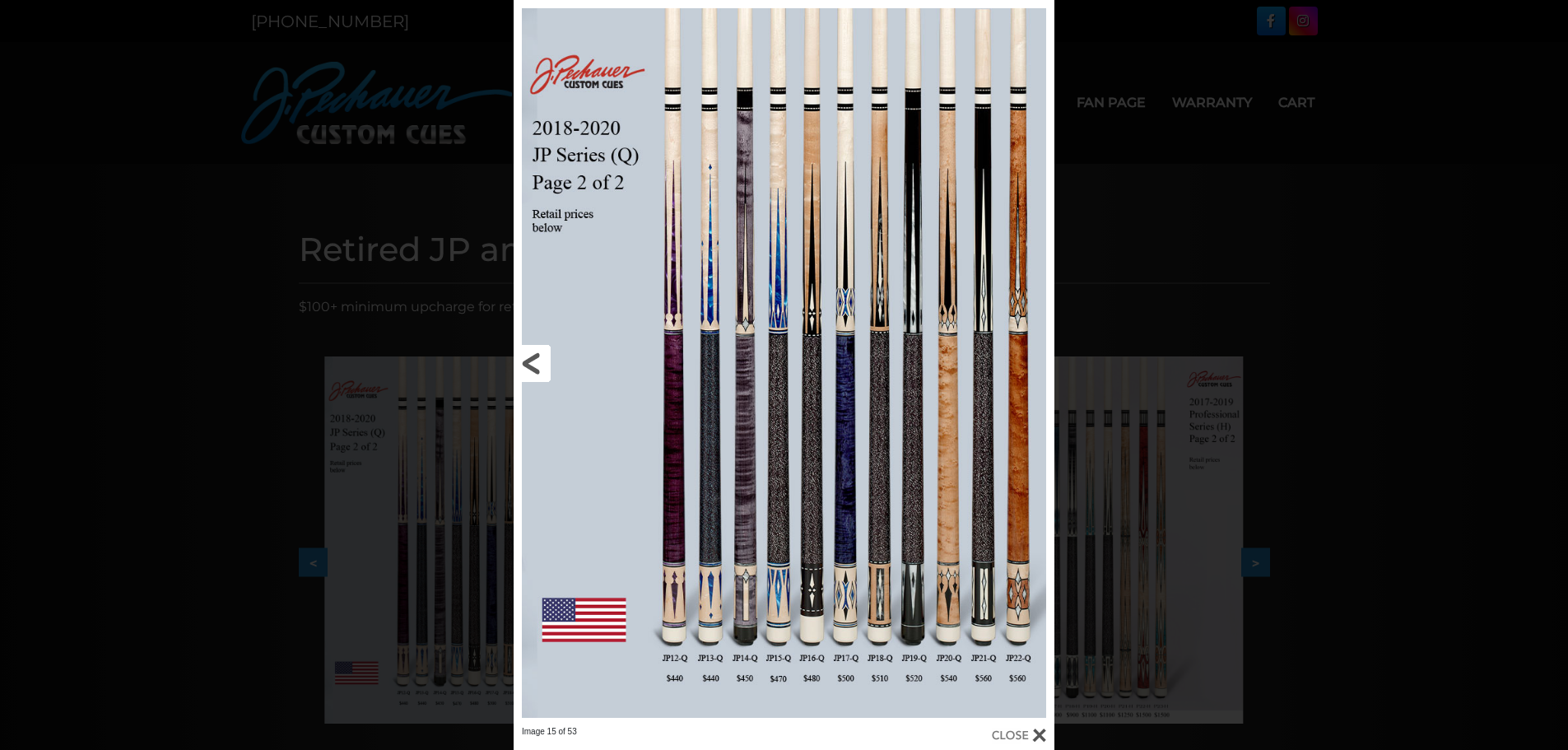
click at [536, 353] on link at bounding box center [635, 362] width 243 height 726
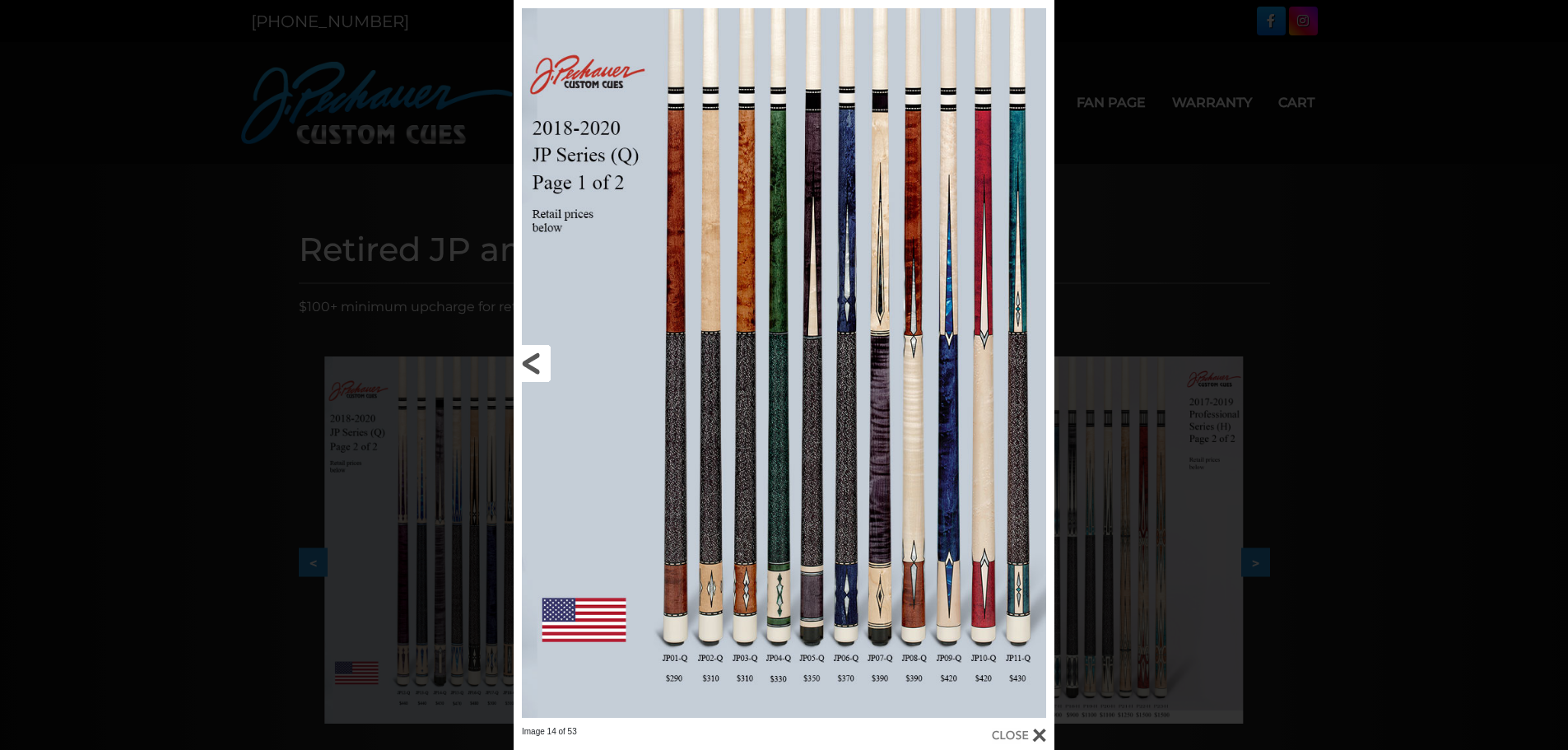
click at [536, 353] on link at bounding box center [635, 362] width 243 height 726
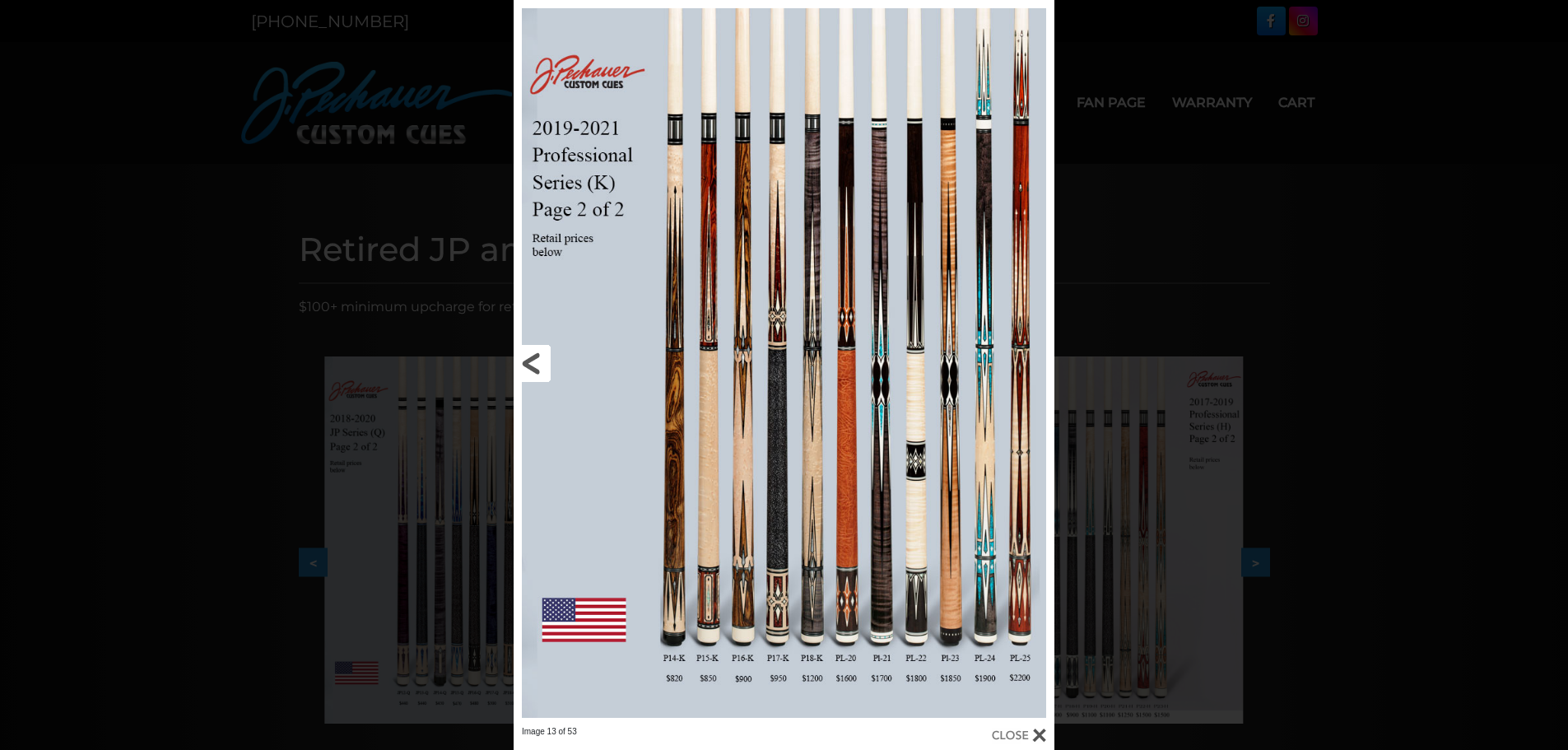
click at [536, 353] on link at bounding box center [635, 362] width 243 height 726
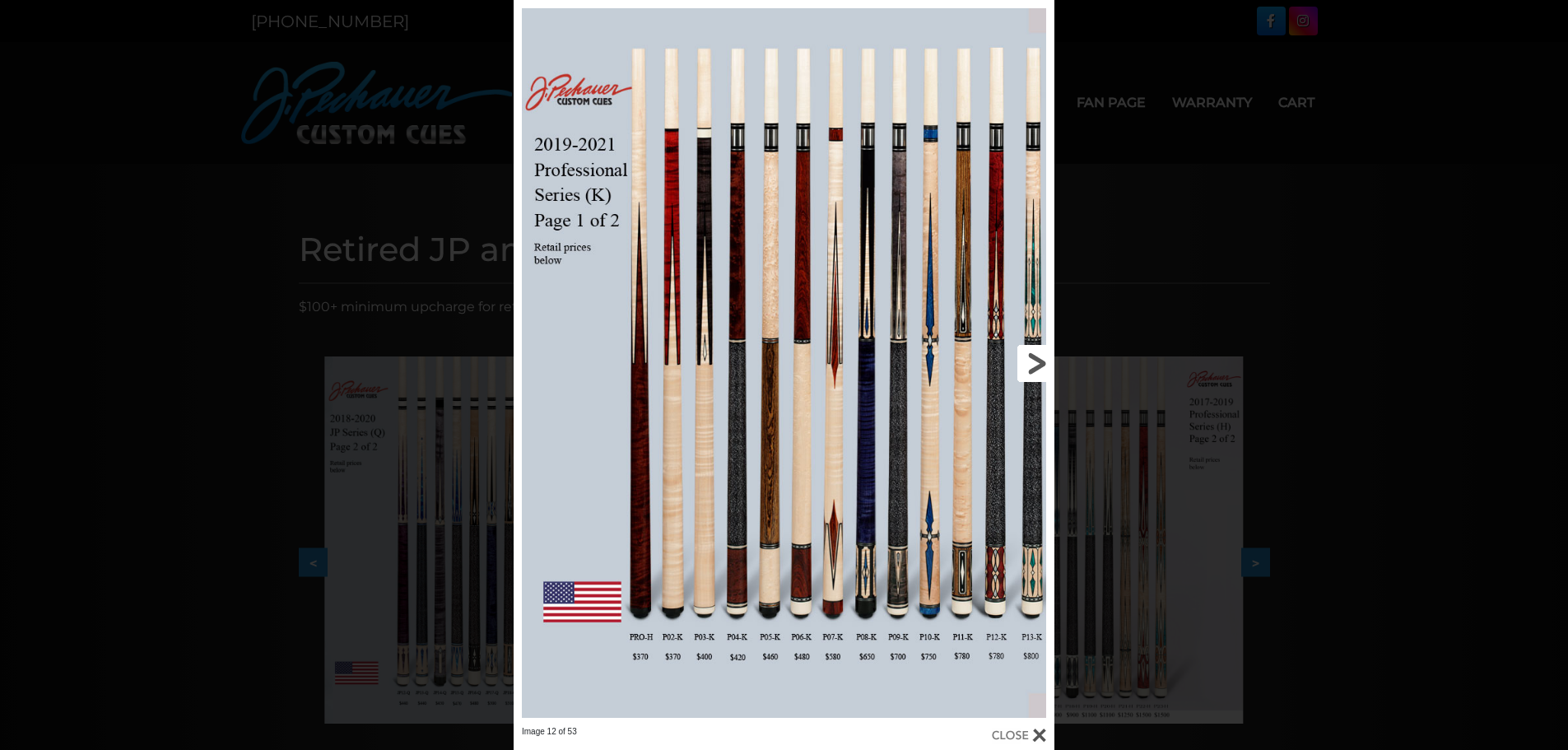
click at [1031, 360] on link at bounding box center [932, 362] width 243 height 726
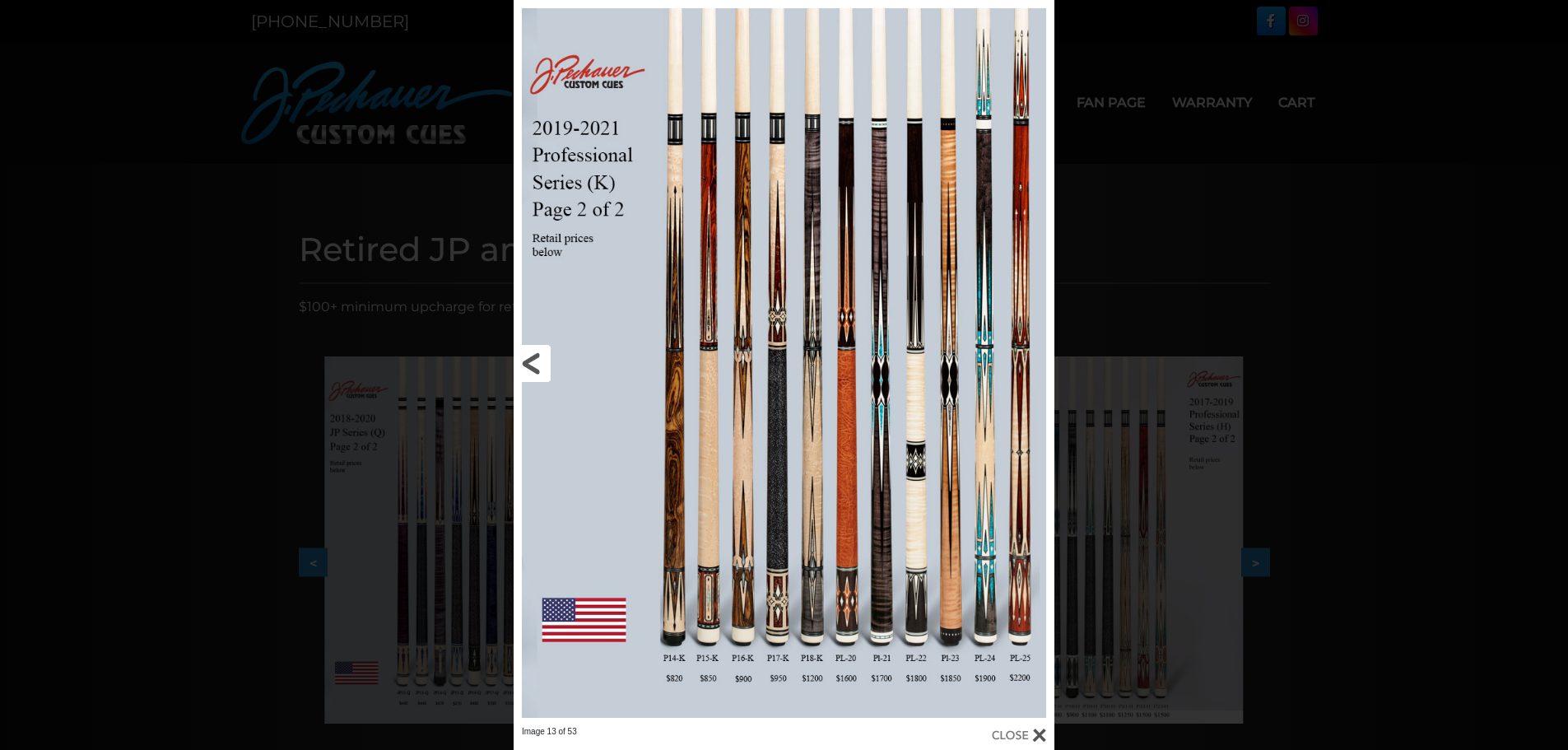
click at [542, 362] on link at bounding box center [635, 362] width 243 height 726
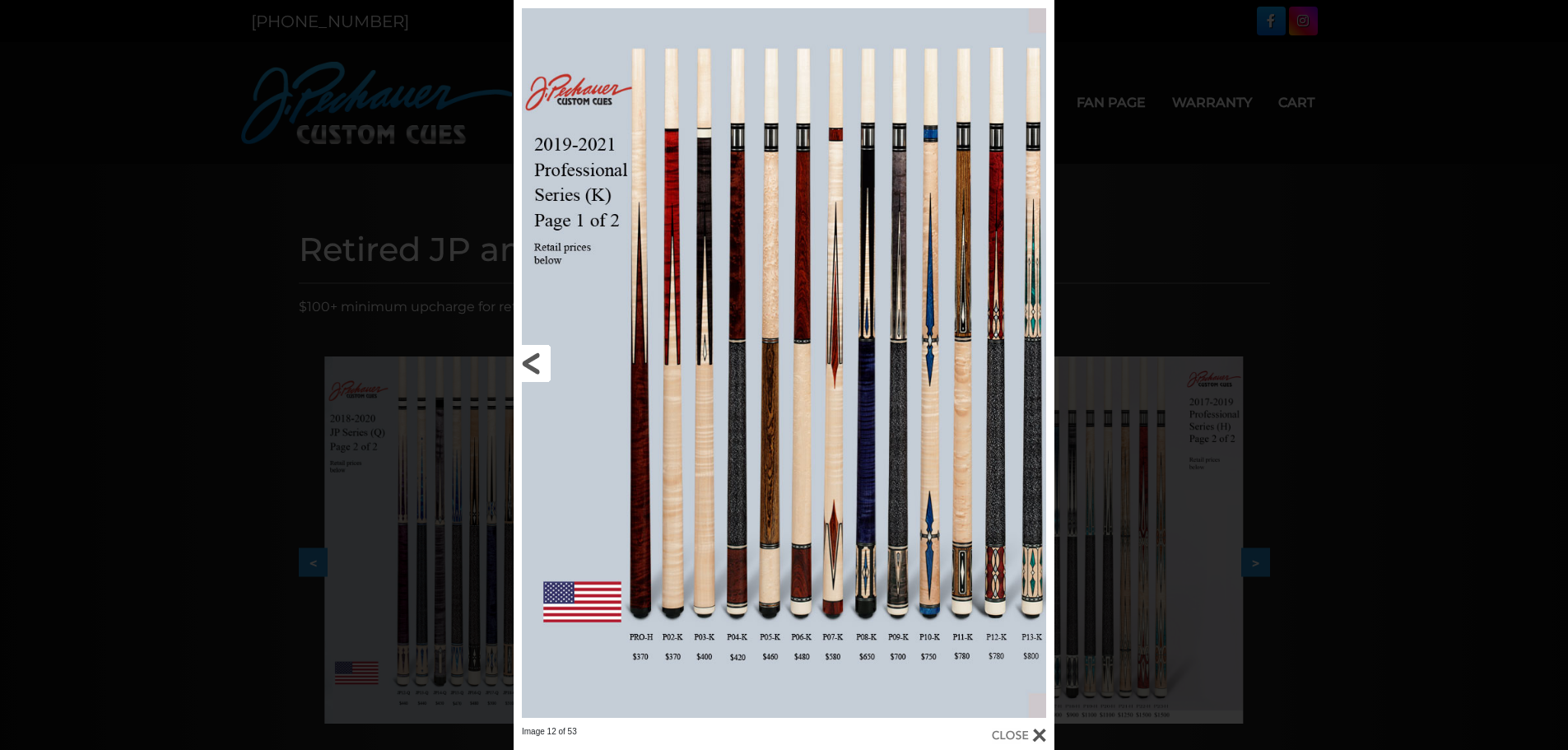
click at [533, 362] on link at bounding box center [635, 362] width 243 height 726
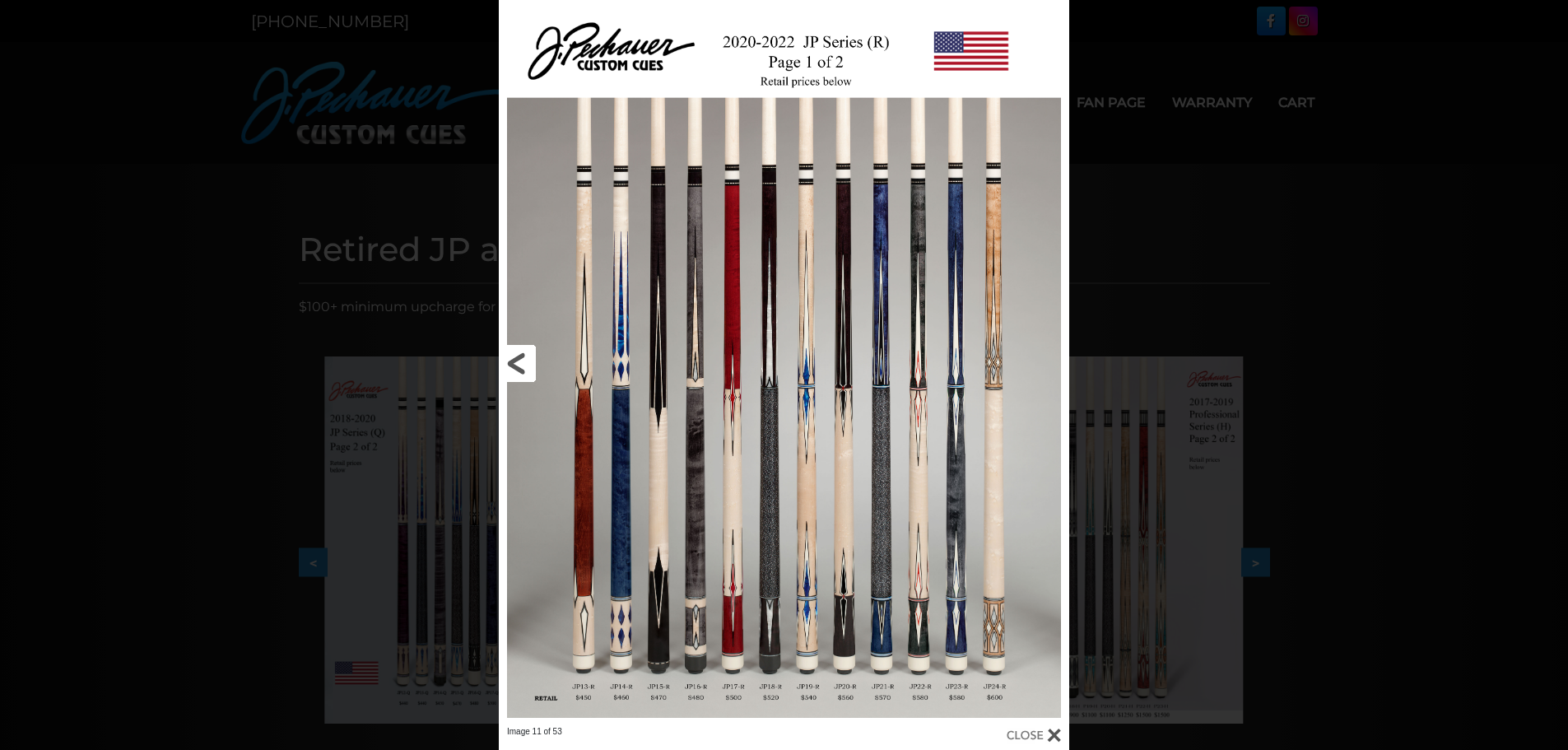
click at [526, 362] on link at bounding box center [627, 362] width 257 height 726
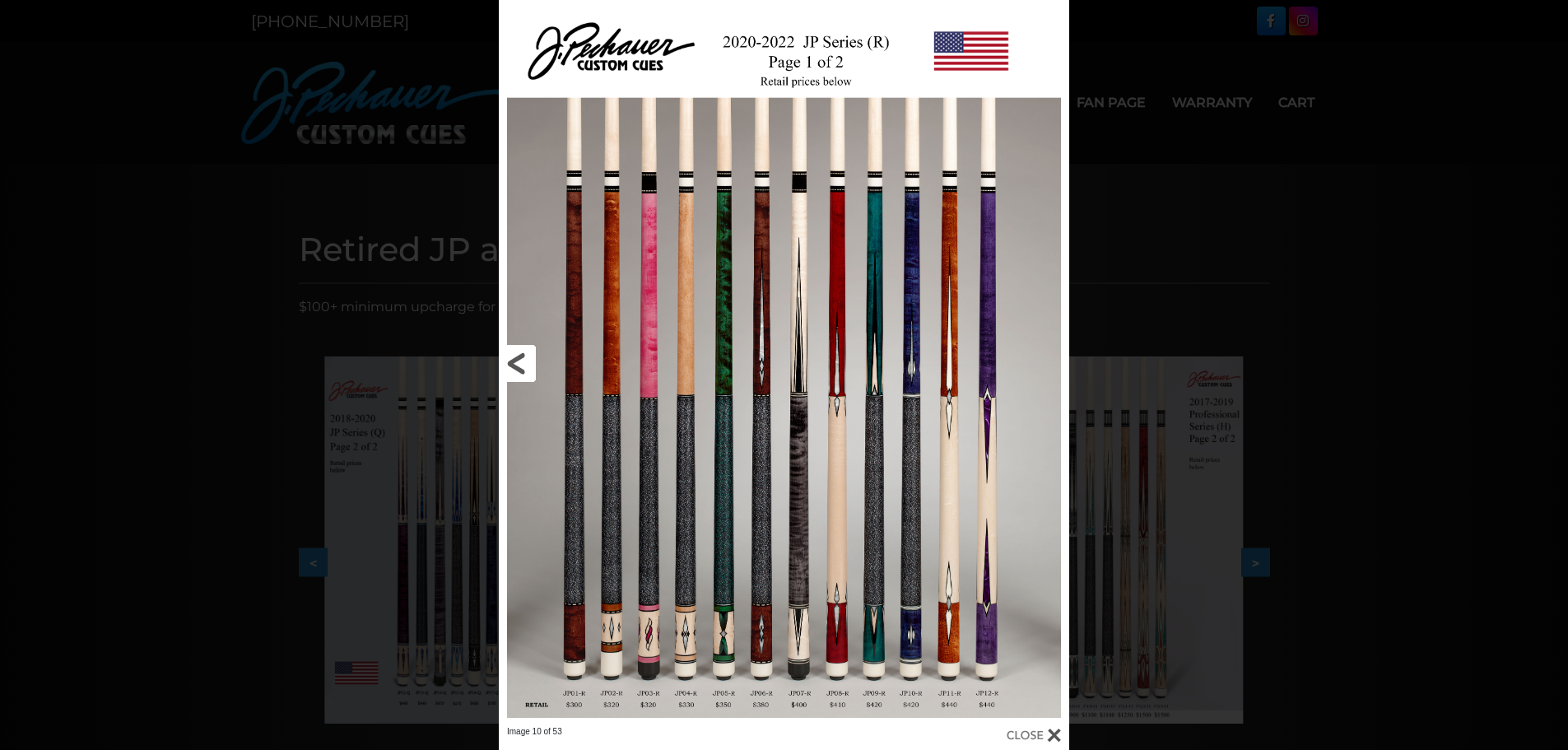
click at [526, 362] on link at bounding box center [627, 362] width 257 height 726
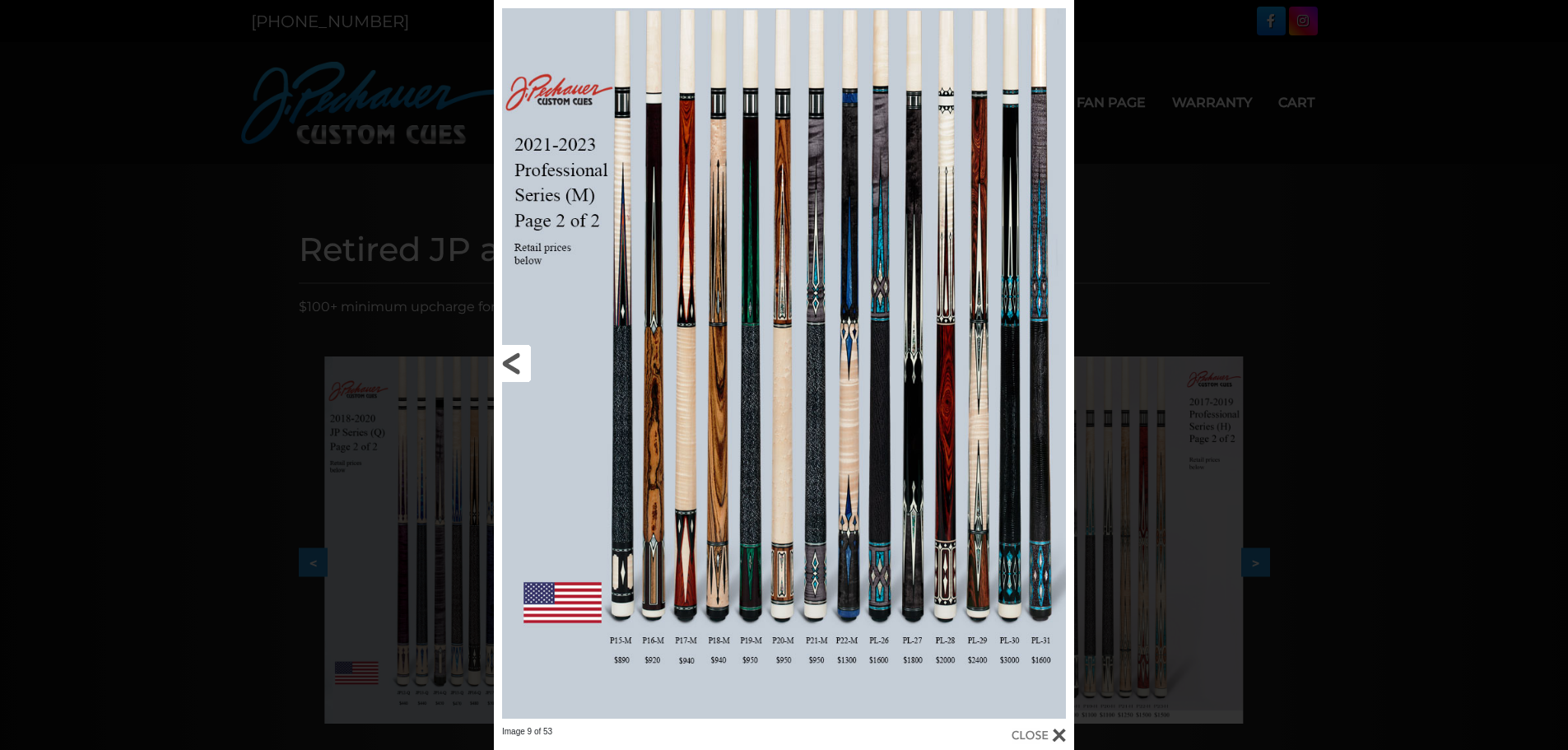
click at [526, 362] on link at bounding box center [624, 362] width 261 height 726
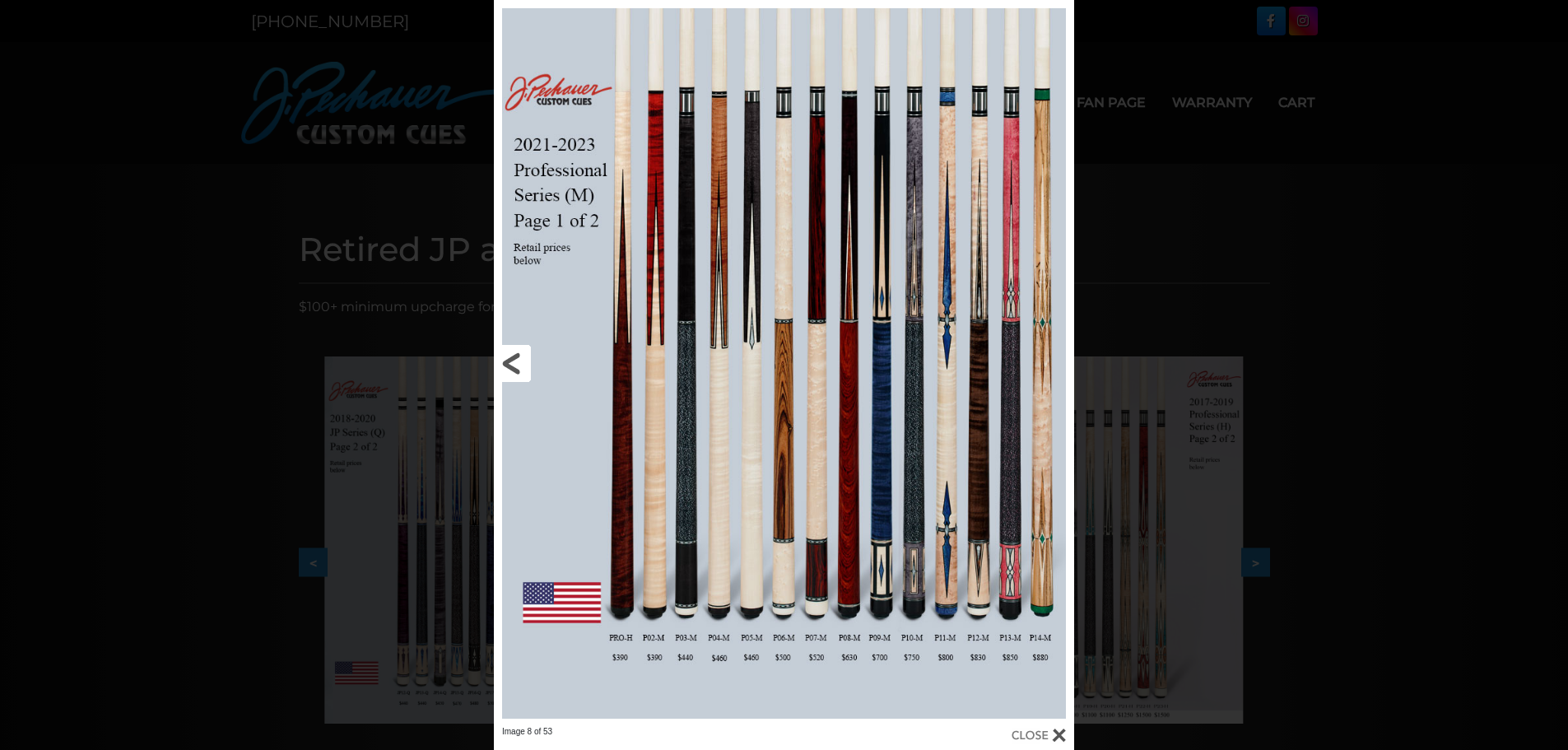
click at [526, 362] on link at bounding box center [624, 362] width 261 height 726
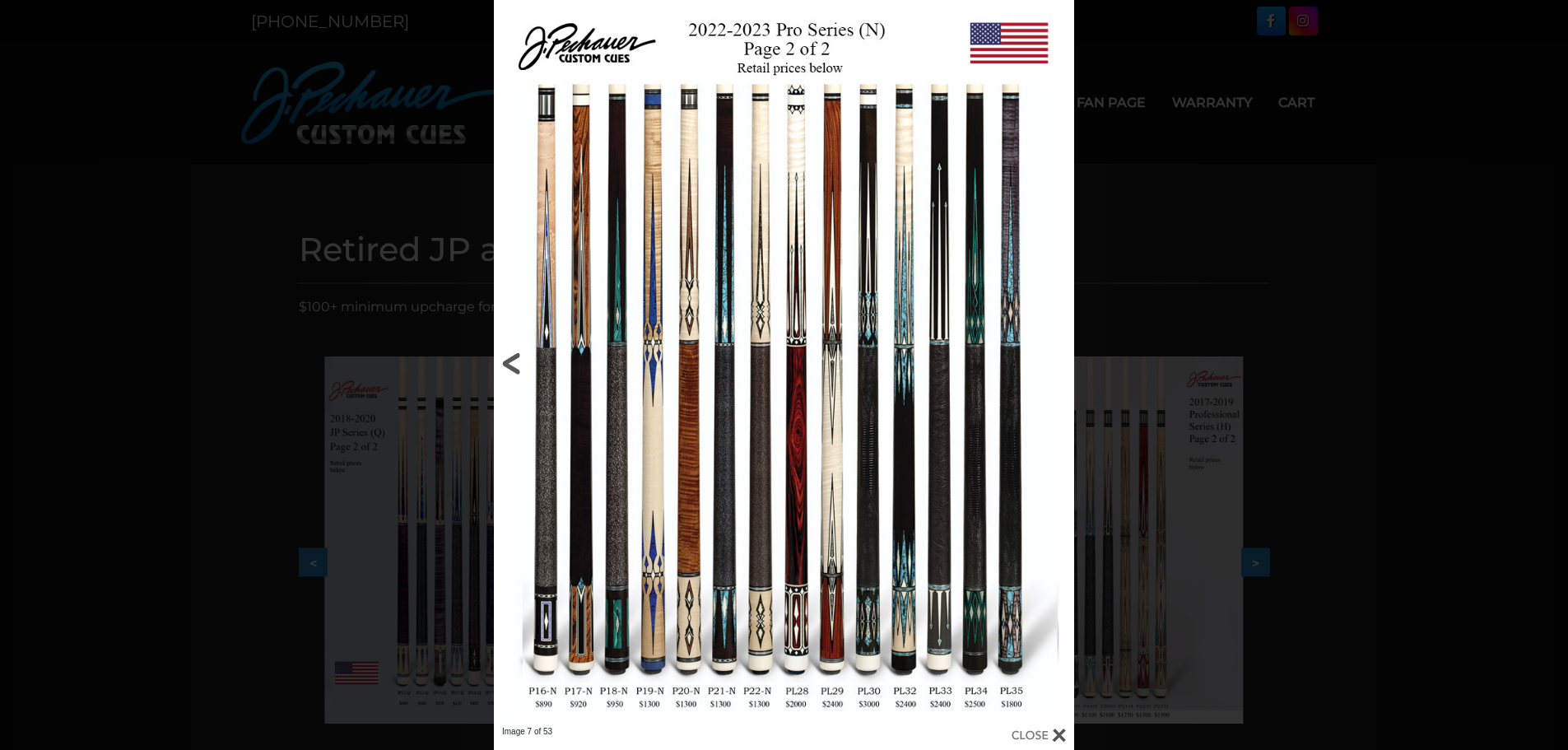
click at [514, 361] on link at bounding box center [624, 362] width 261 height 726
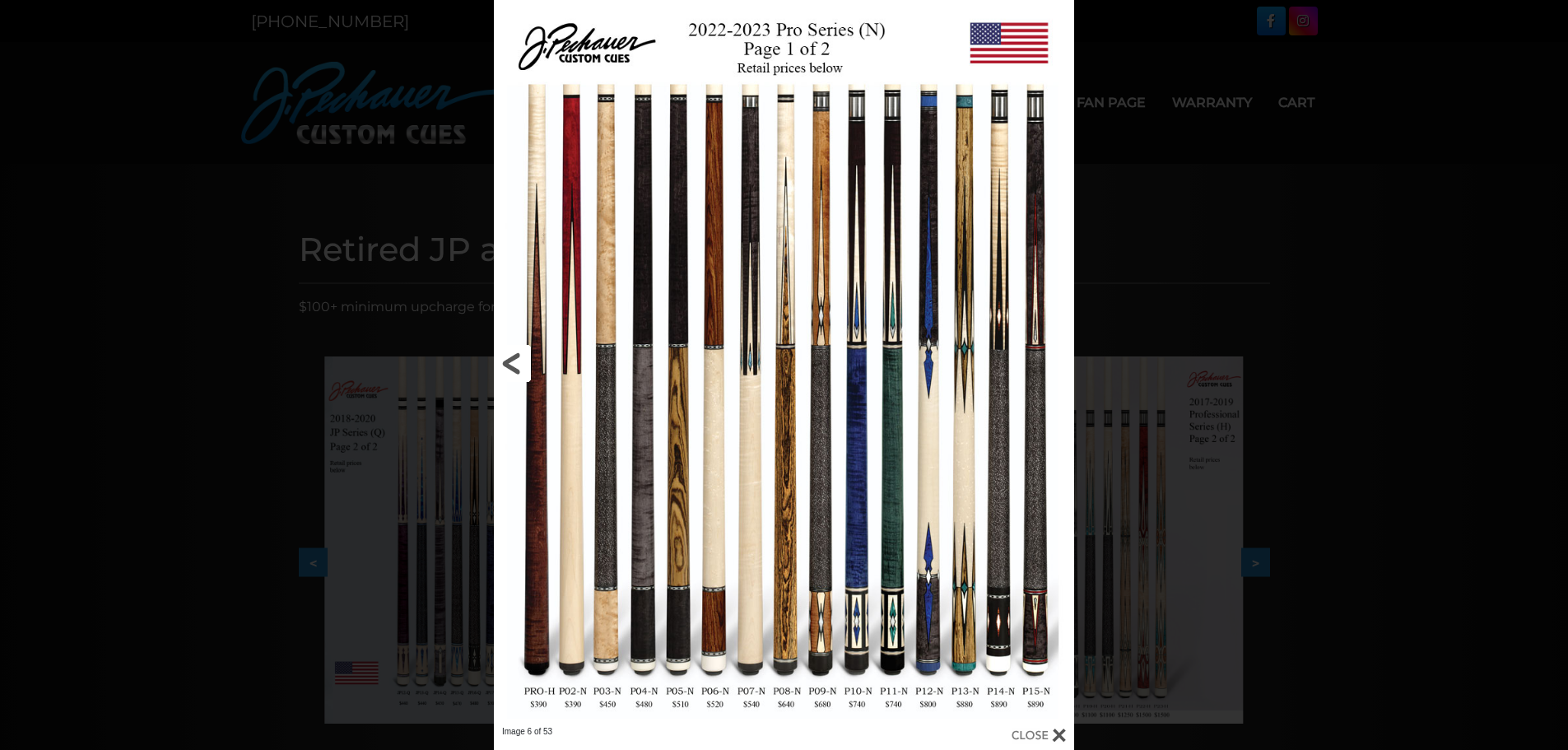
click at [514, 361] on link at bounding box center [624, 362] width 261 height 726
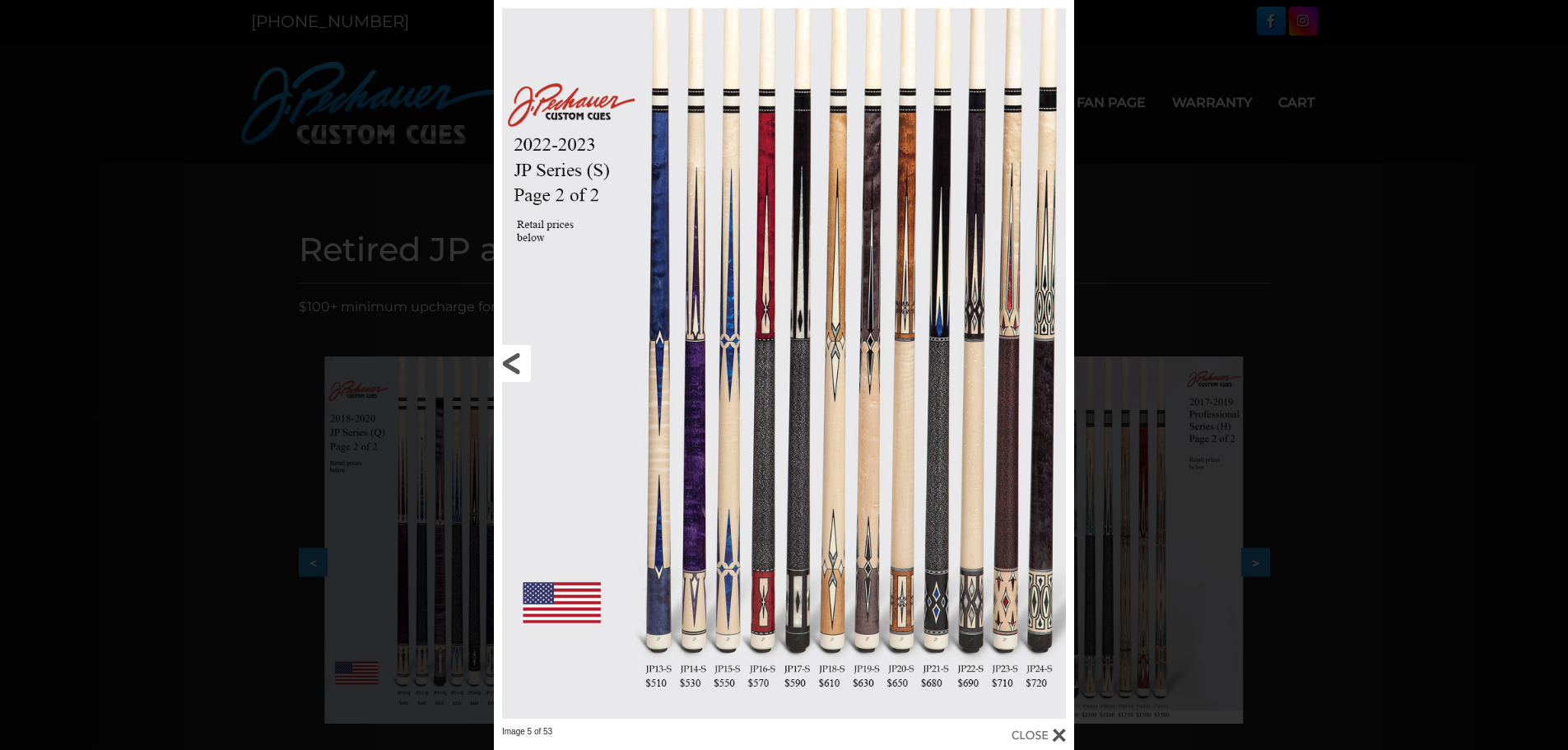
click at [514, 361] on link at bounding box center [624, 362] width 261 height 726
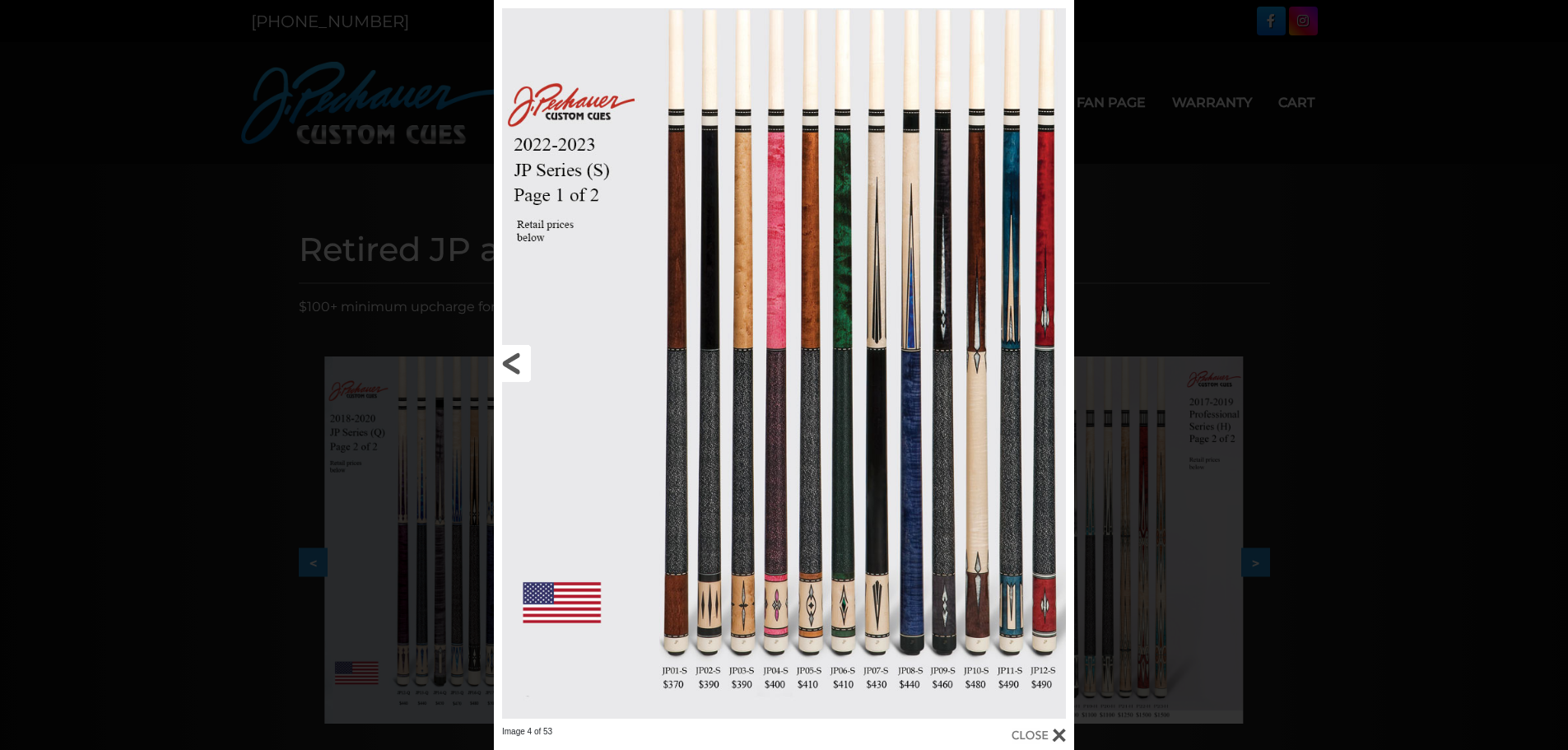
click at [514, 361] on link at bounding box center [624, 362] width 261 height 726
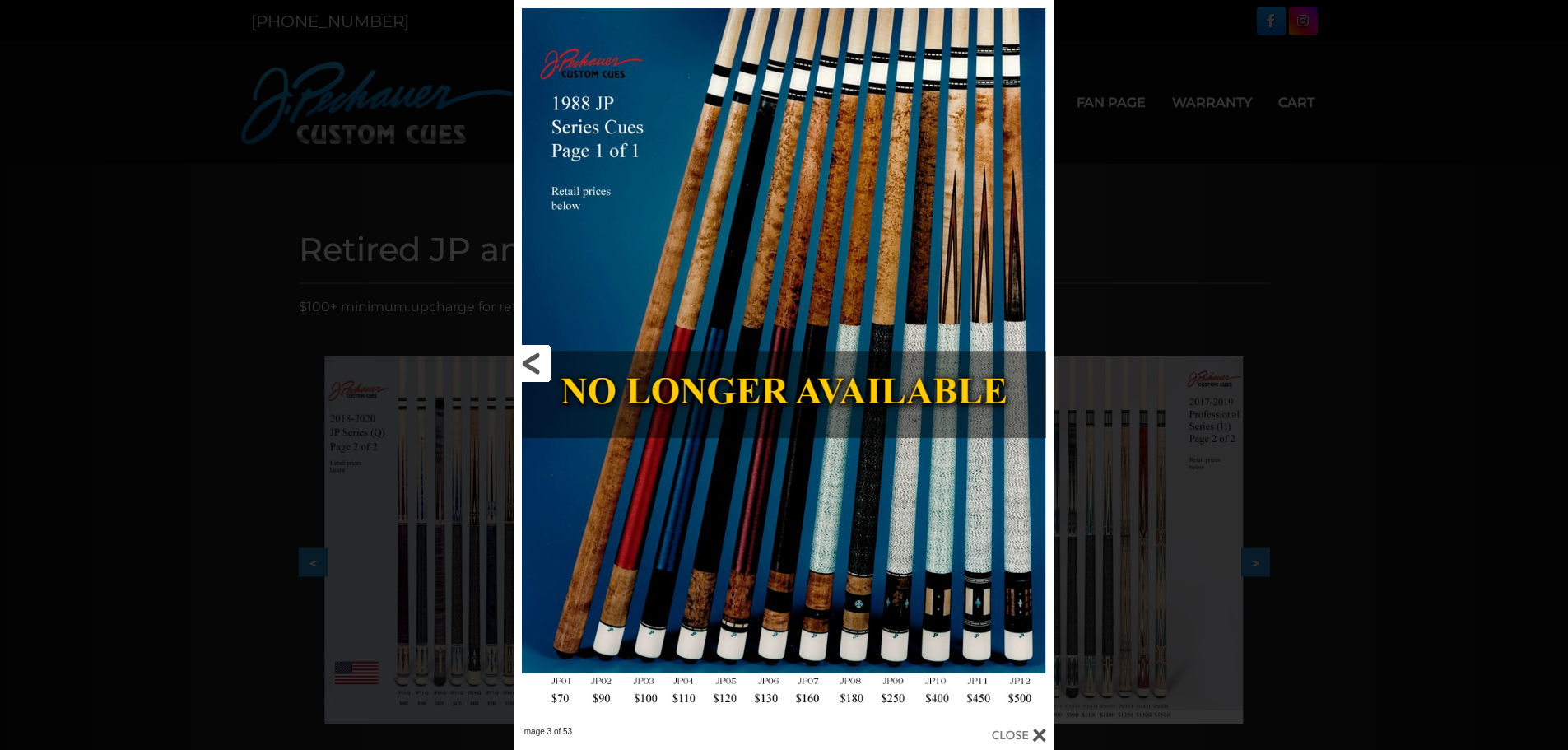
click at [537, 360] on link at bounding box center [635, 362] width 243 height 726
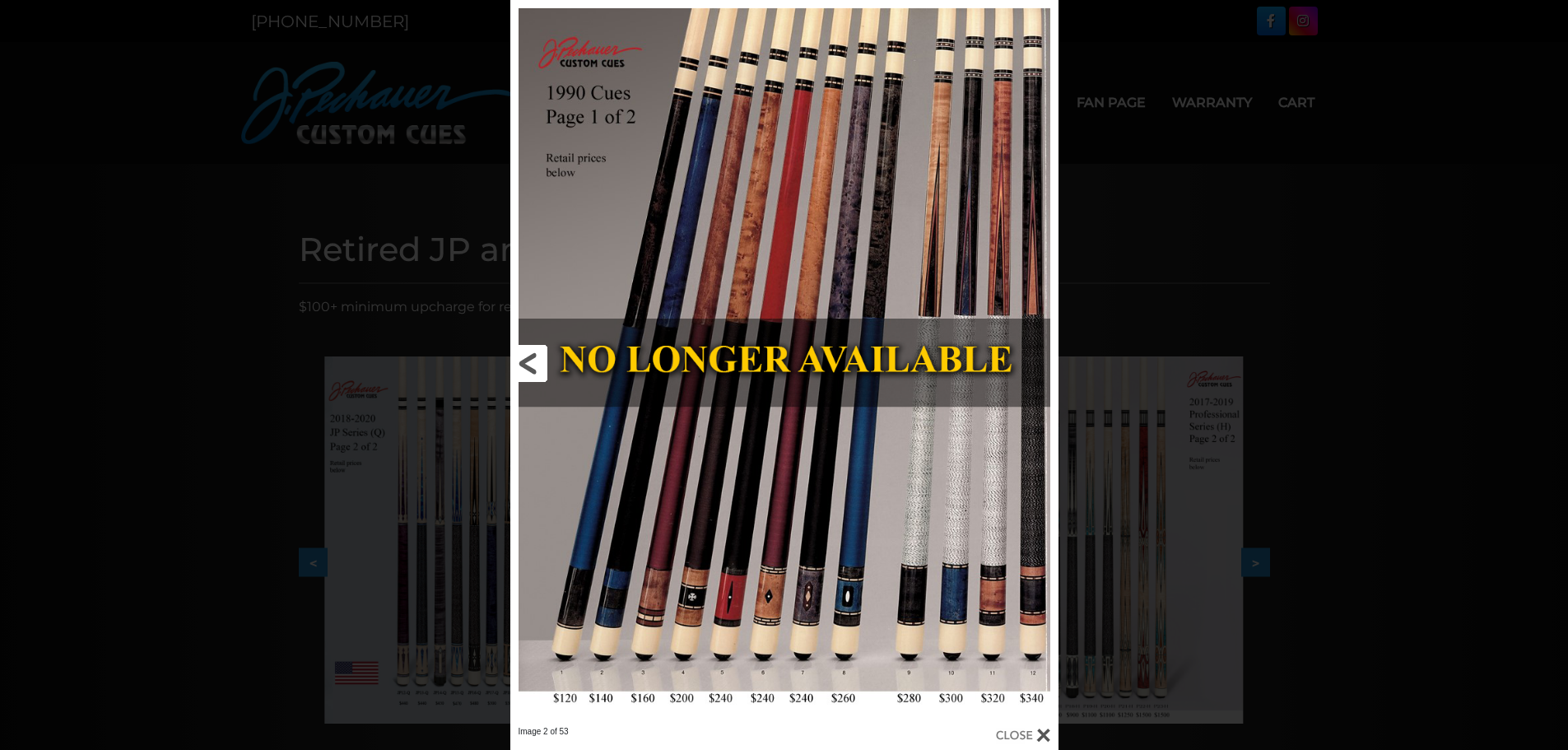
click at [527, 360] on link at bounding box center [634, 362] width 247 height 726
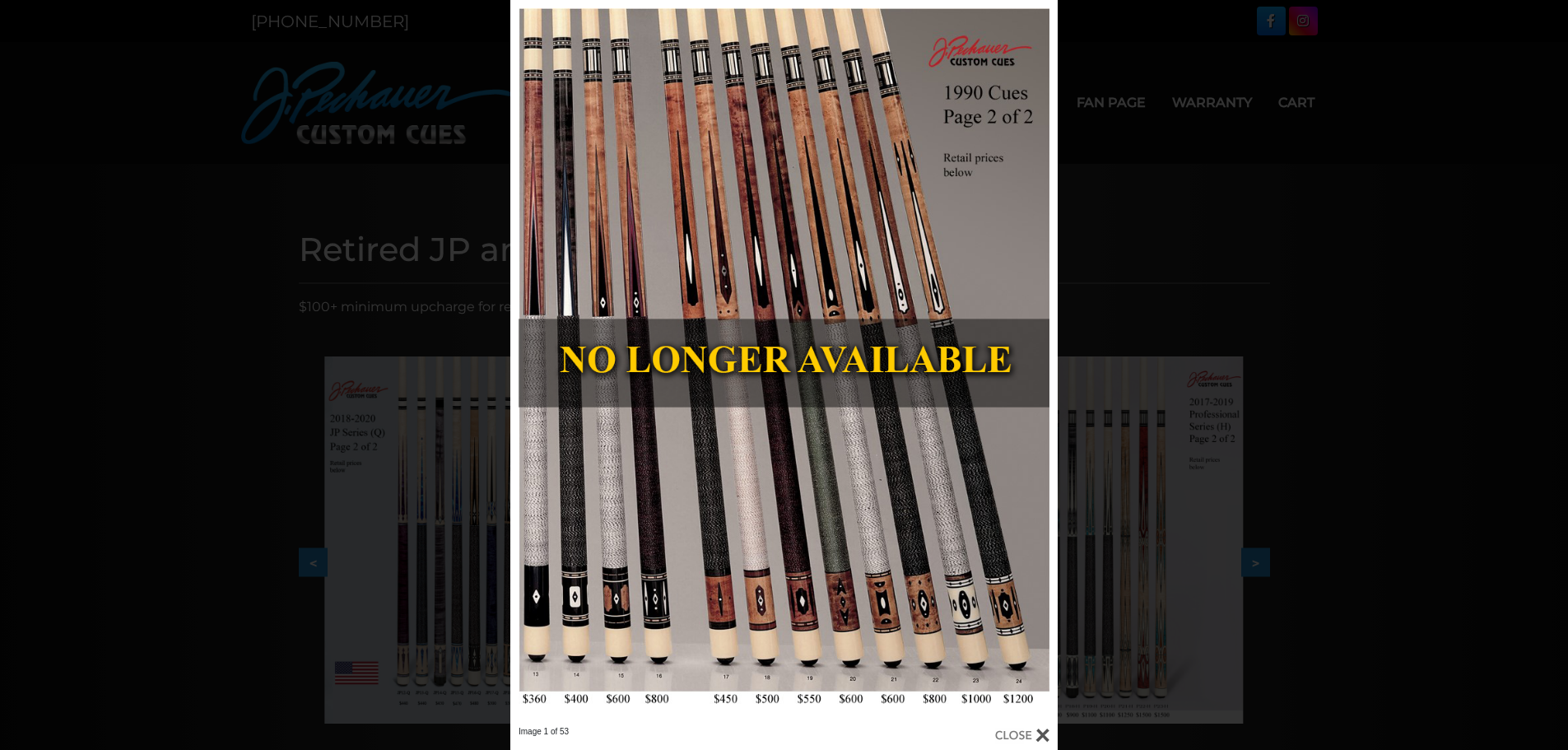
click at [1454, 345] on div "Image 1 of 53" at bounding box center [784, 375] width 1568 height 750
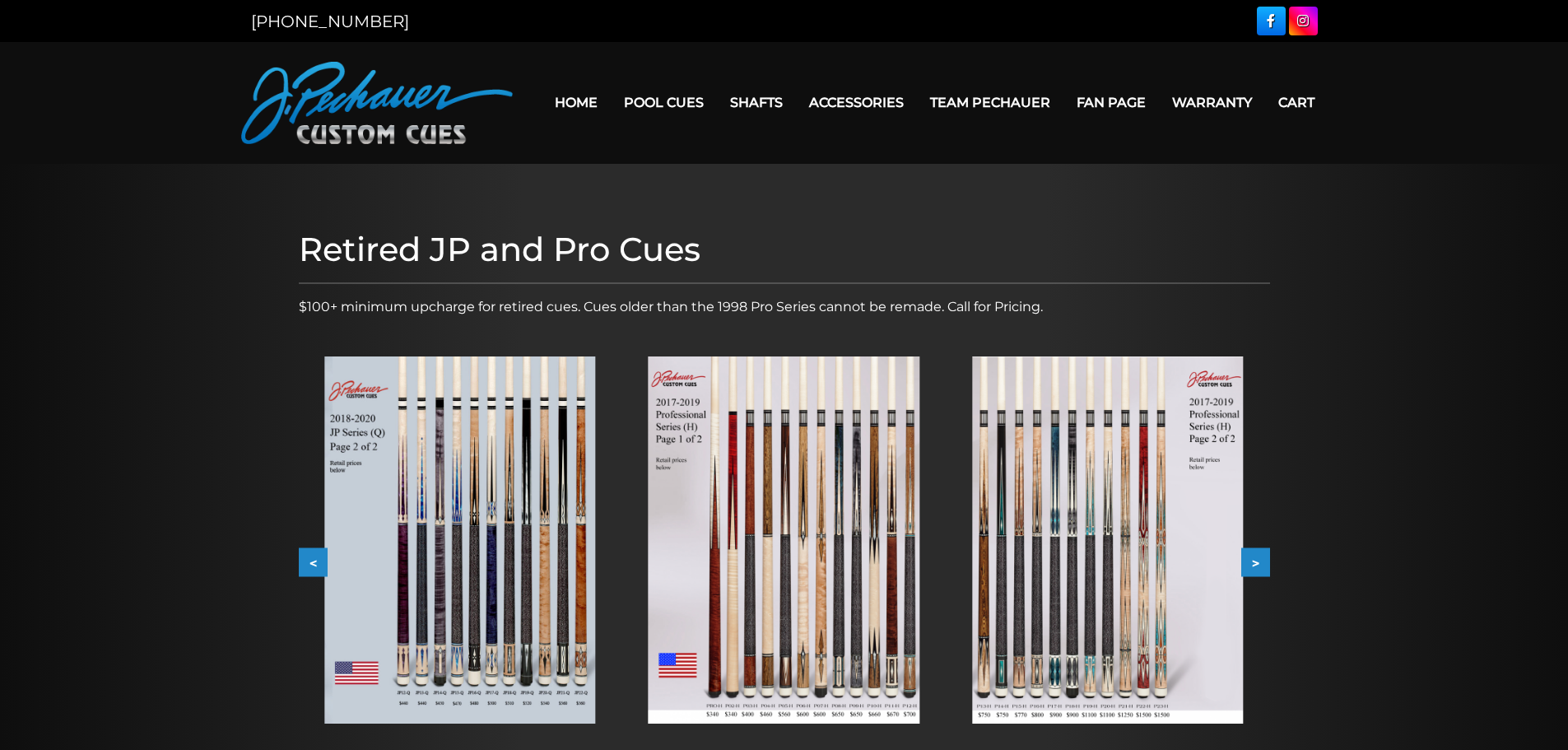
click at [1254, 561] on button ">" at bounding box center [1256, 562] width 29 height 29
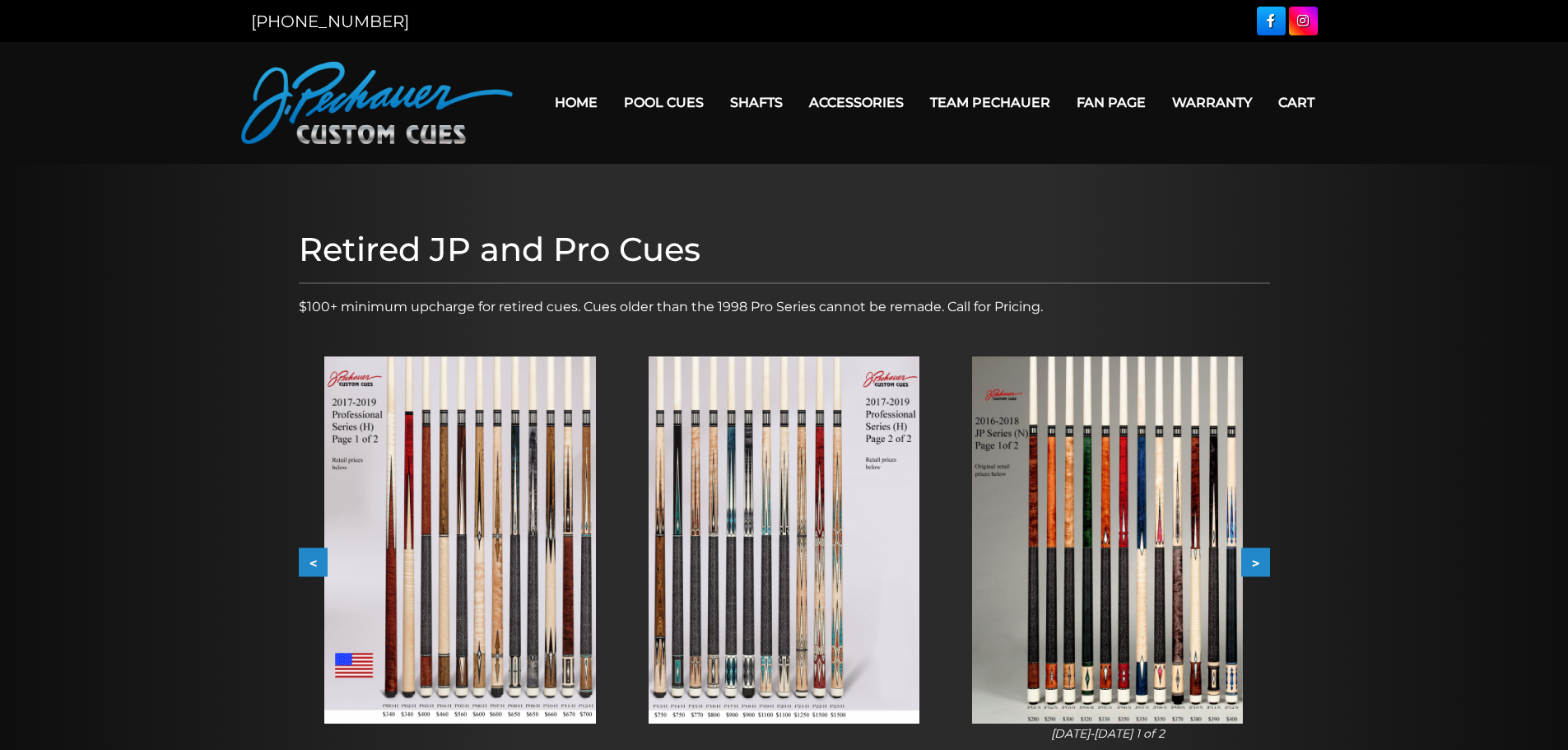
click at [1254, 561] on button ">" at bounding box center [1256, 562] width 29 height 29
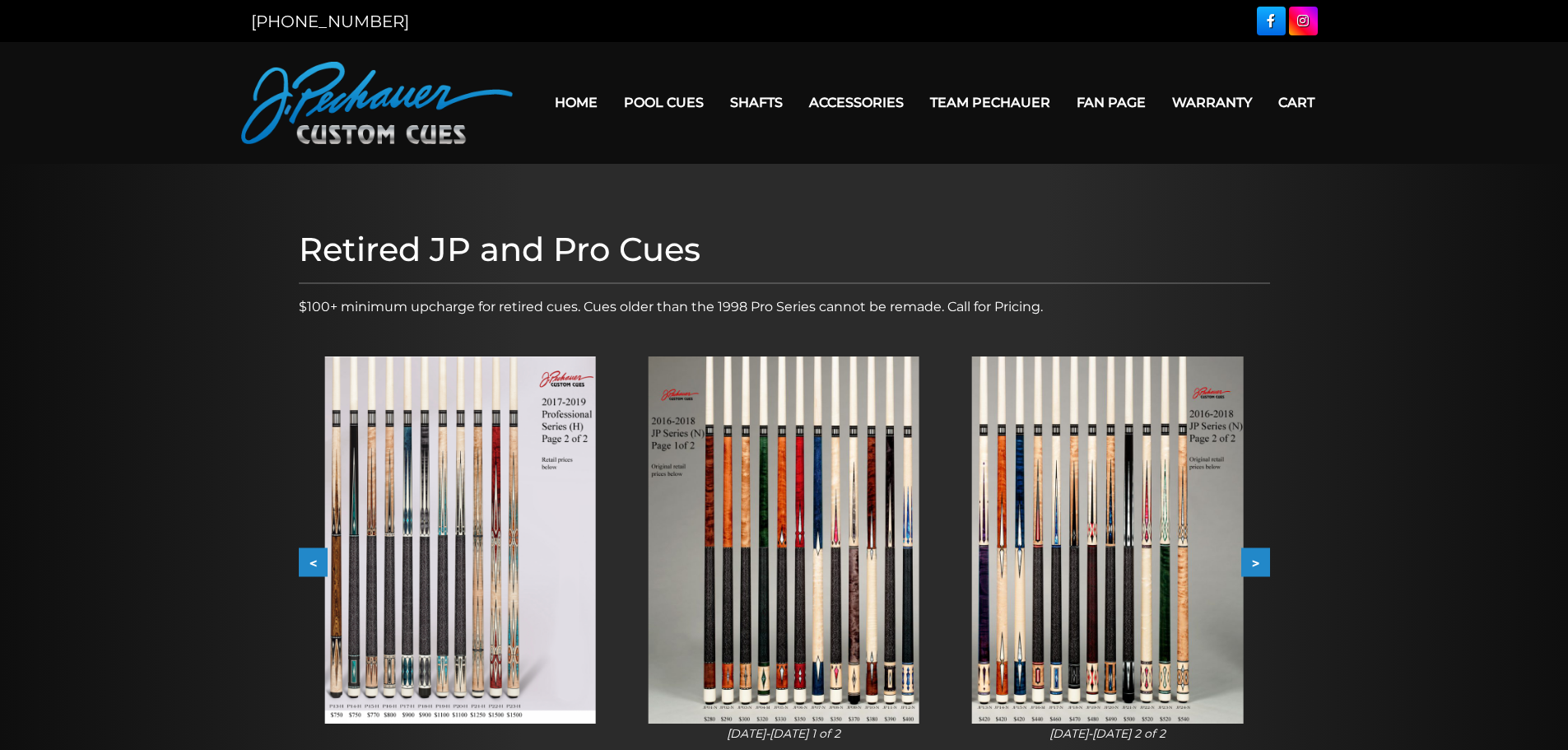
click at [1254, 561] on button ">" at bounding box center [1256, 562] width 29 height 29
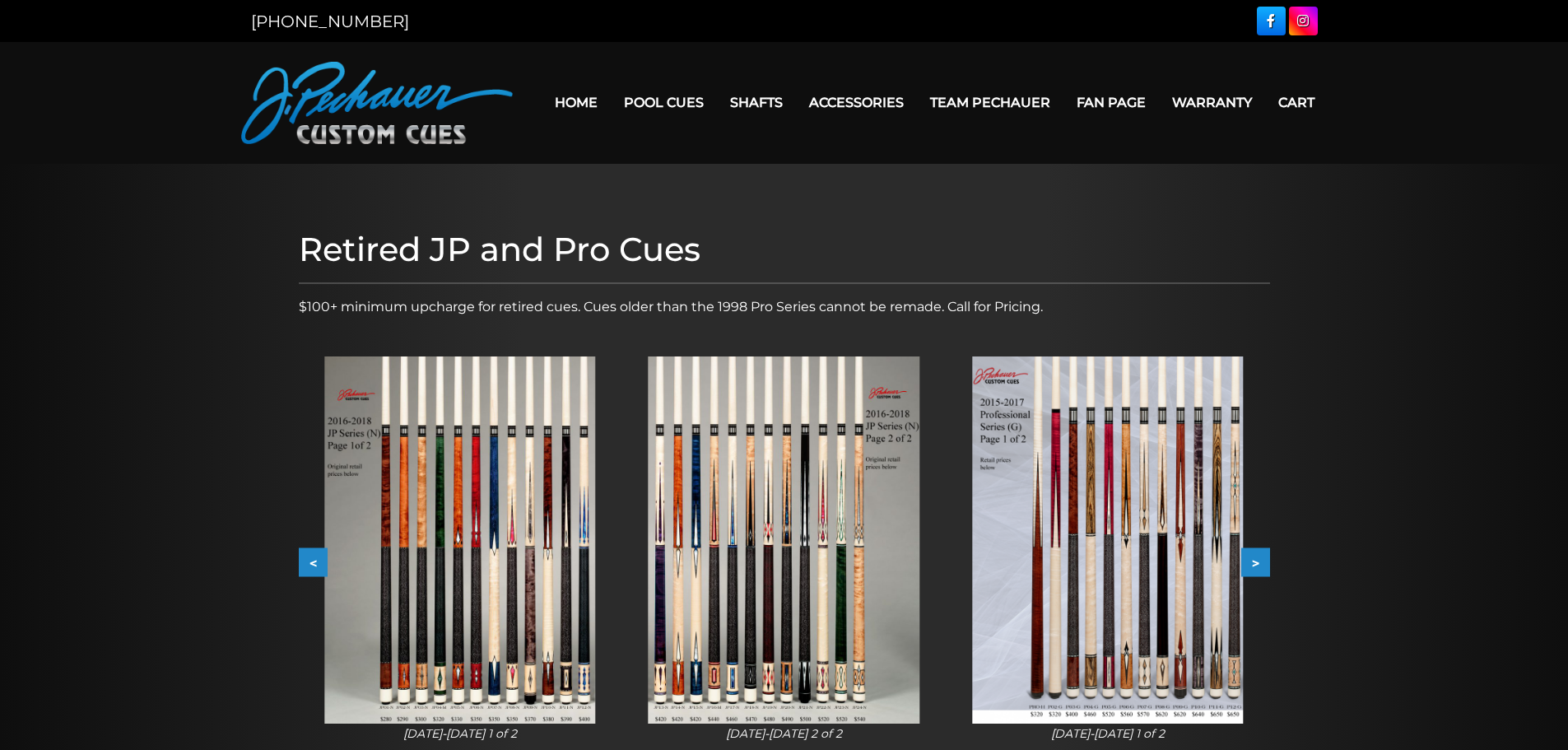
click at [1254, 561] on button ">" at bounding box center [1256, 562] width 29 height 29
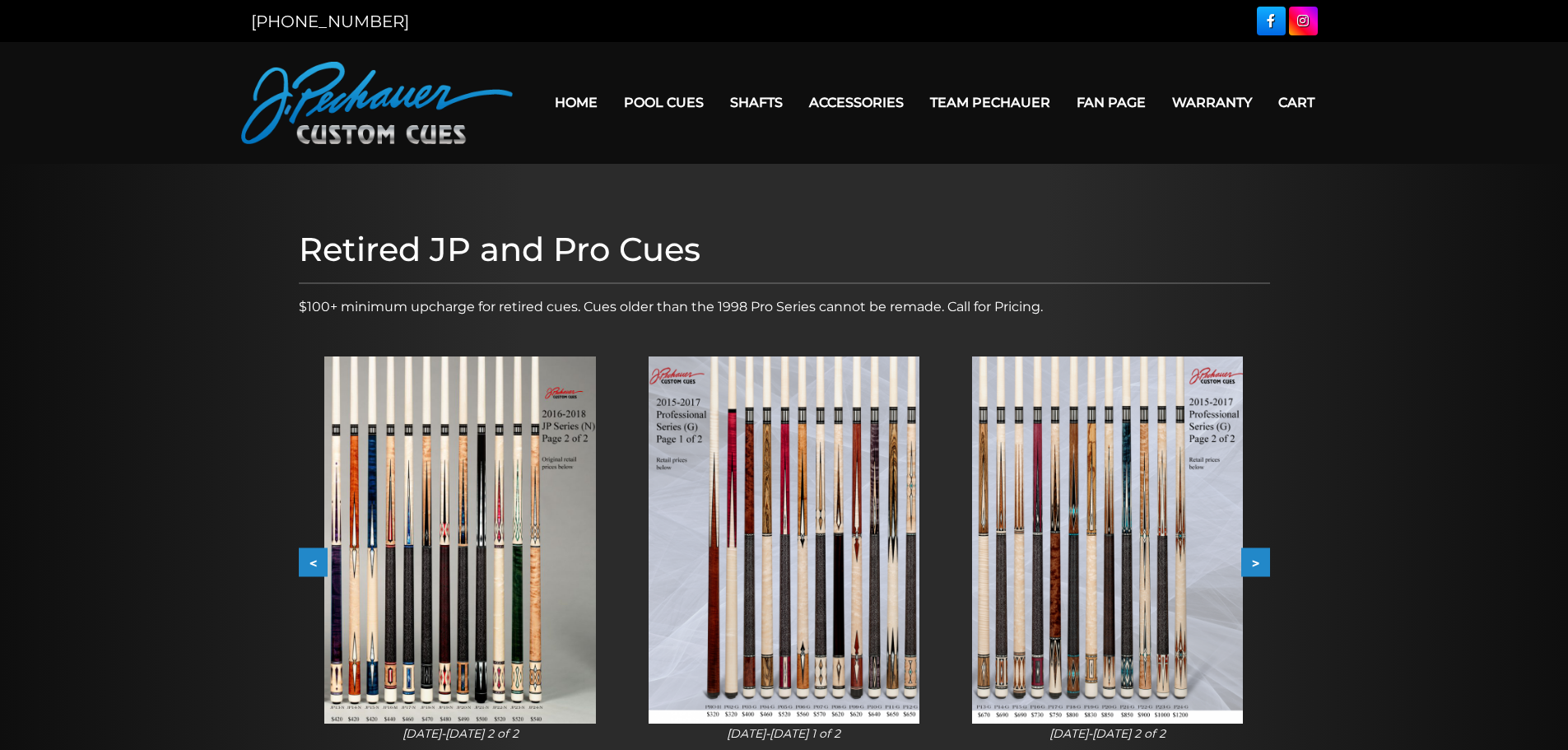
click at [1254, 561] on button ">" at bounding box center [1256, 562] width 29 height 29
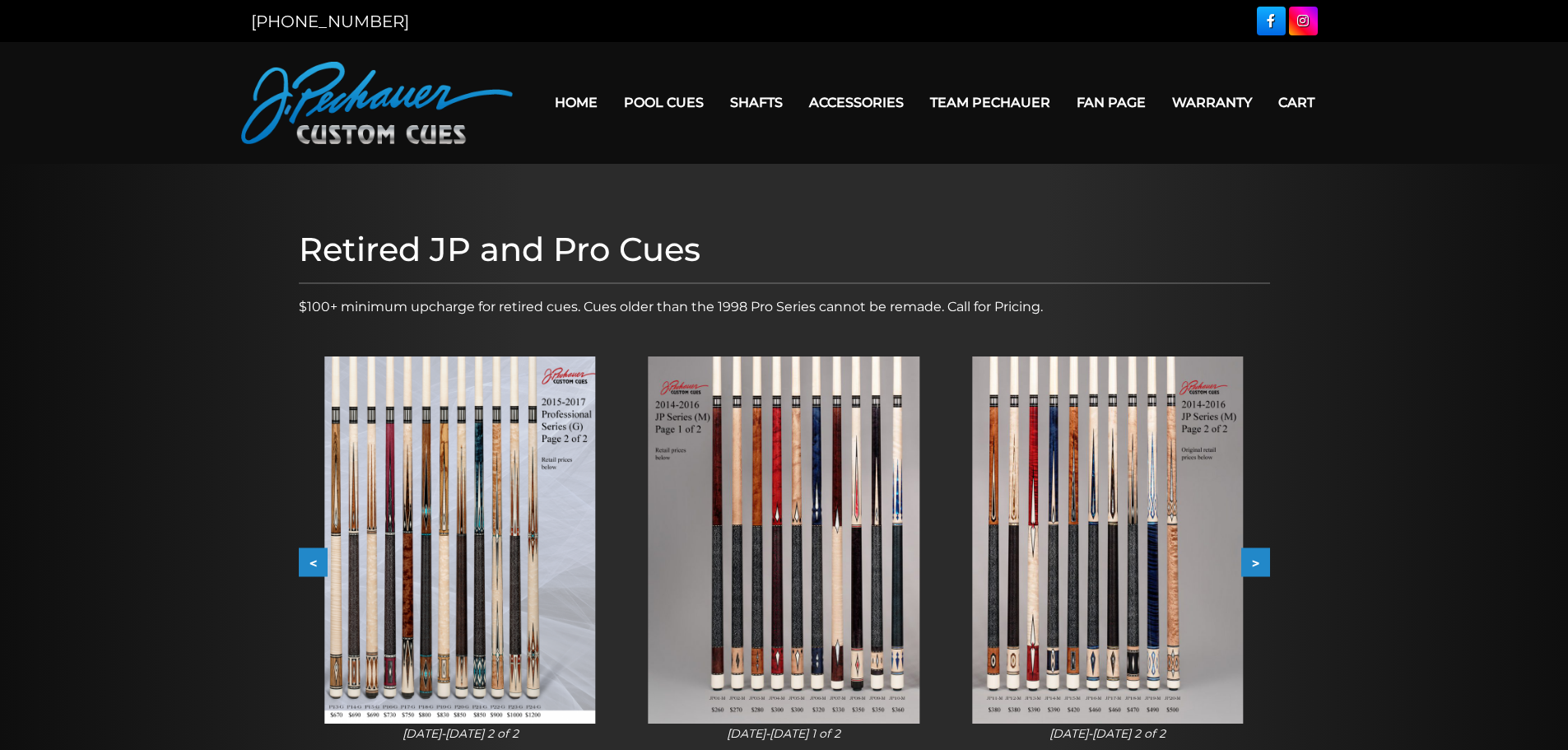
click at [1254, 561] on button ">" at bounding box center [1256, 562] width 29 height 29
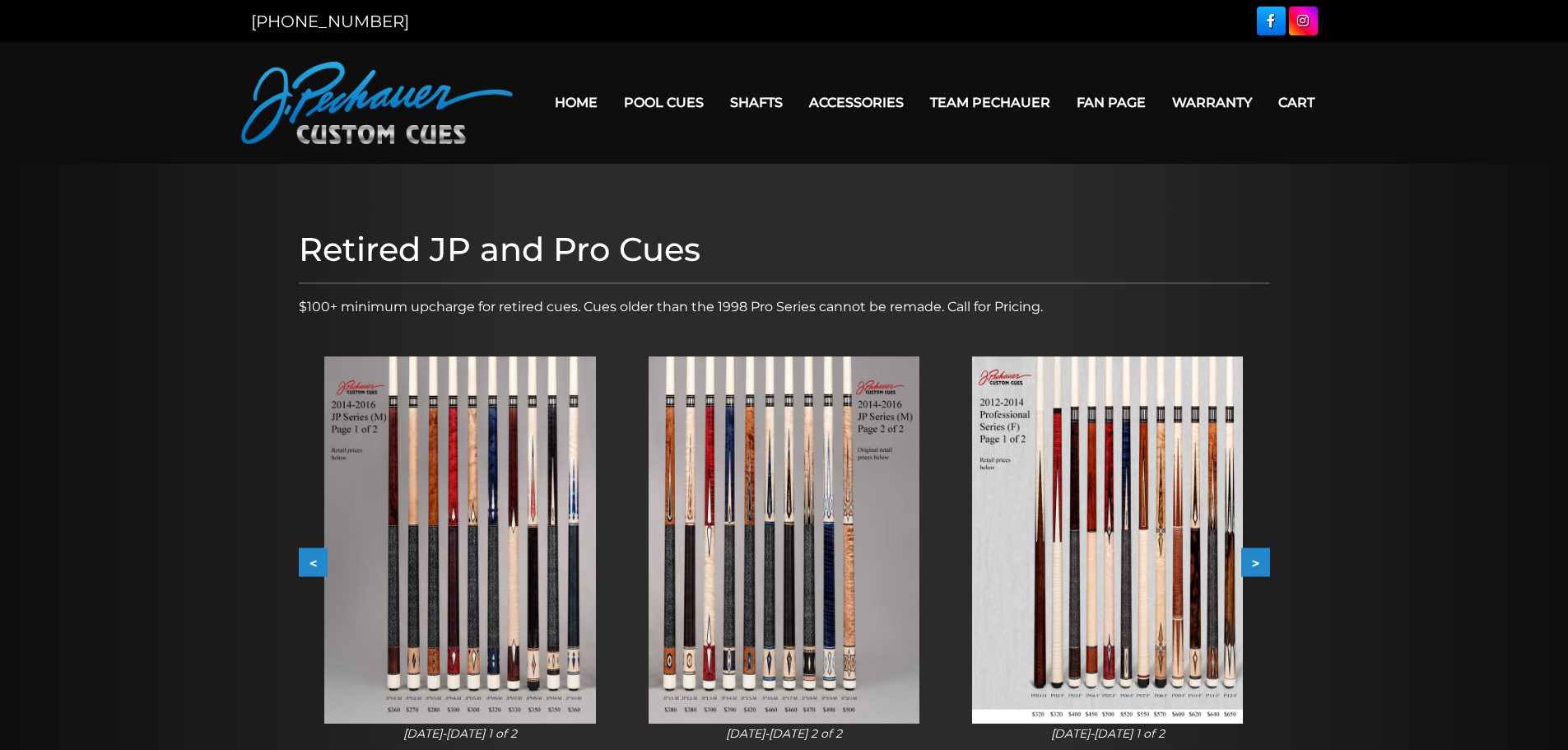
click at [1254, 561] on button ">" at bounding box center [1256, 562] width 29 height 29
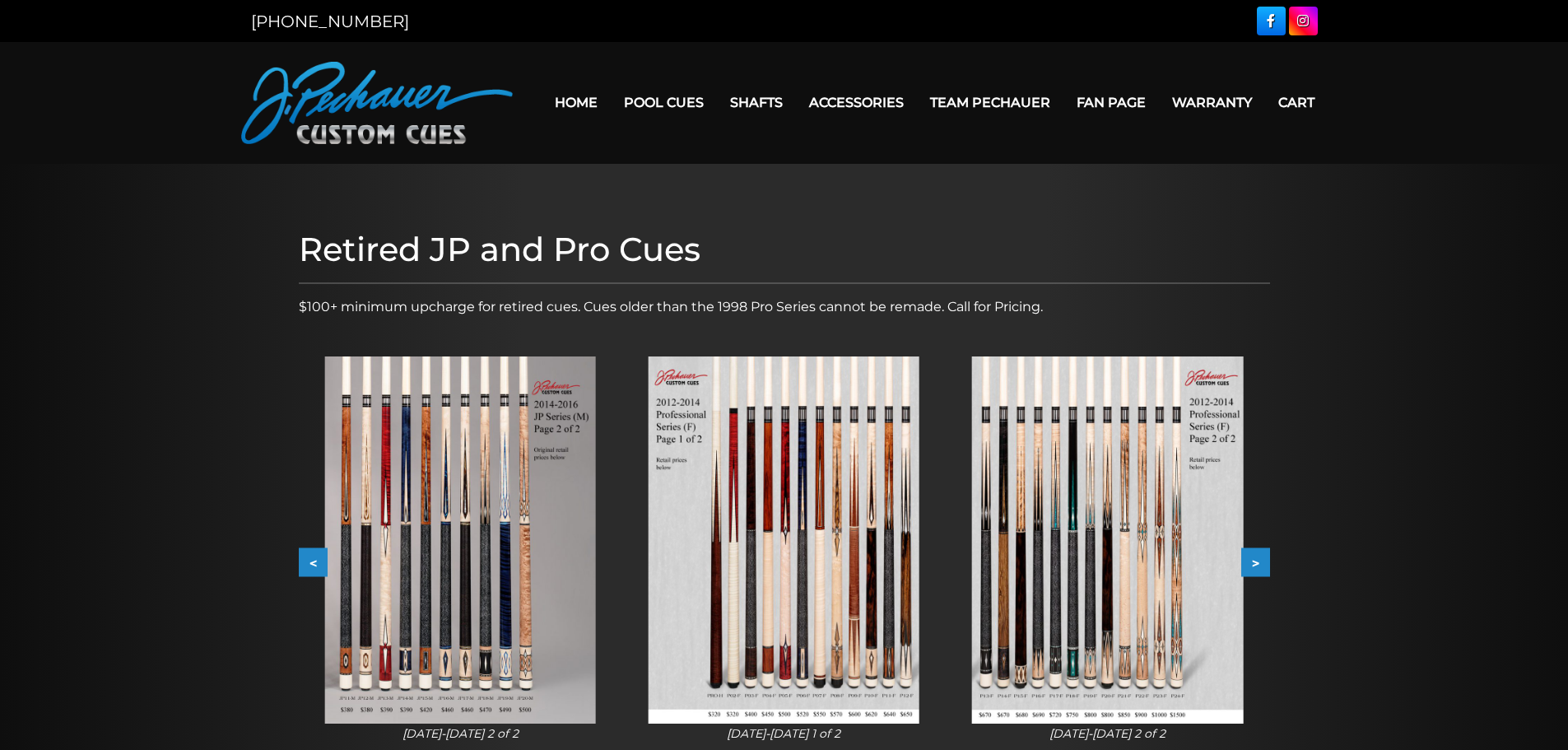
click at [1254, 561] on button ">" at bounding box center [1256, 562] width 29 height 29
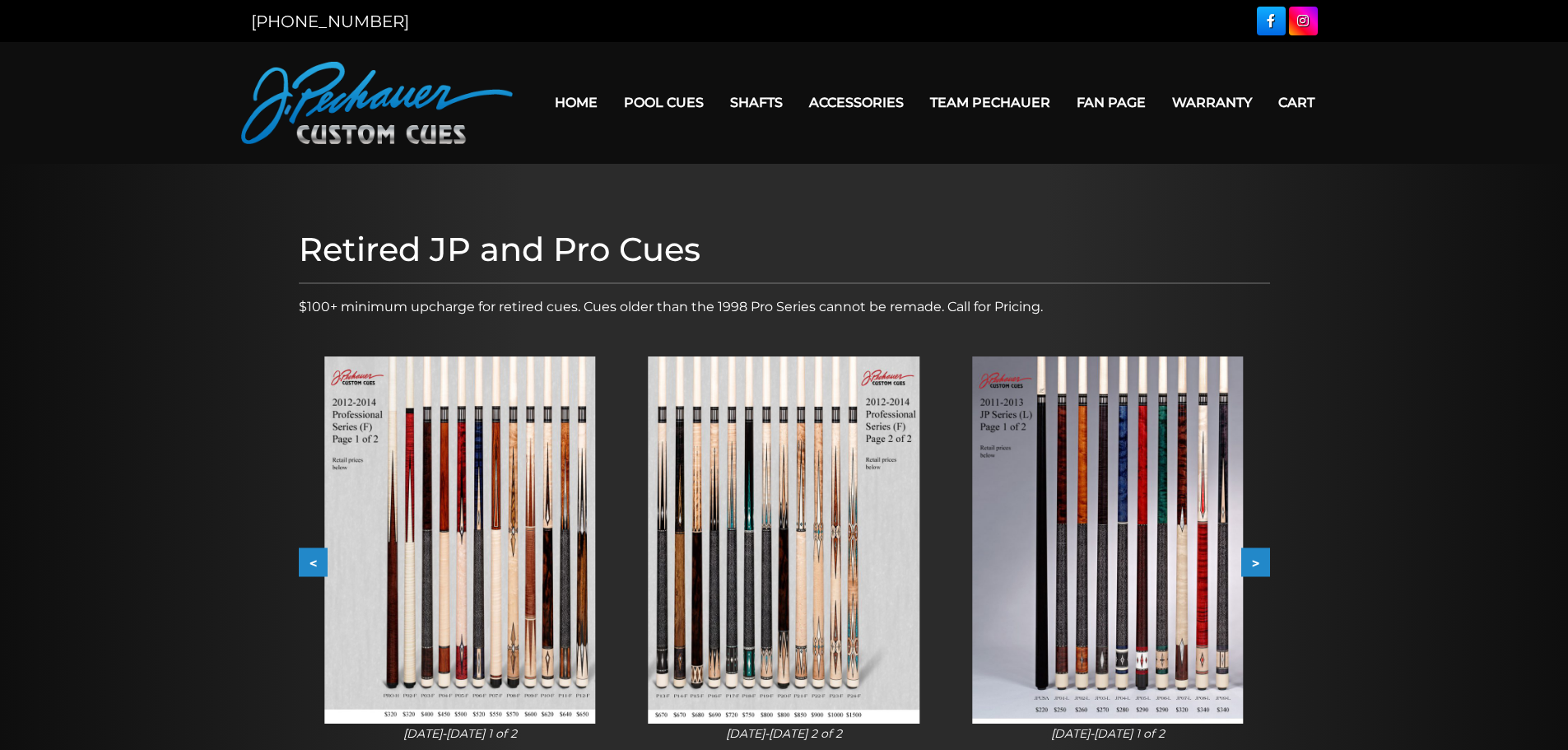
click at [1254, 561] on button ">" at bounding box center [1256, 562] width 29 height 29
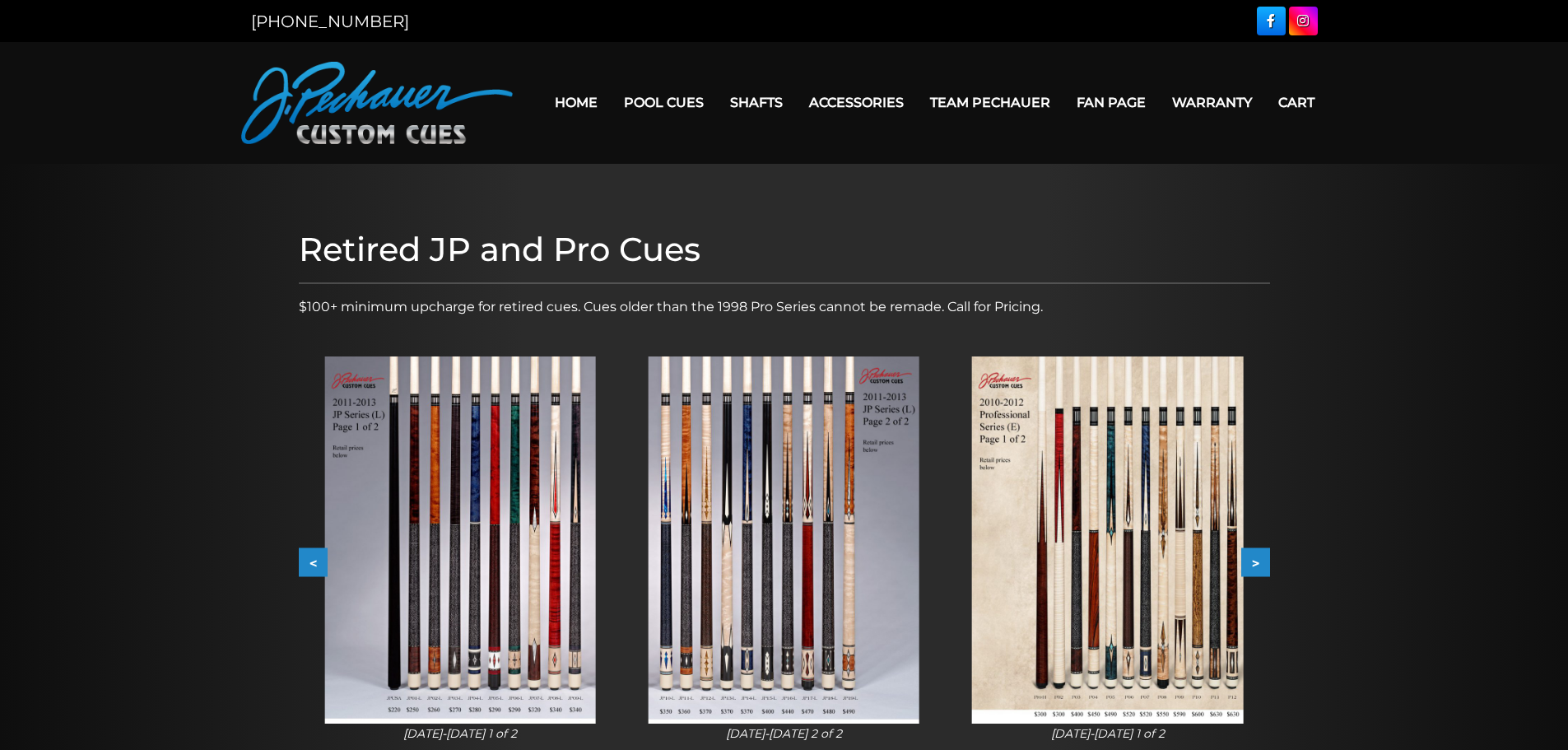
click at [1254, 561] on button ">" at bounding box center [1256, 562] width 29 height 29
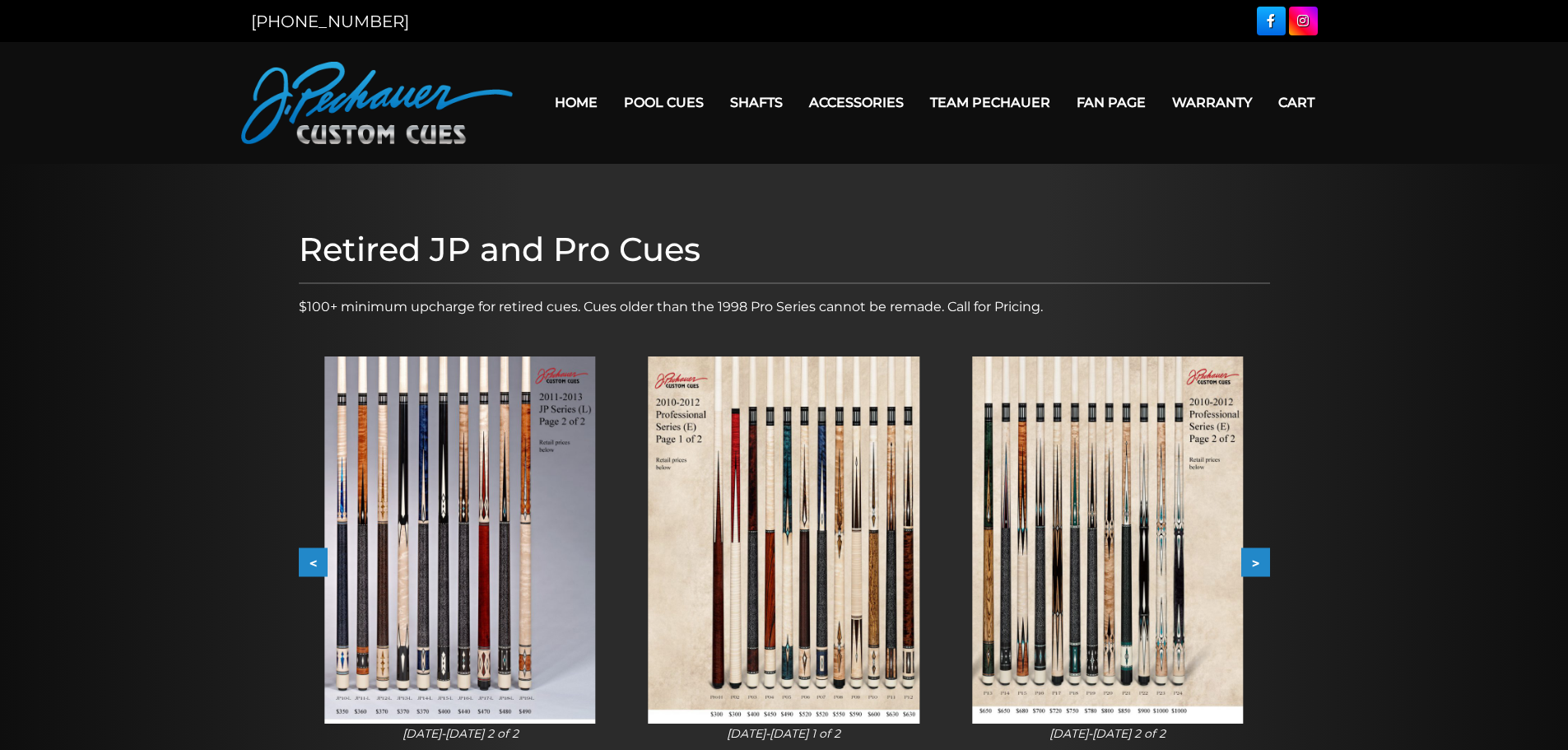
click at [1254, 561] on button ">" at bounding box center [1256, 562] width 29 height 29
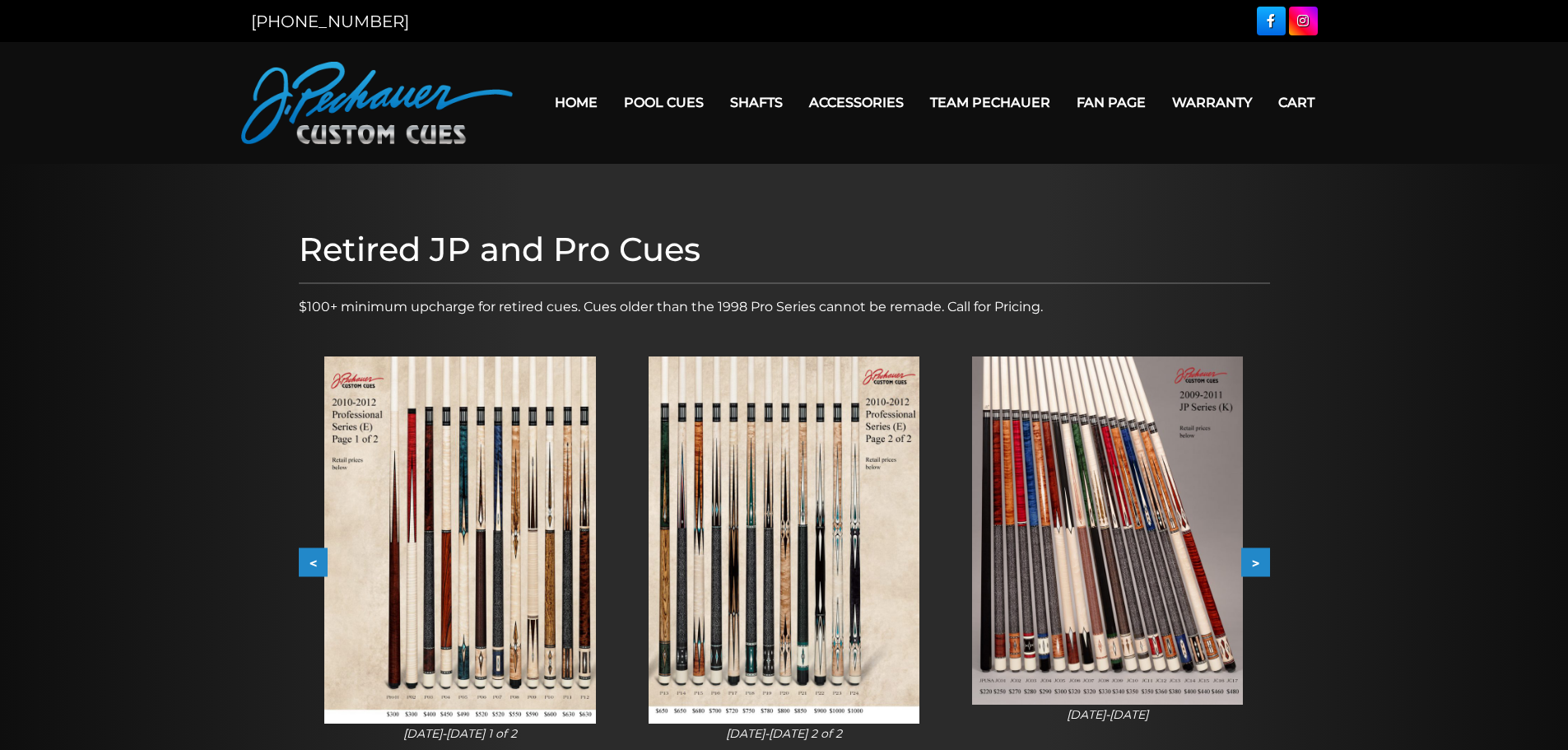
click at [1254, 560] on button ">" at bounding box center [1256, 562] width 29 height 29
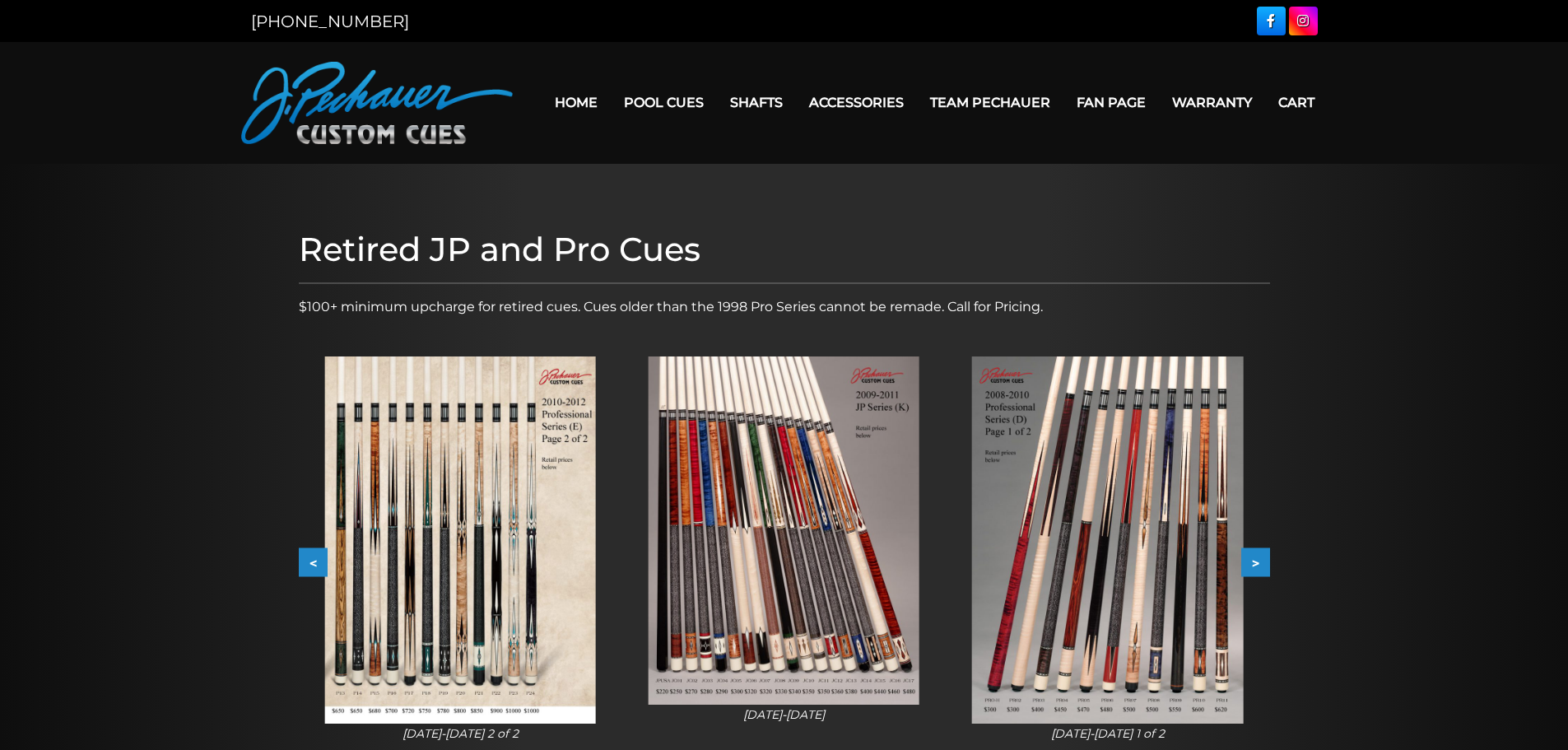
click at [1254, 560] on button ">" at bounding box center [1256, 562] width 29 height 29
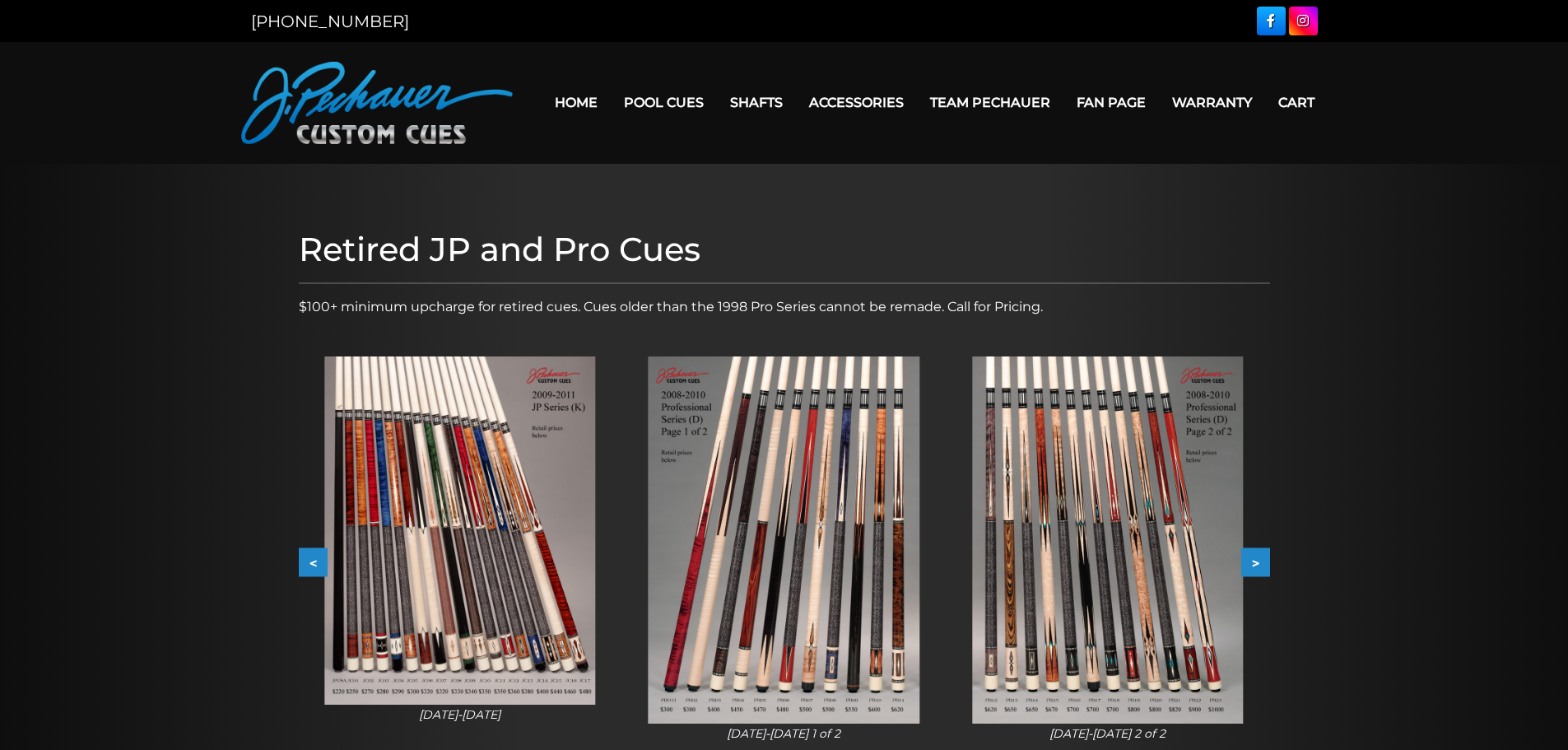
click at [1254, 560] on button ">" at bounding box center [1256, 562] width 29 height 29
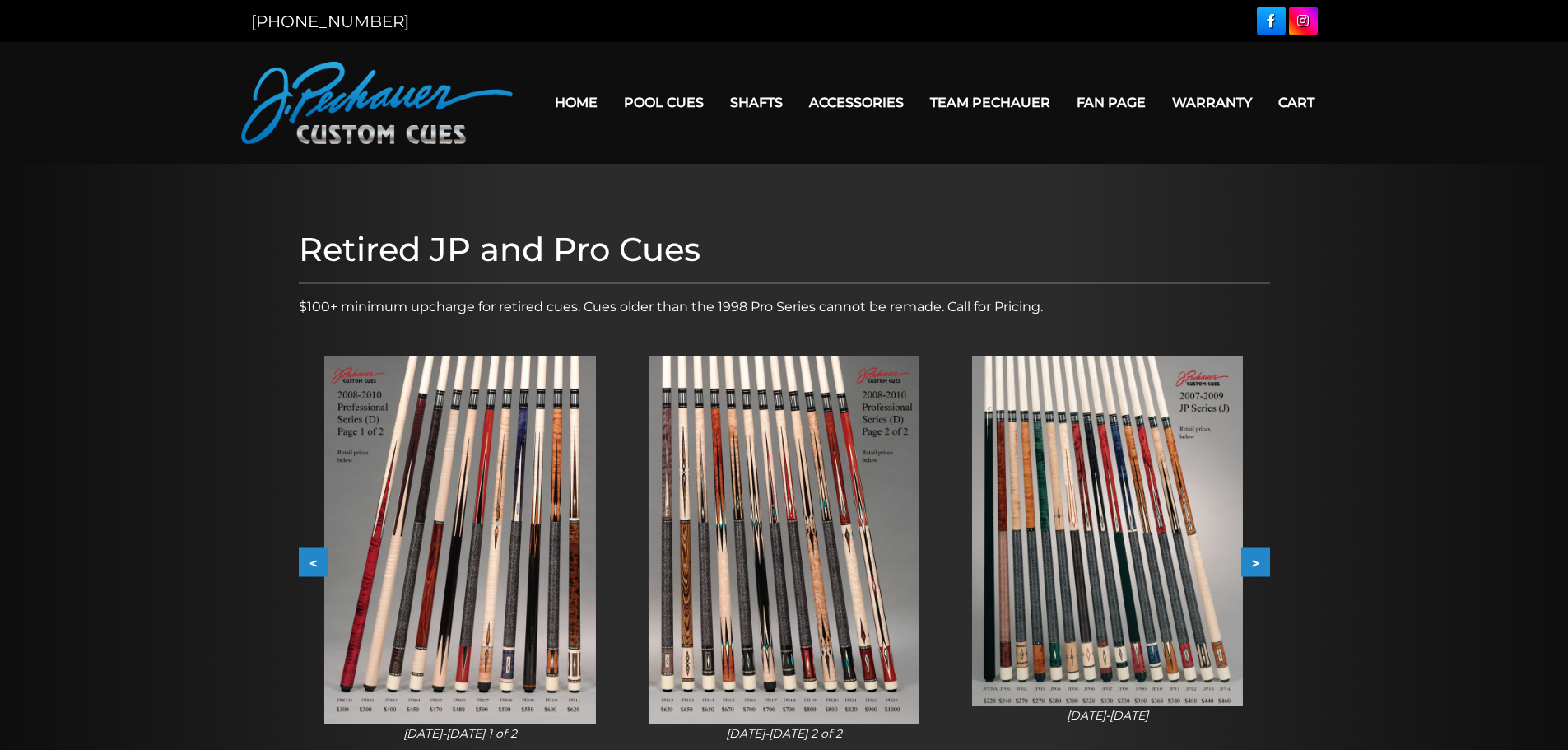
click at [1254, 560] on button ">" at bounding box center [1256, 562] width 29 height 29
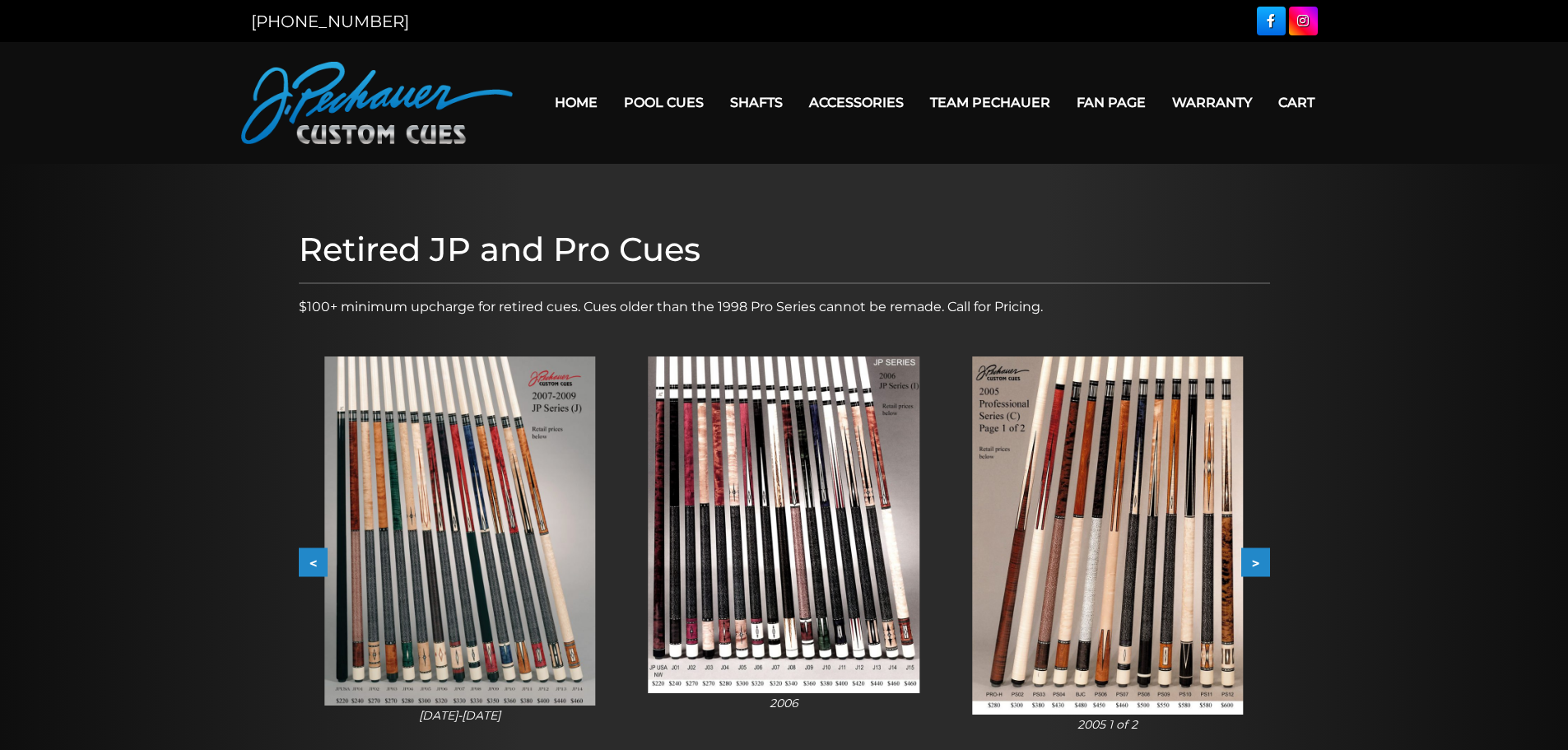
click at [1254, 560] on button ">" at bounding box center [1256, 562] width 29 height 29
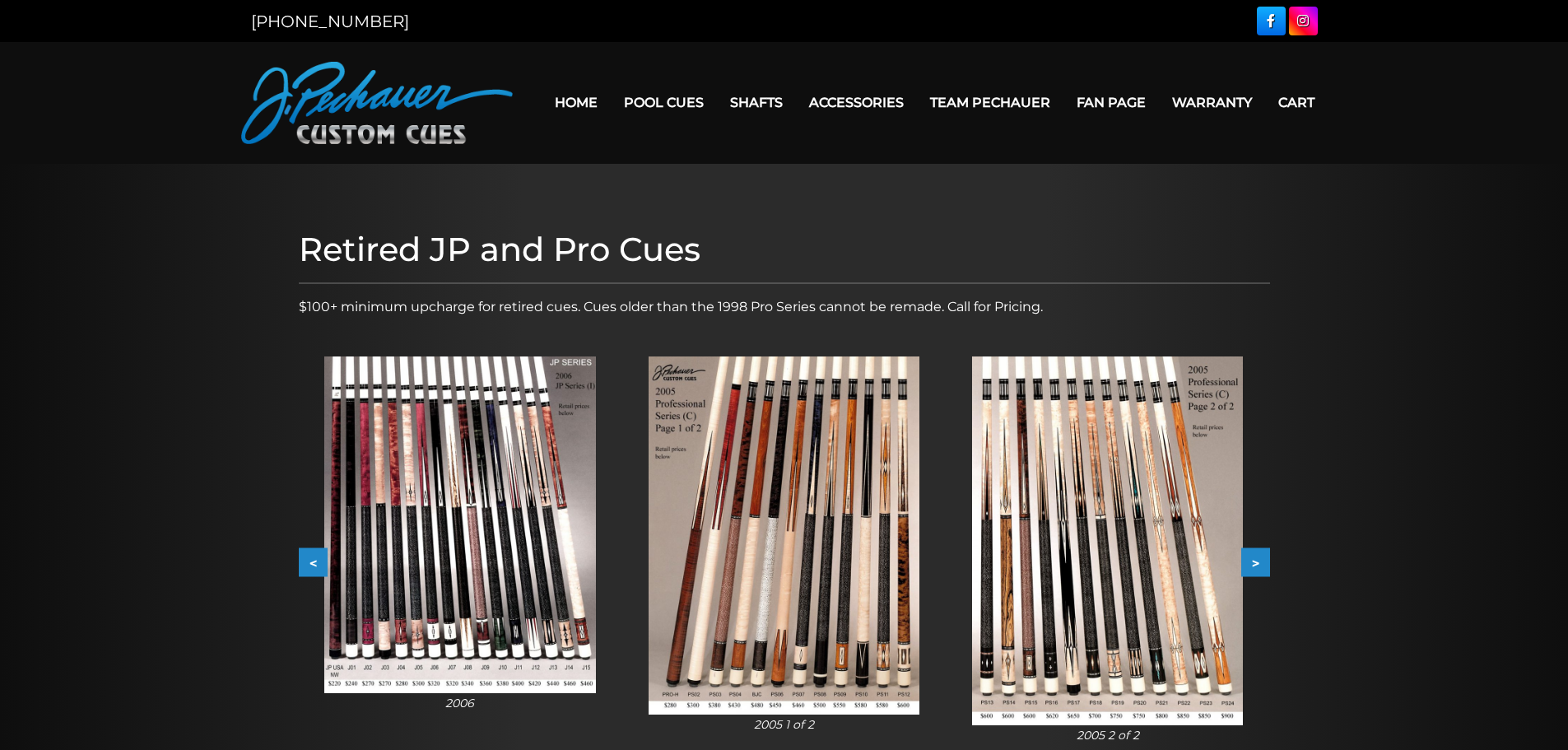
click at [1254, 560] on button ">" at bounding box center [1256, 562] width 29 height 29
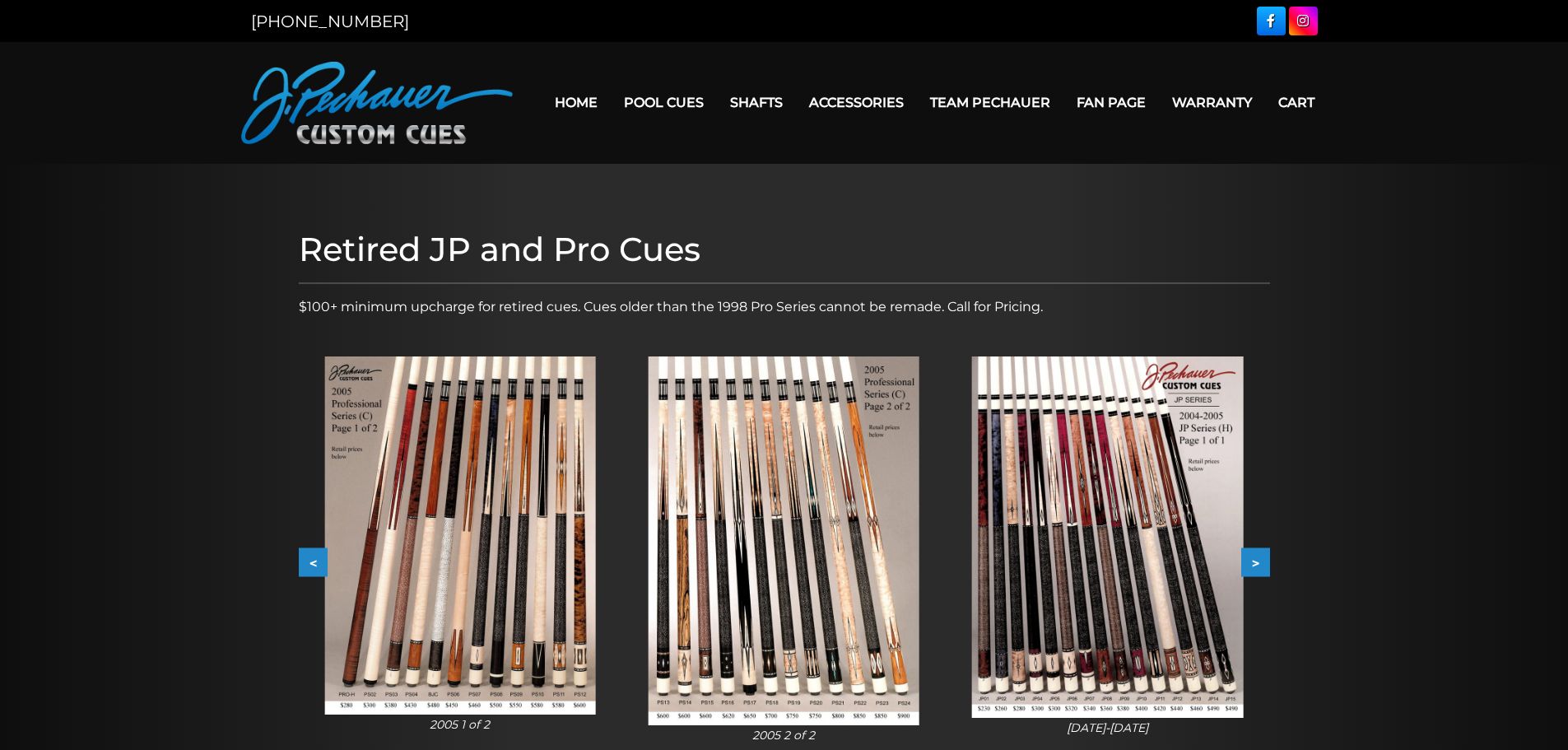
click at [1107, 558] on img at bounding box center [1108, 538] width 271 height 362
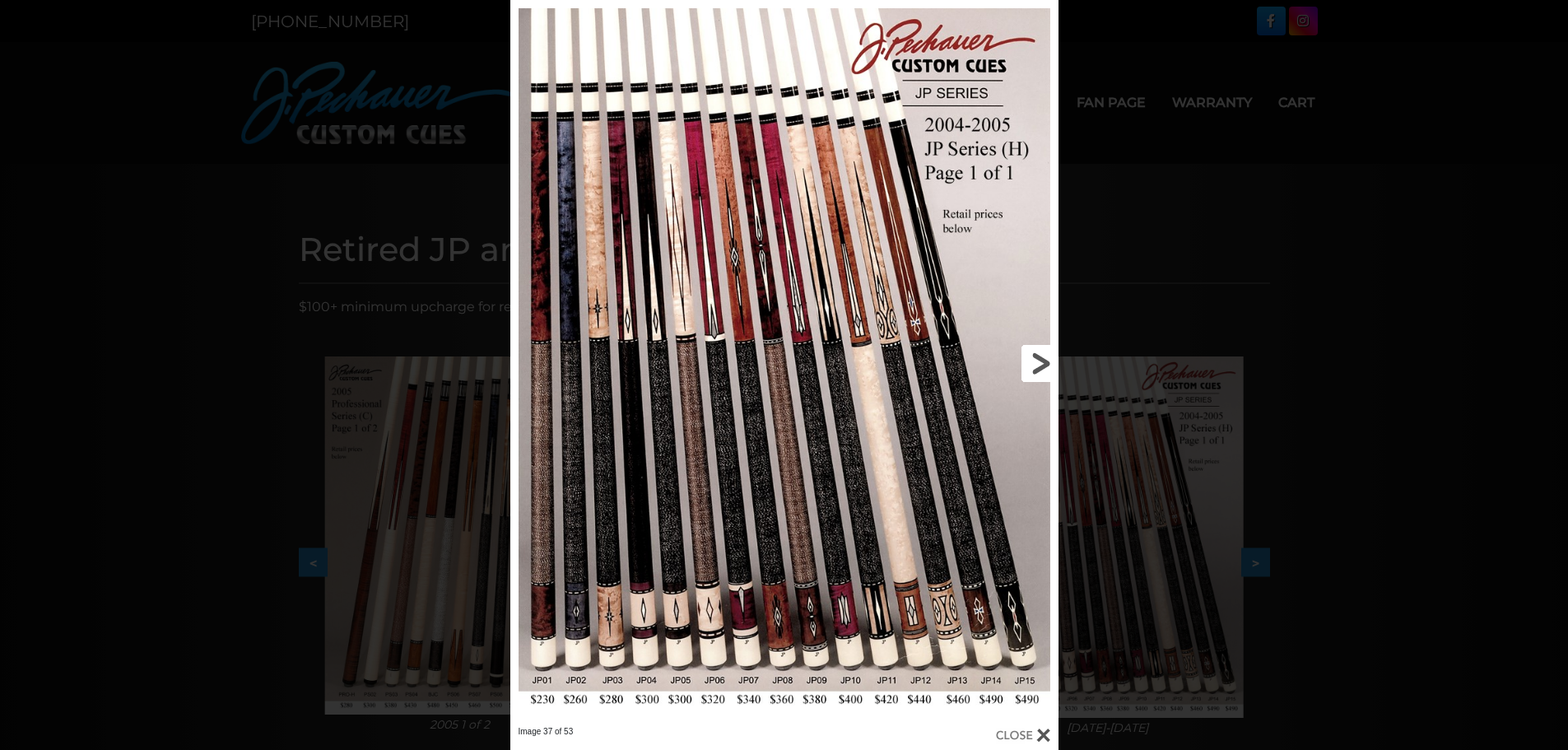
click at [1039, 362] on link at bounding box center [935, 362] width 247 height 726
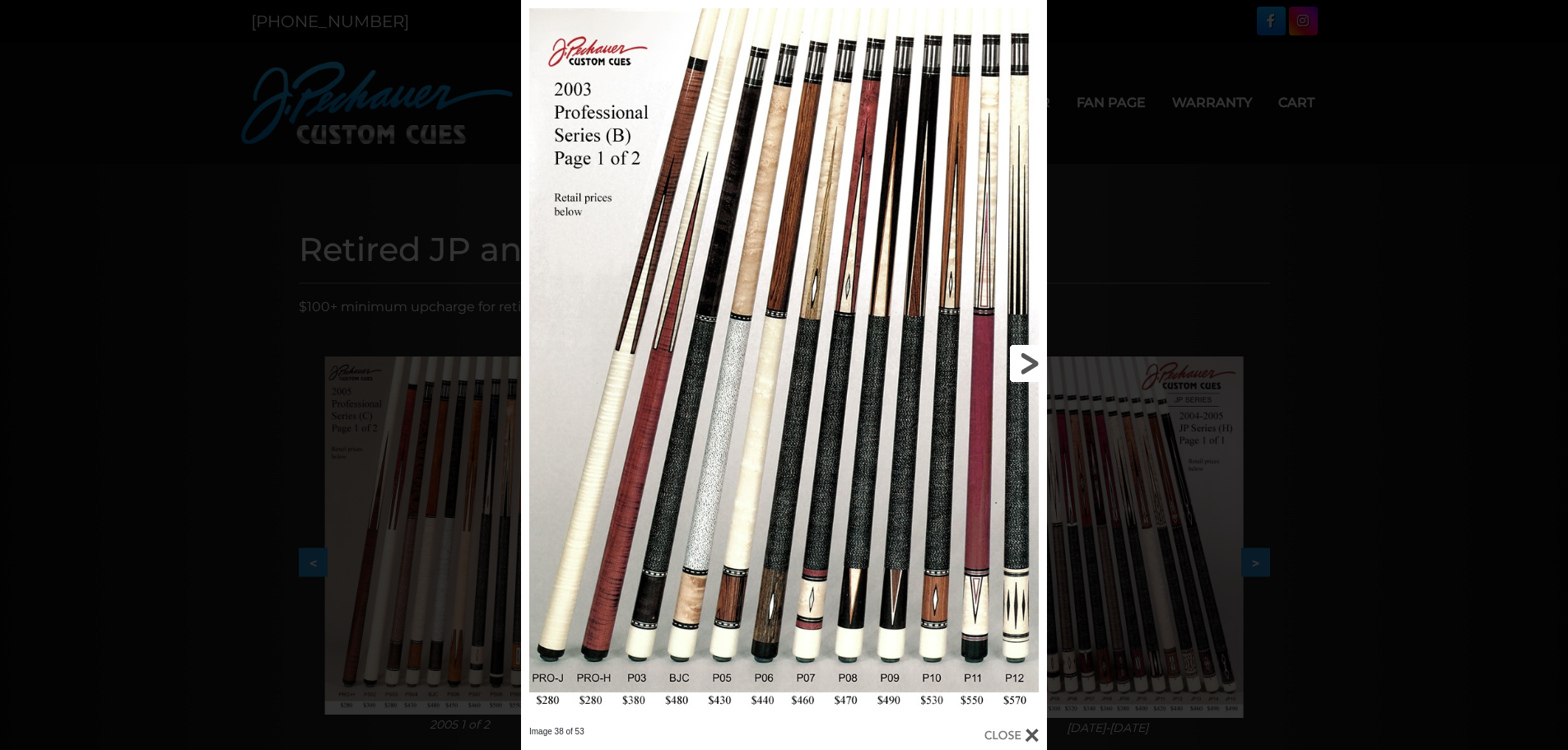
click at [1027, 361] on link at bounding box center [928, 362] width 237 height 726
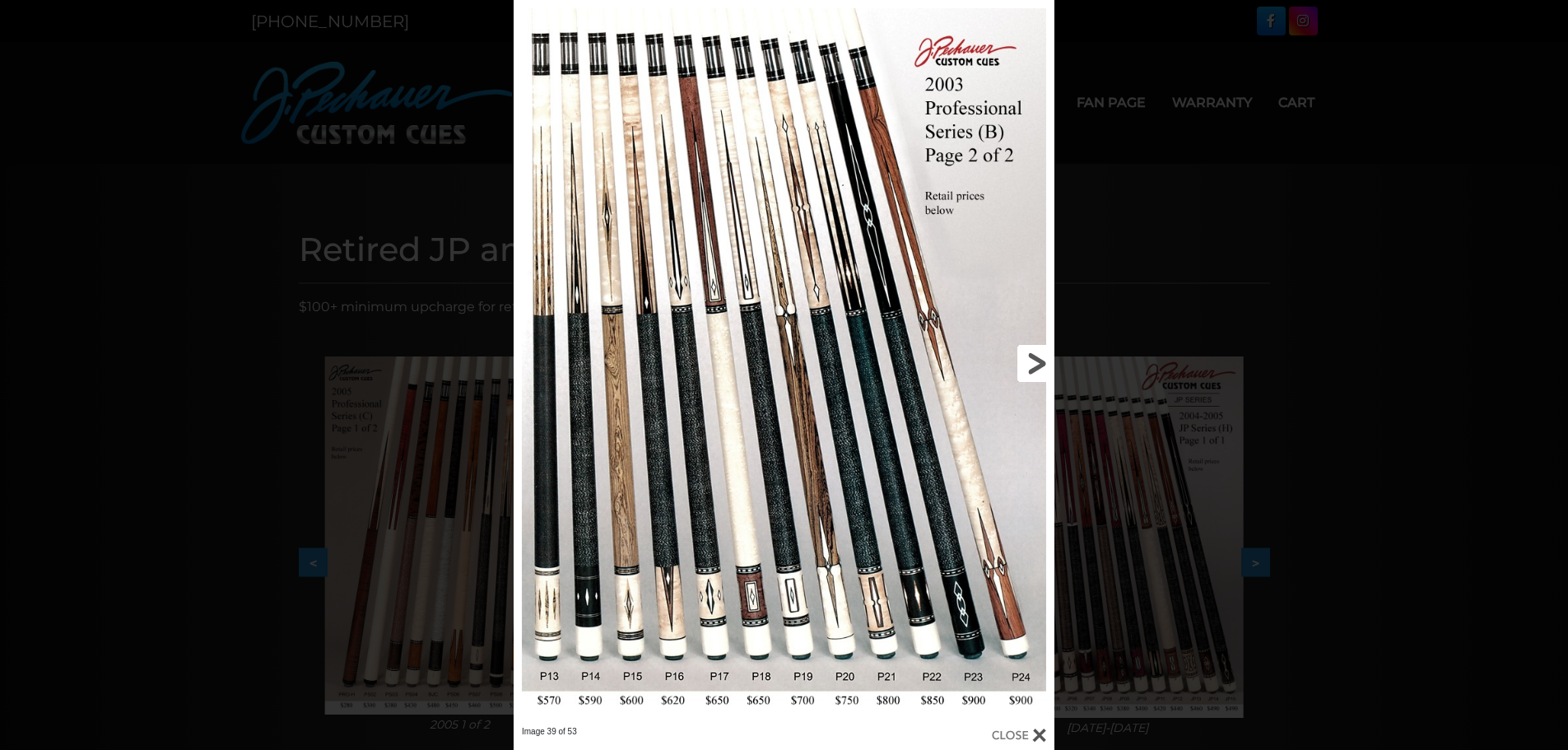
click at [1036, 362] on link at bounding box center [932, 362] width 243 height 726
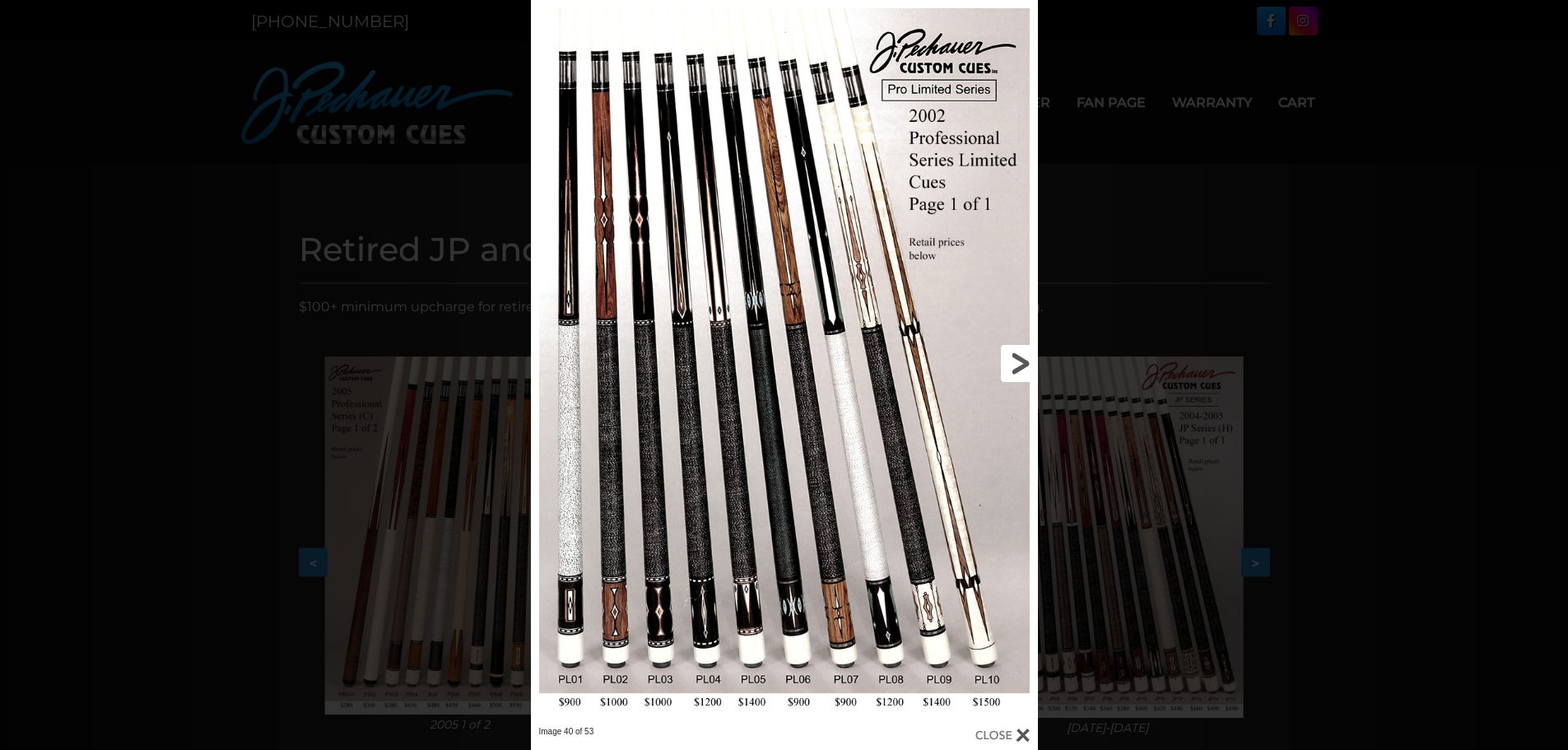
click at [1013, 359] on link at bounding box center [923, 362] width 228 height 726
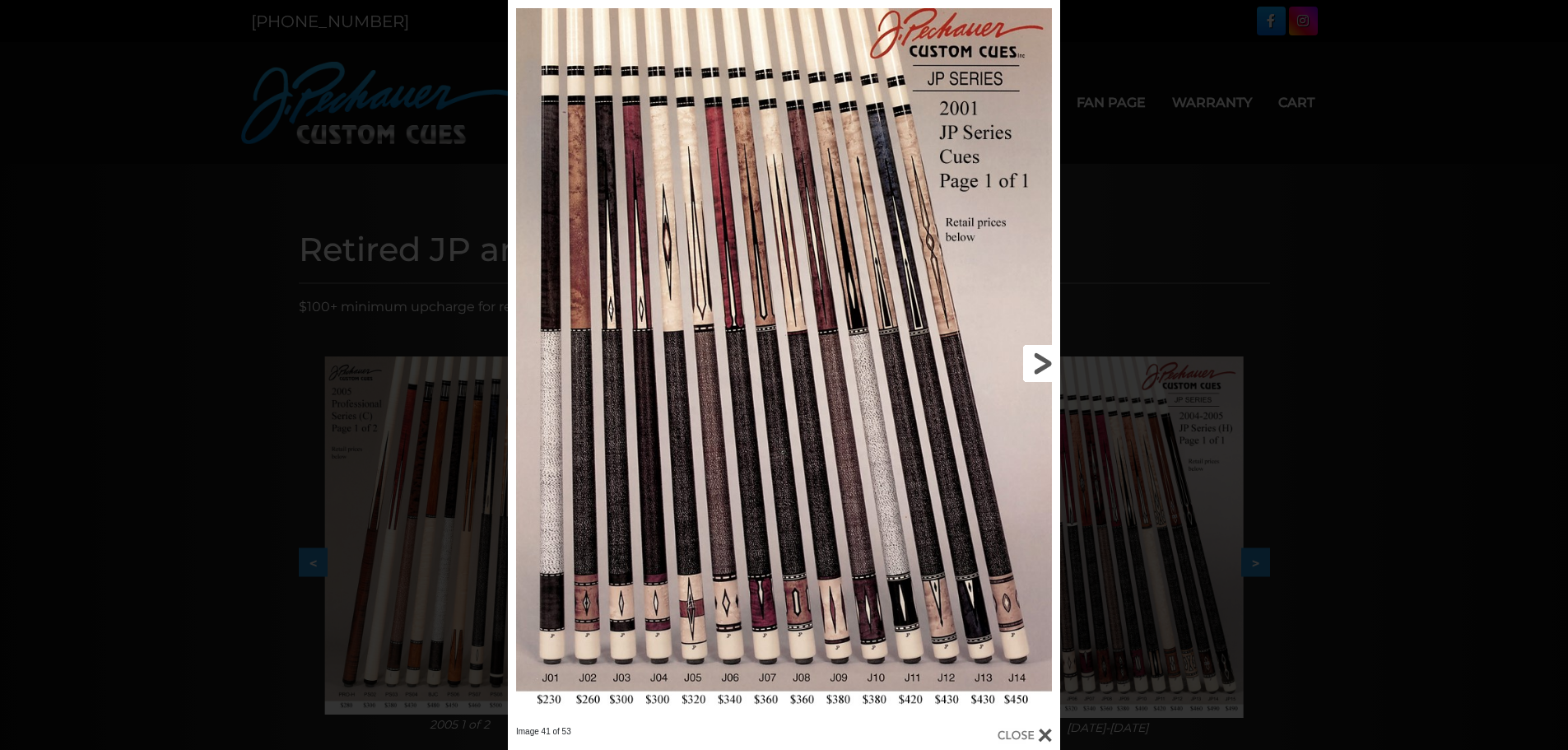
click at [1039, 361] on link at bounding box center [936, 362] width 248 height 726
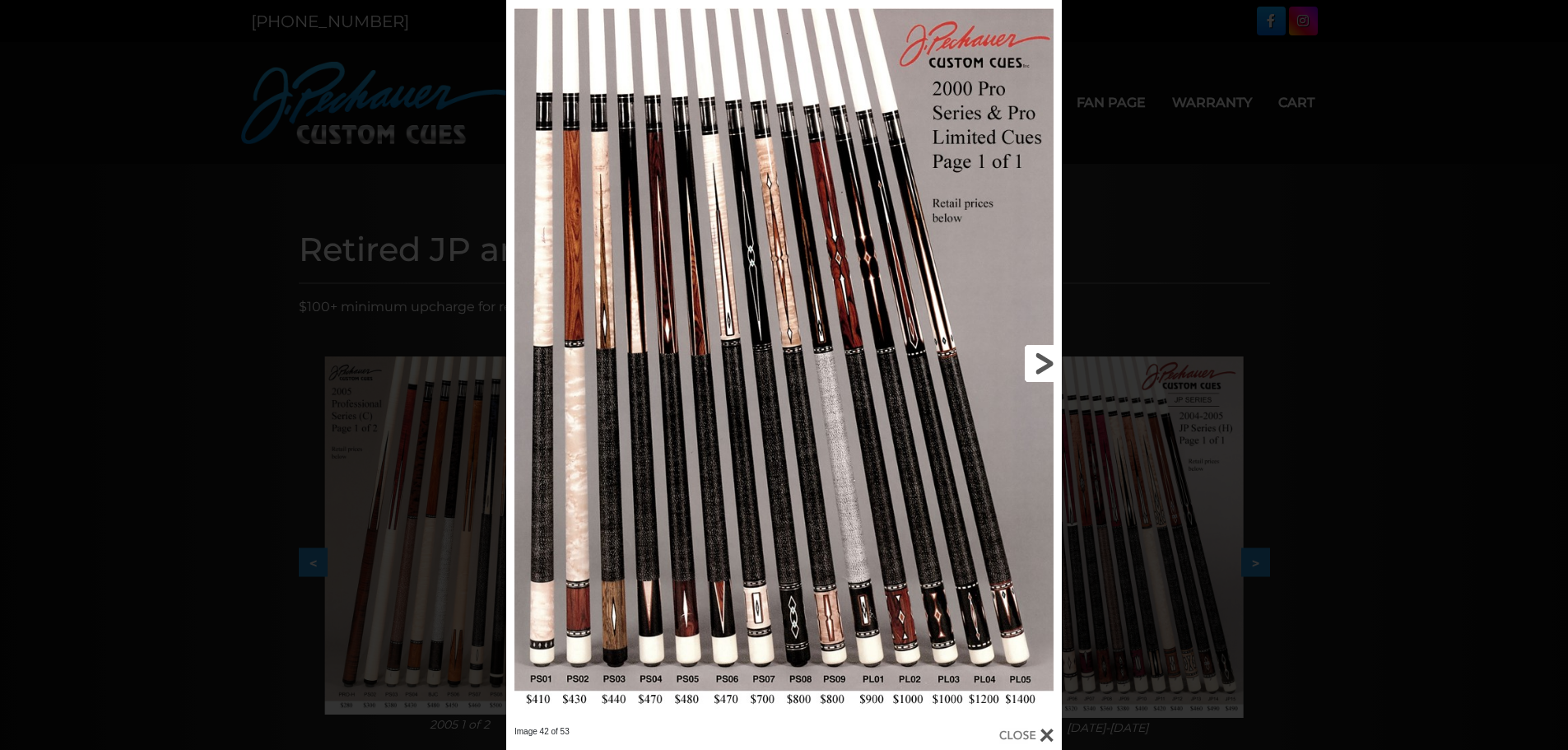
click at [1039, 361] on link at bounding box center [937, 362] width 250 height 726
